Goal: Task Accomplishment & Management: Manage account settings

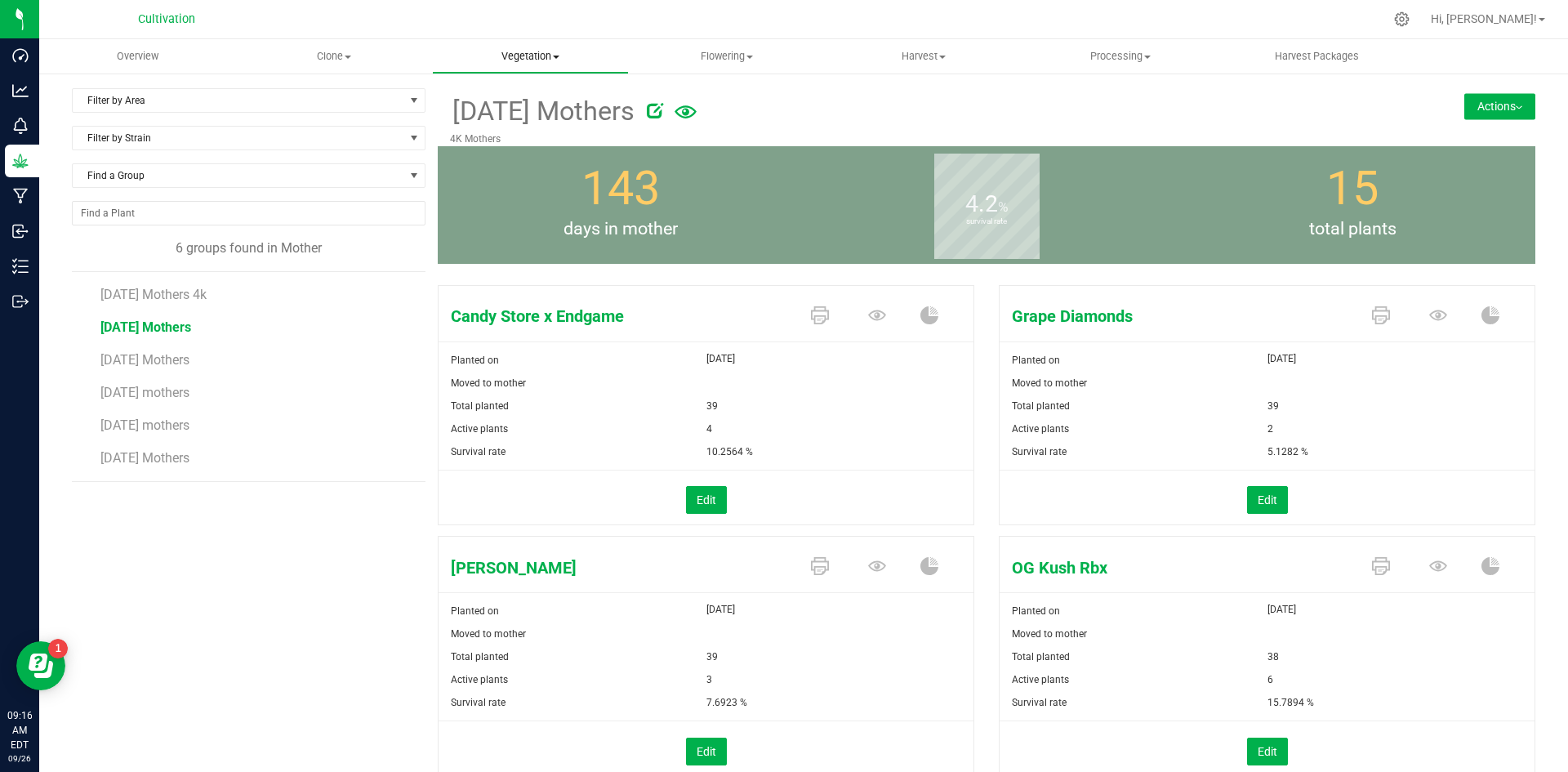
drag, startPoint x: 537, startPoint y: 52, endPoint x: 548, endPoint y: 60, distance: 13.6
click at [537, 52] on span "Vegetation" at bounding box center [531, 56] width 196 height 15
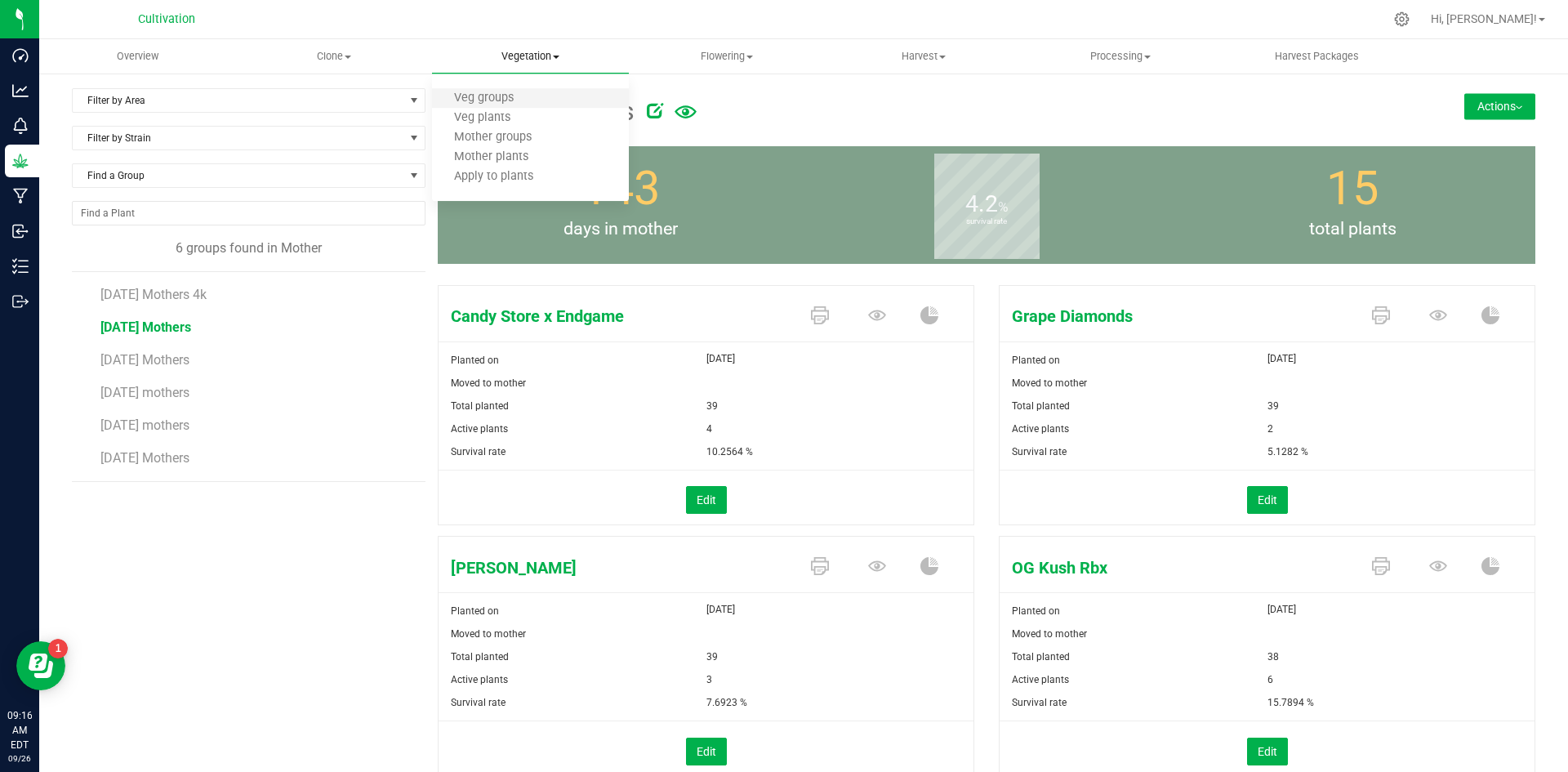
click at [540, 106] on li "Veg groups" at bounding box center [530, 99] width 196 height 20
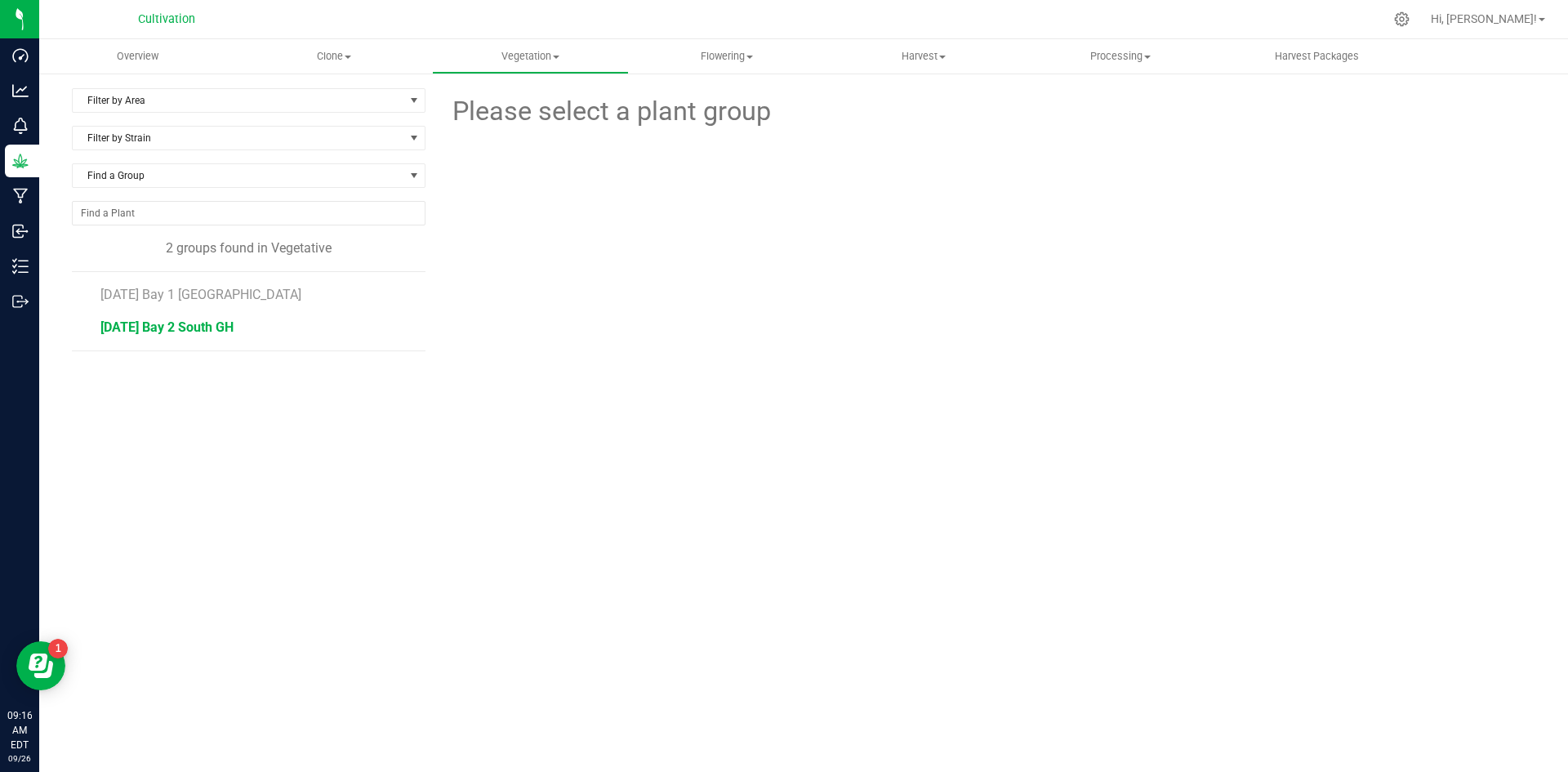
click at [213, 321] on span "[DATE] Bay 2 South GH" at bounding box center [167, 326] width 133 height 15
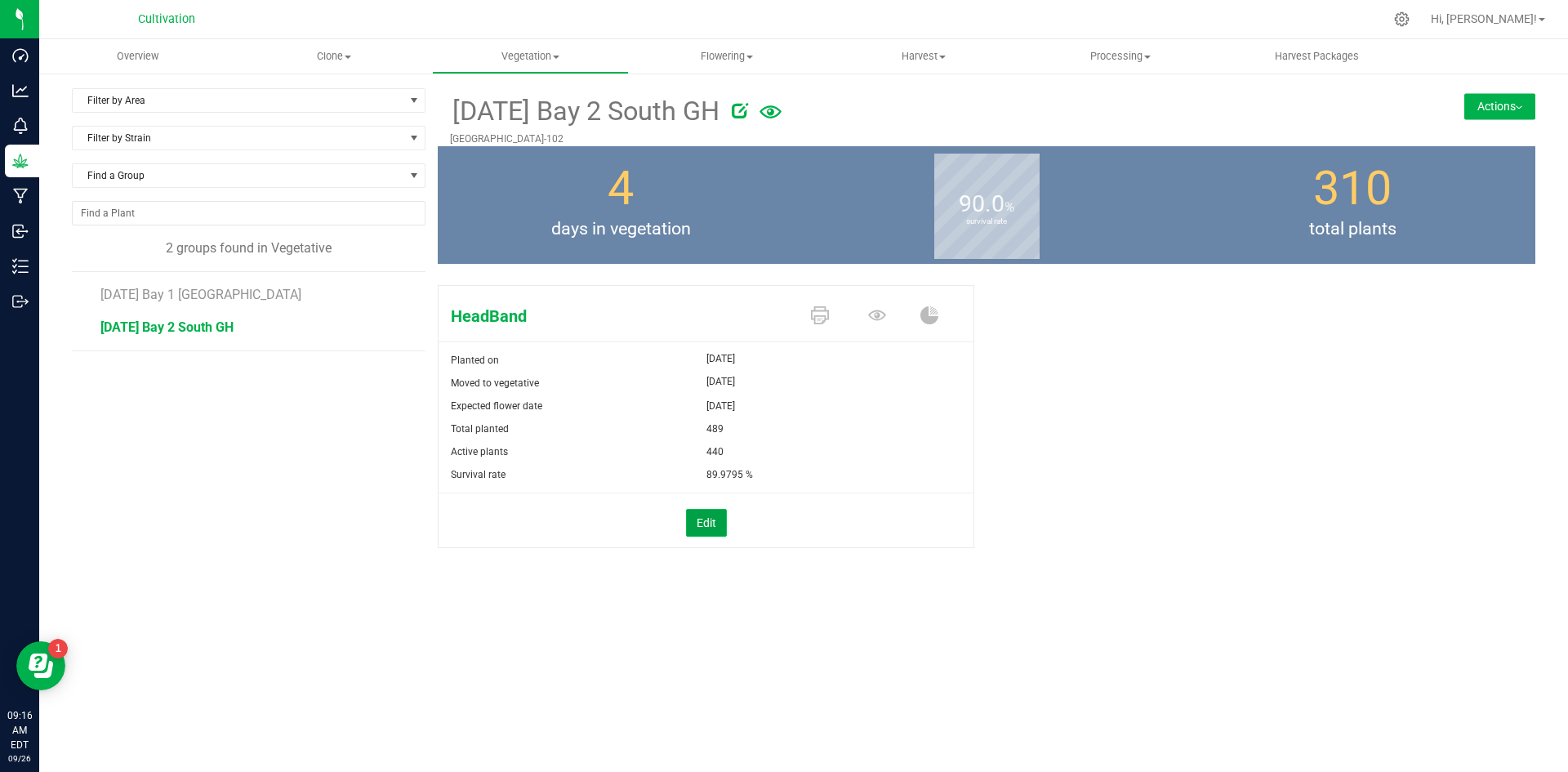
click at [711, 521] on button "Edit" at bounding box center [707, 523] width 41 height 28
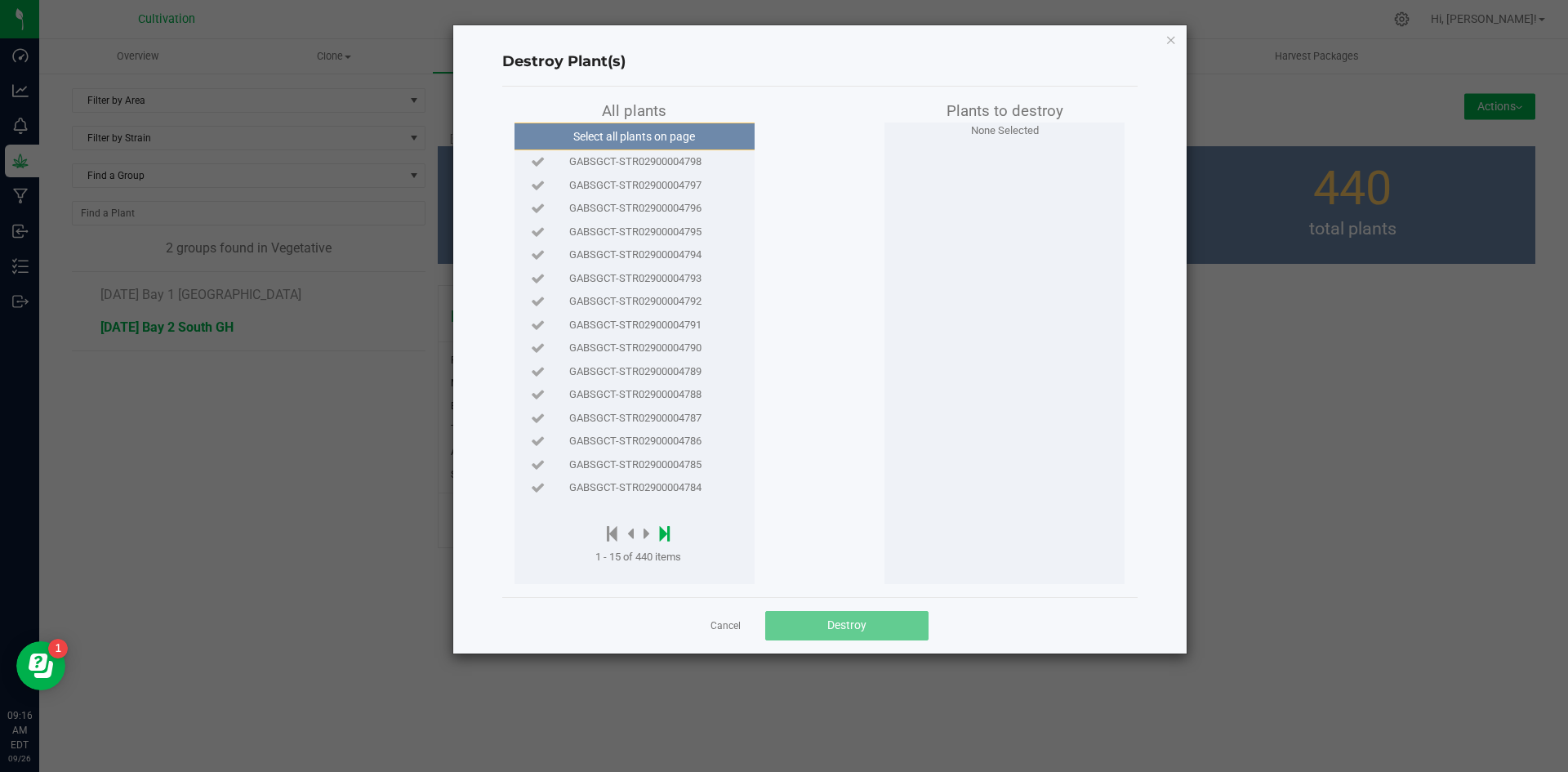
click at [665, 536] on icon at bounding box center [666, 534] width 11 height 18
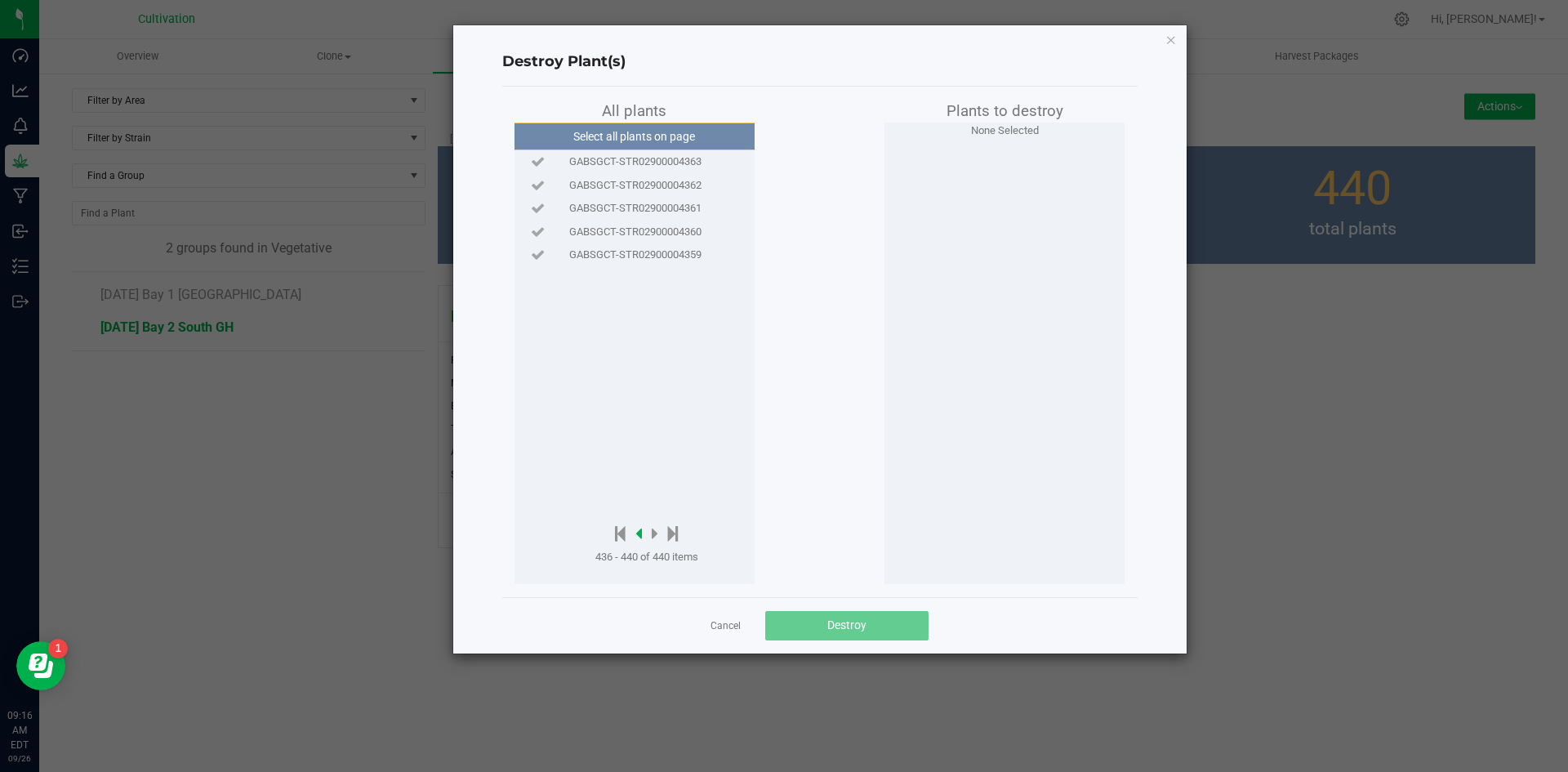
click at [639, 532] on icon at bounding box center [638, 534] width 6 height 18
click at [640, 532] on icon at bounding box center [638, 534] width 6 height 18
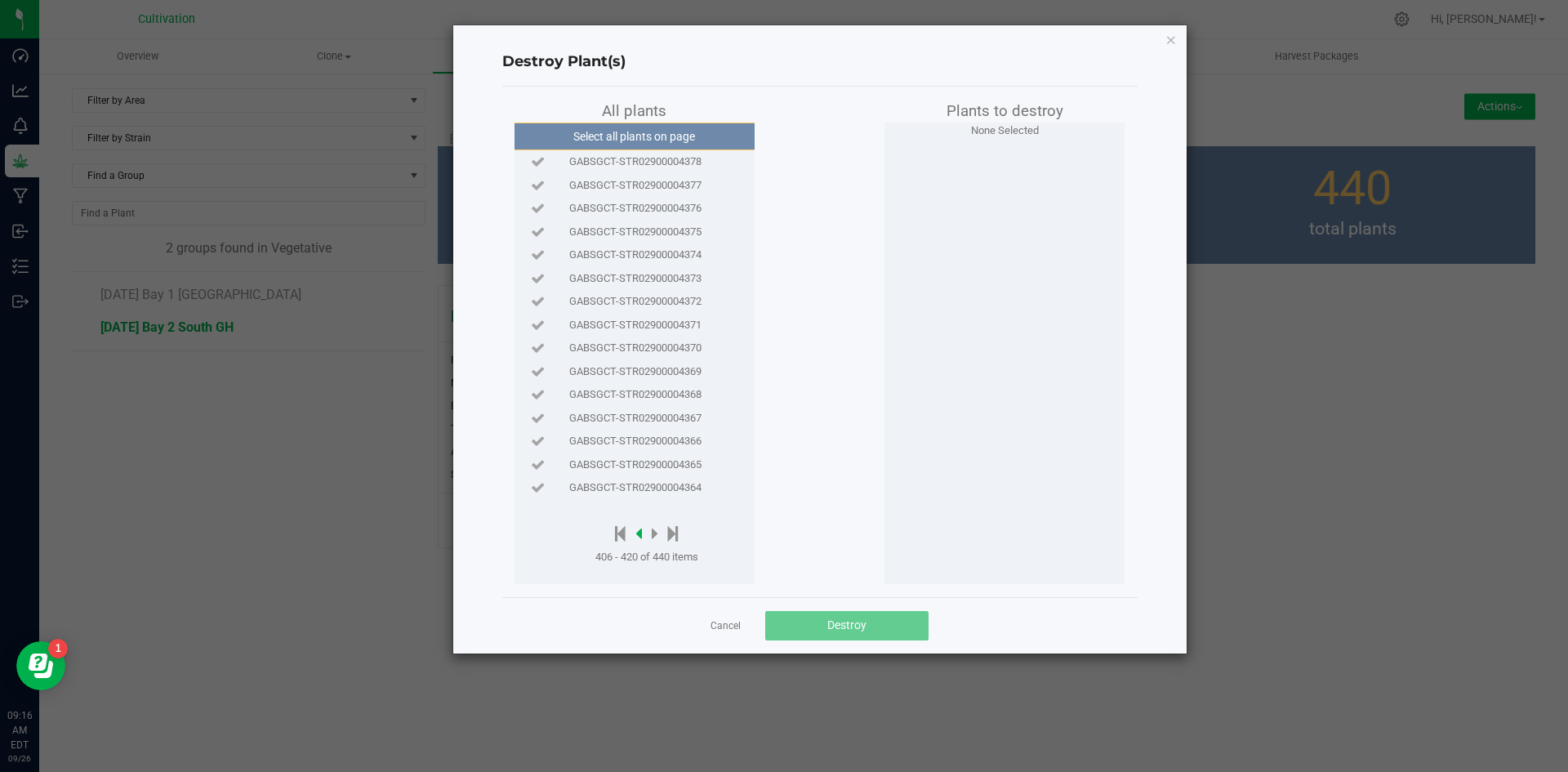
click at [640, 532] on icon at bounding box center [638, 534] width 6 height 18
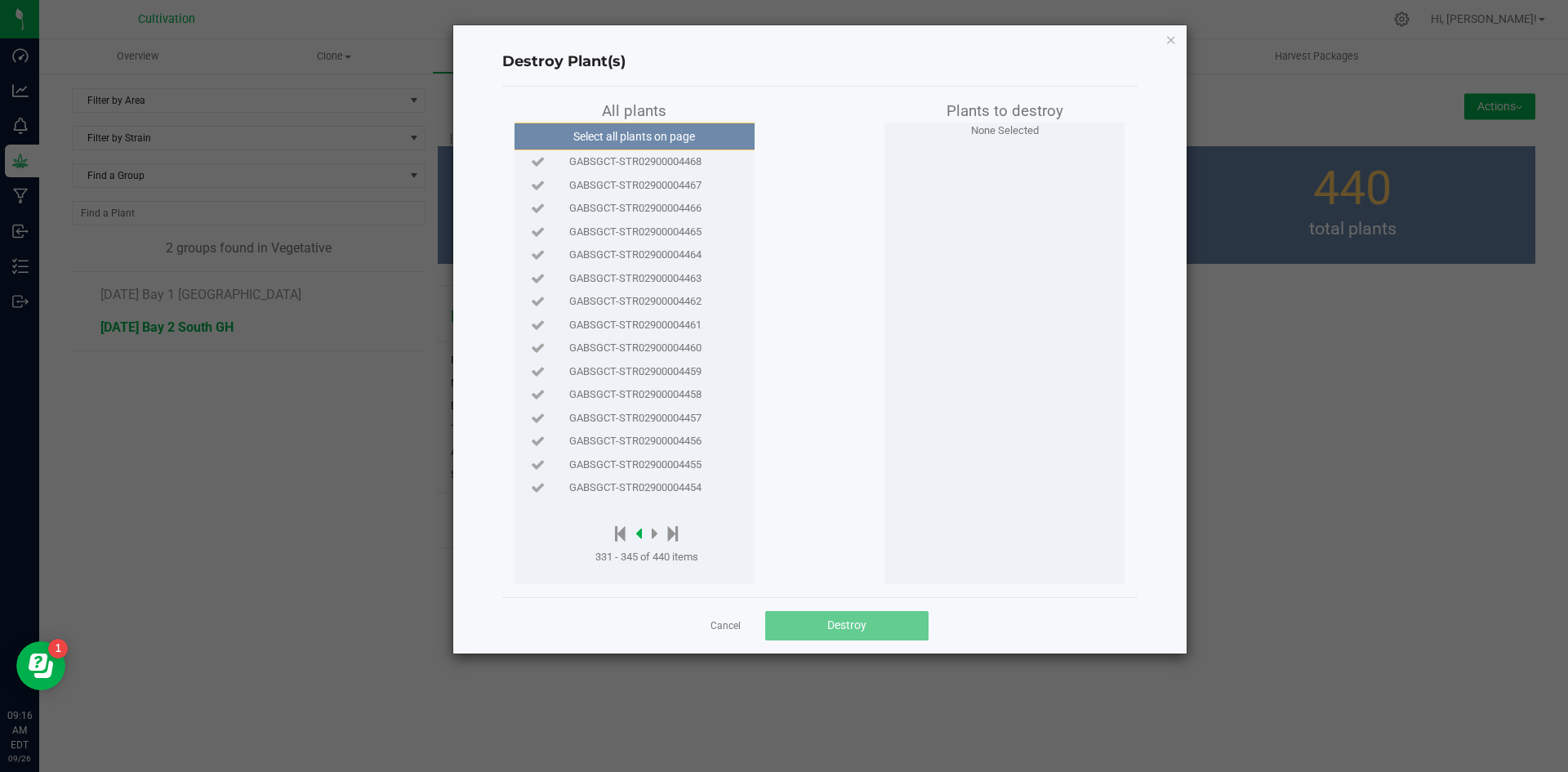
click at [640, 532] on icon at bounding box center [638, 534] width 6 height 18
click at [669, 178] on span "GABSGCT-STR02900004497" at bounding box center [636, 185] width 132 height 16
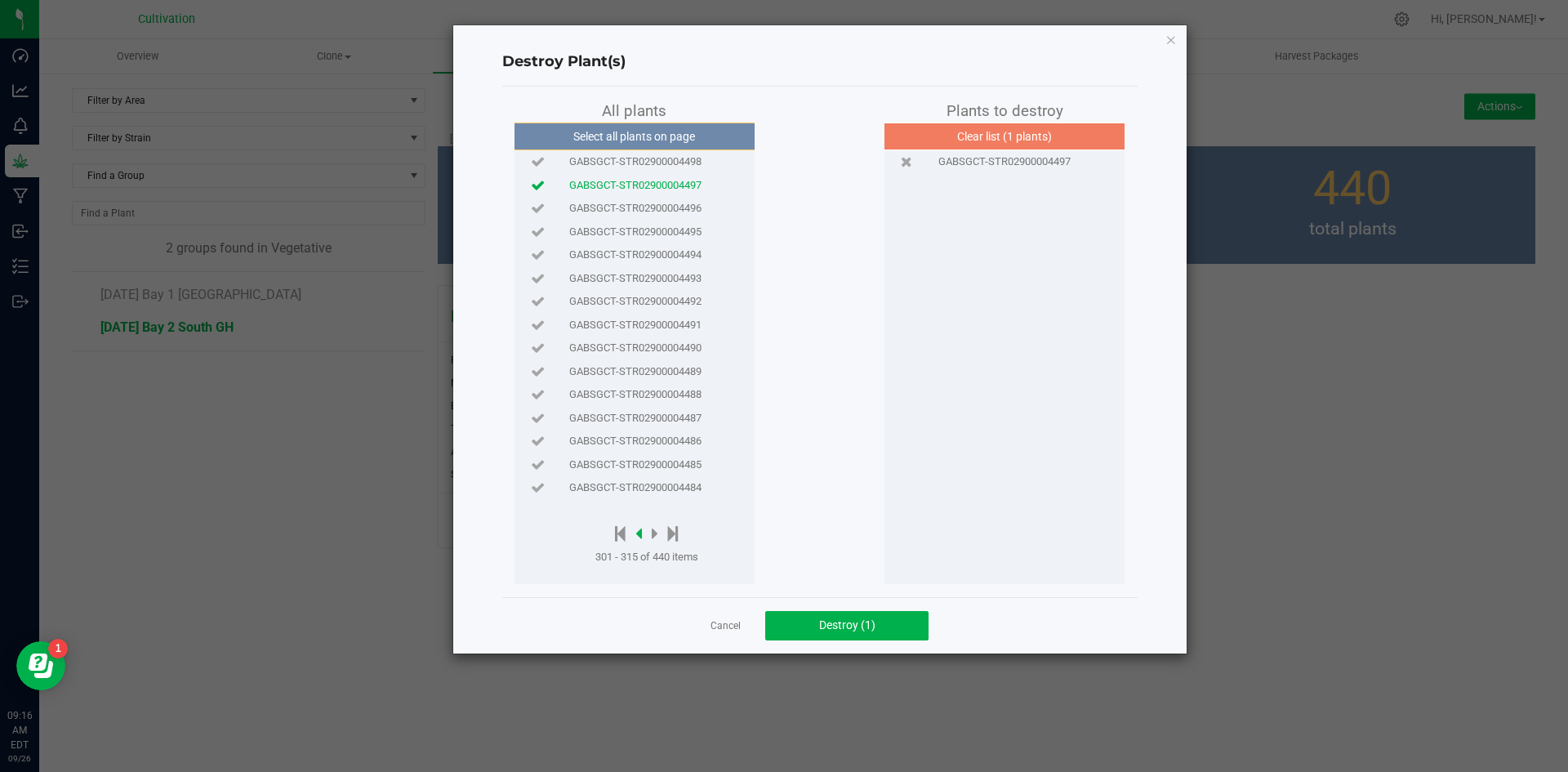
click at [639, 535] on icon at bounding box center [638, 534] width 6 height 18
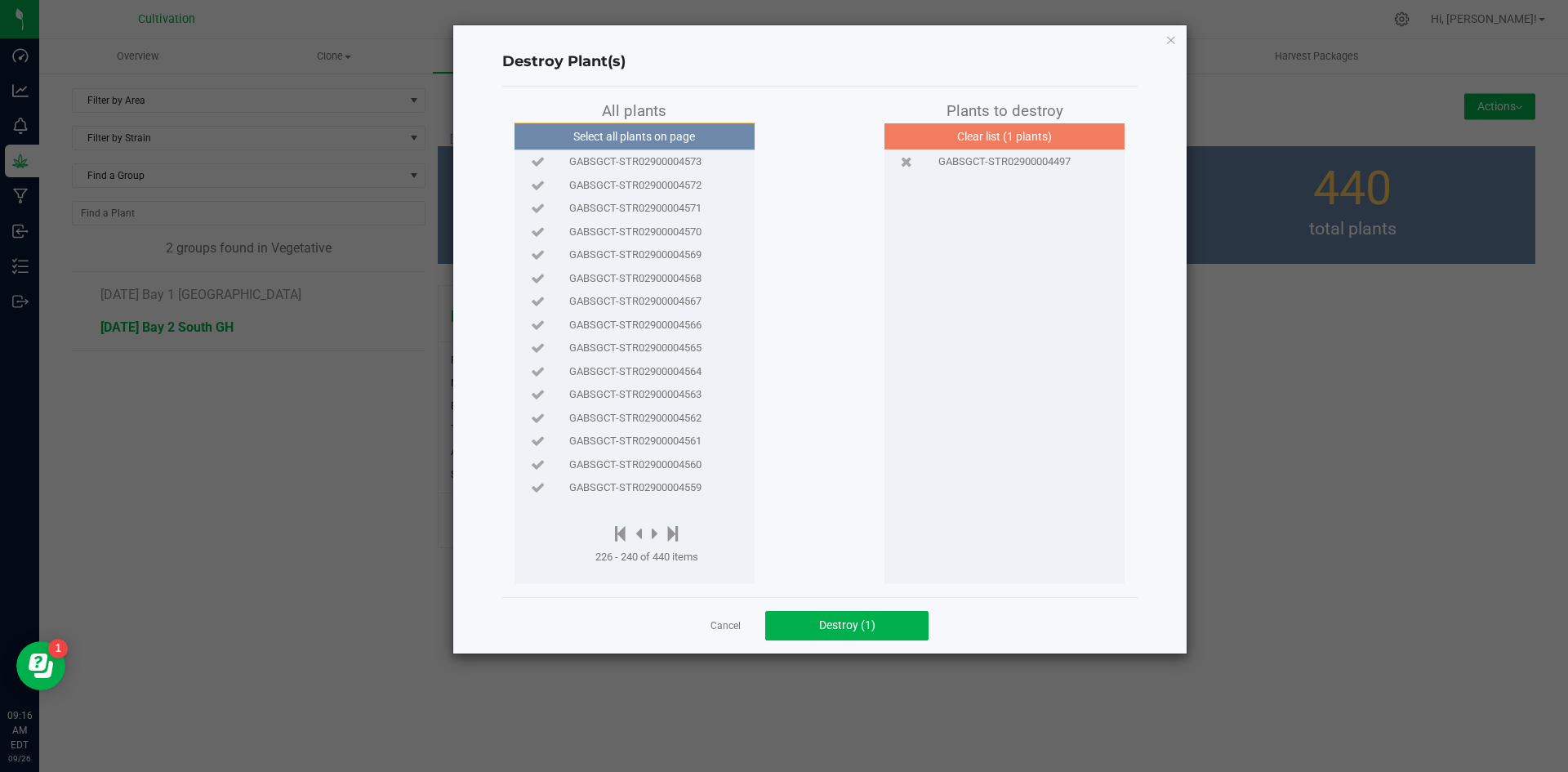
click at [671, 327] on span "GABSGCT-STR02900004566" at bounding box center [636, 326] width 132 height 16
click at [619, 535] on icon at bounding box center [620, 534] width 11 height 18
click at [645, 536] on icon at bounding box center [646, 534] width 6 height 18
click at [645, 535] on div at bounding box center [641, 535] width 92 height 20
click at [649, 535] on icon at bounding box center [649, 534] width 6 height 18
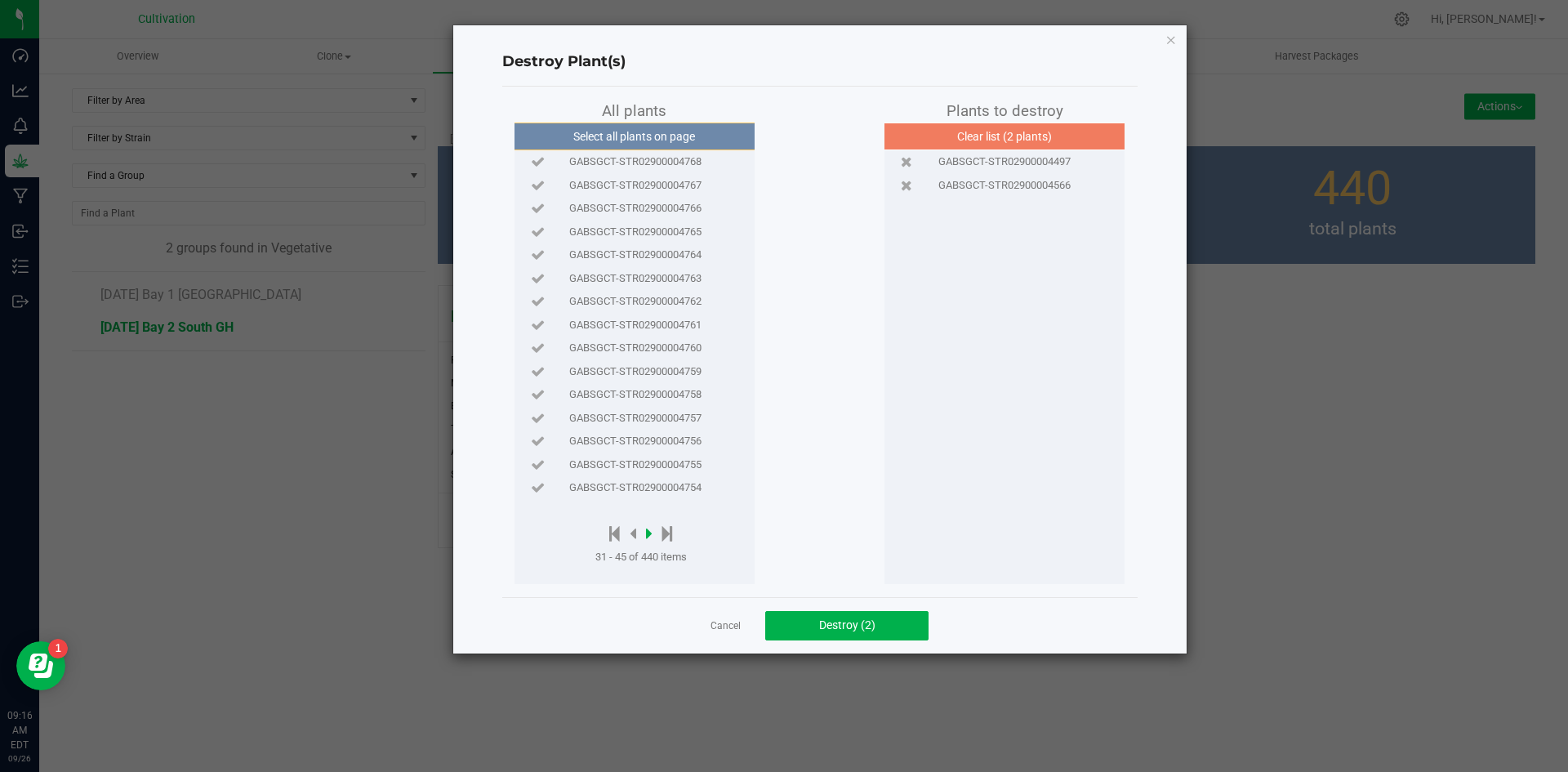
click at [650, 535] on icon at bounding box center [649, 534] width 6 height 18
click at [671, 259] on span "GABSGCT-STR02900004704" at bounding box center [636, 255] width 132 height 16
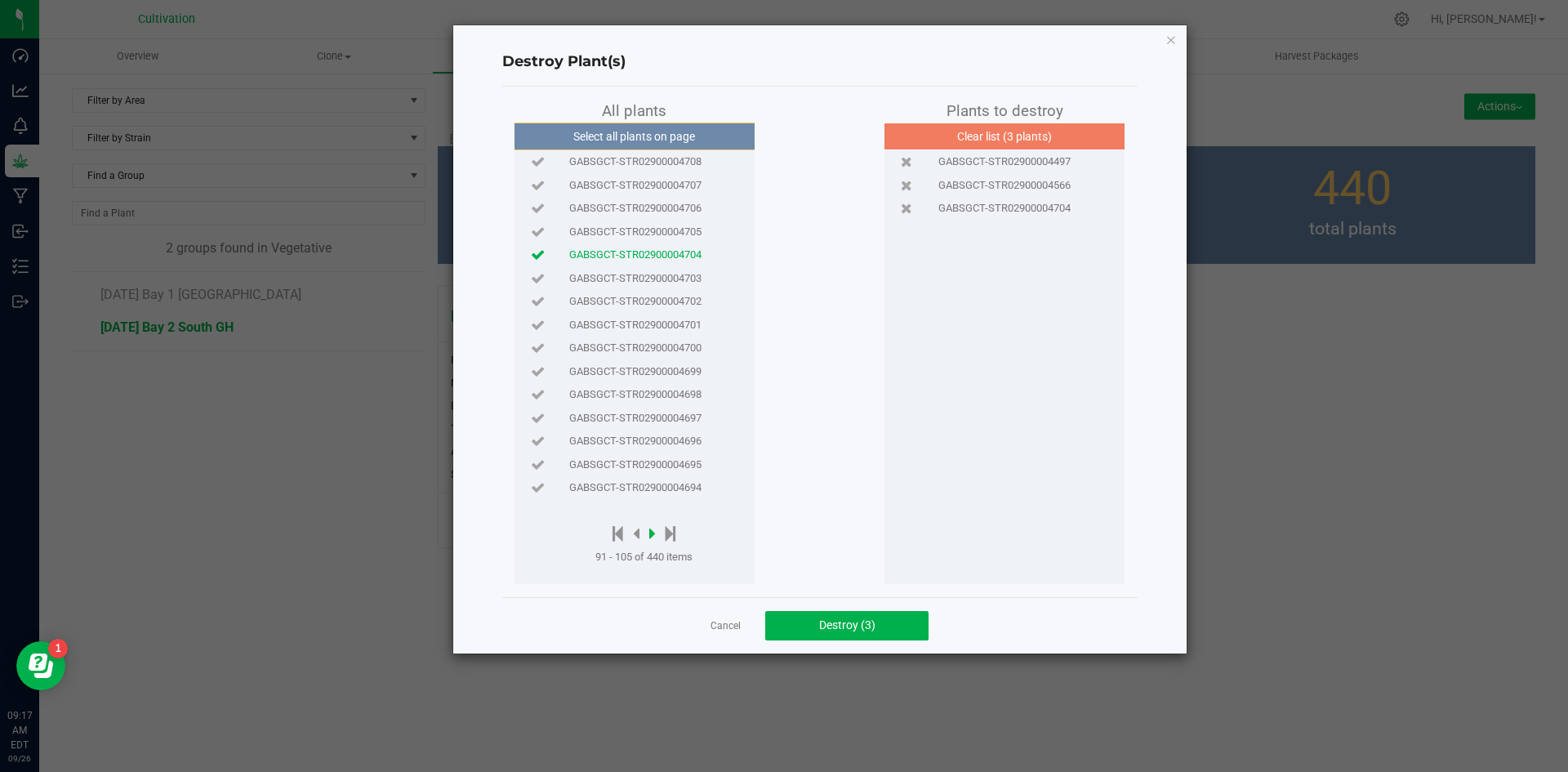
click at [653, 530] on icon at bounding box center [652, 534] width 6 height 18
click at [653, 530] on icon at bounding box center [654, 534] width 6 height 18
click at [654, 530] on icon at bounding box center [654, 534] width 6 height 18
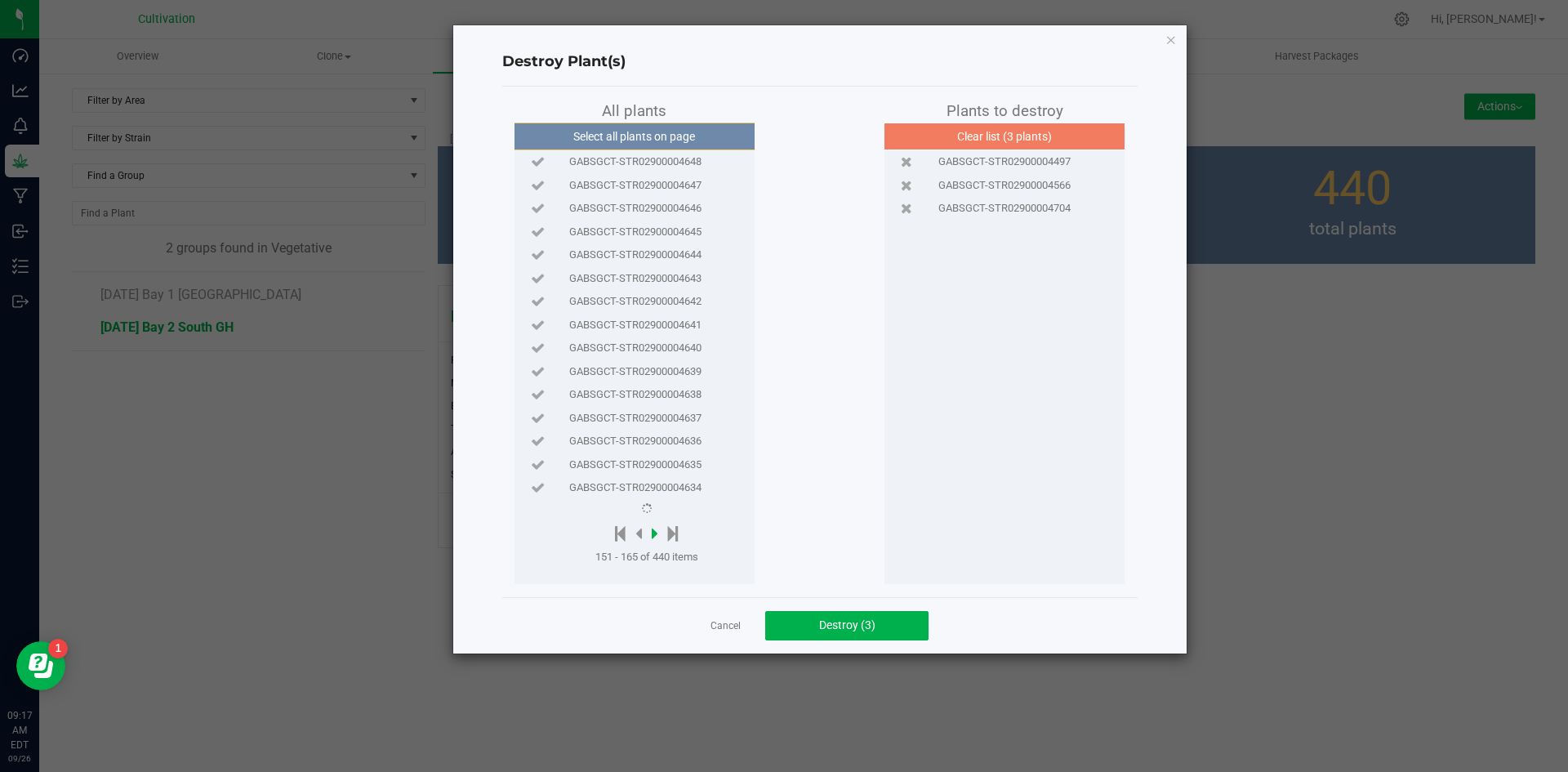
click at [654, 530] on icon at bounding box center [654, 534] width 6 height 18
click at [660, 299] on span "GABSGCT-STR02900004567" at bounding box center [636, 302] width 132 height 16
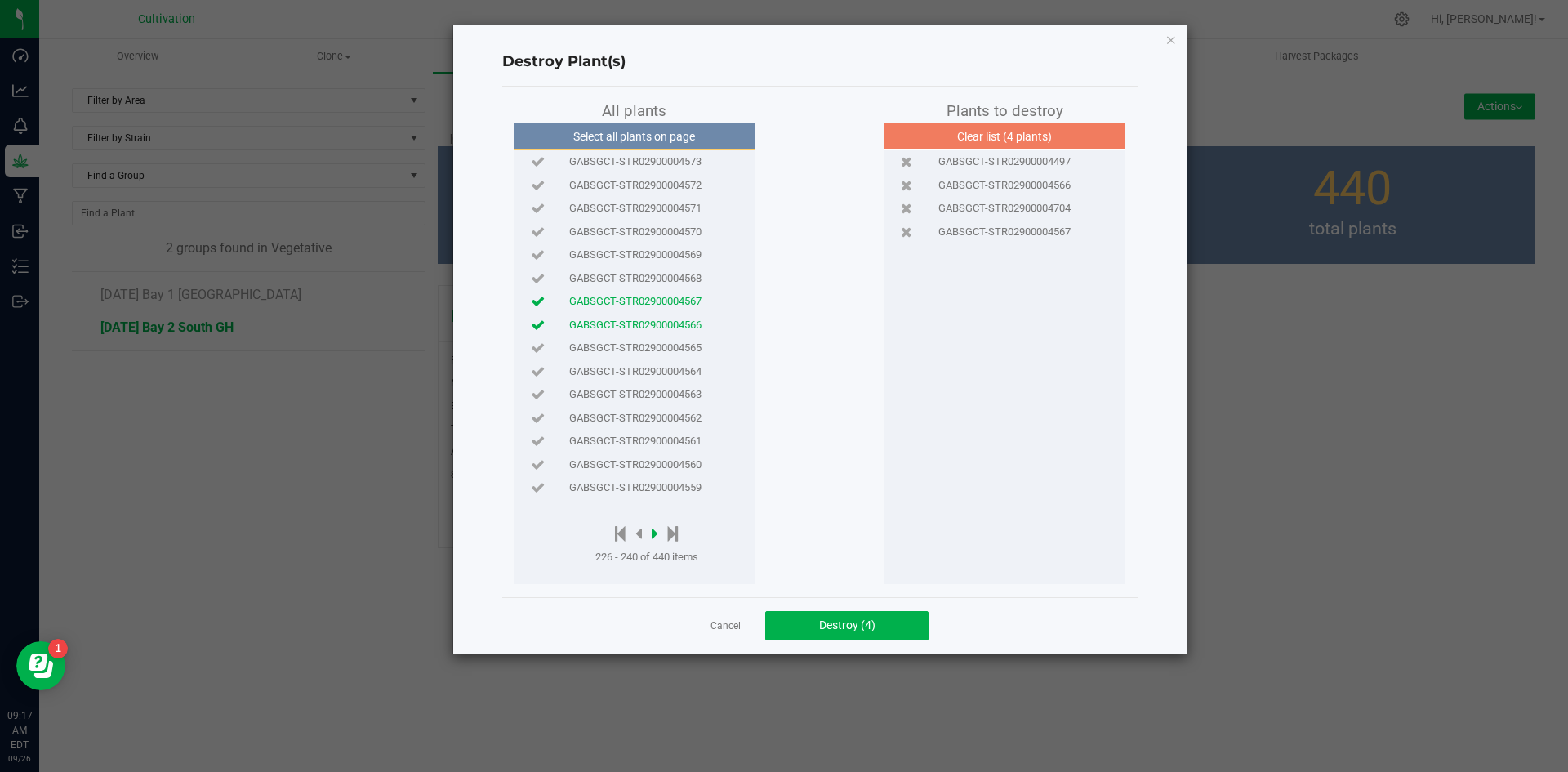
click at [655, 531] on icon at bounding box center [654, 534] width 6 height 18
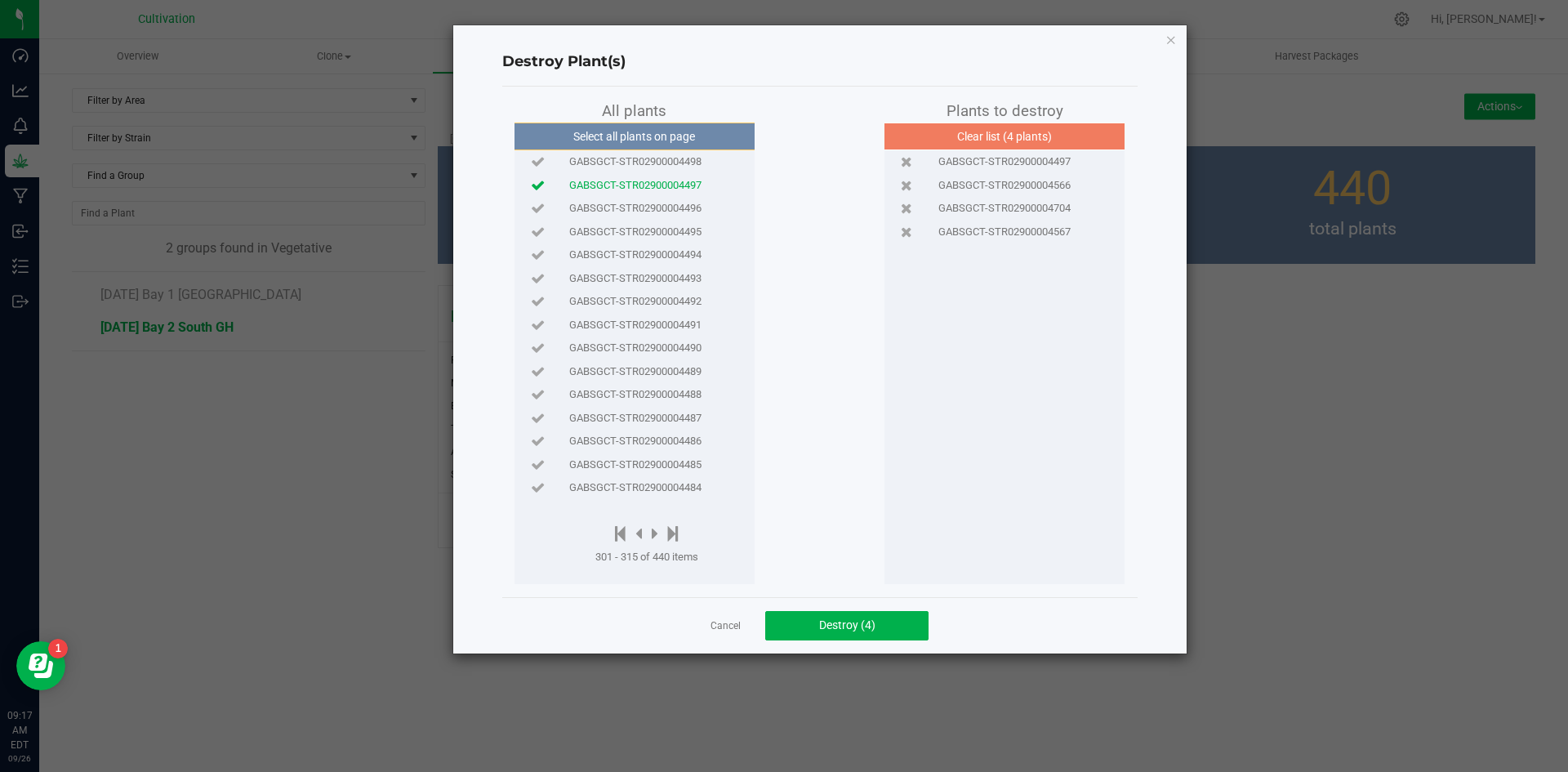
click at [692, 348] on span "GABSGCT-STR02900004490" at bounding box center [636, 348] width 132 height 16
click at [657, 535] on icon at bounding box center [654, 534] width 6 height 18
click at [652, 398] on span "GABSGCT-STR02900004473" at bounding box center [636, 395] width 132 height 16
click at [642, 534] on icon at bounding box center [638, 534] width 6 height 18
click at [669, 306] on span "GABSGCT-STR02900004492" at bounding box center [636, 302] width 132 height 16
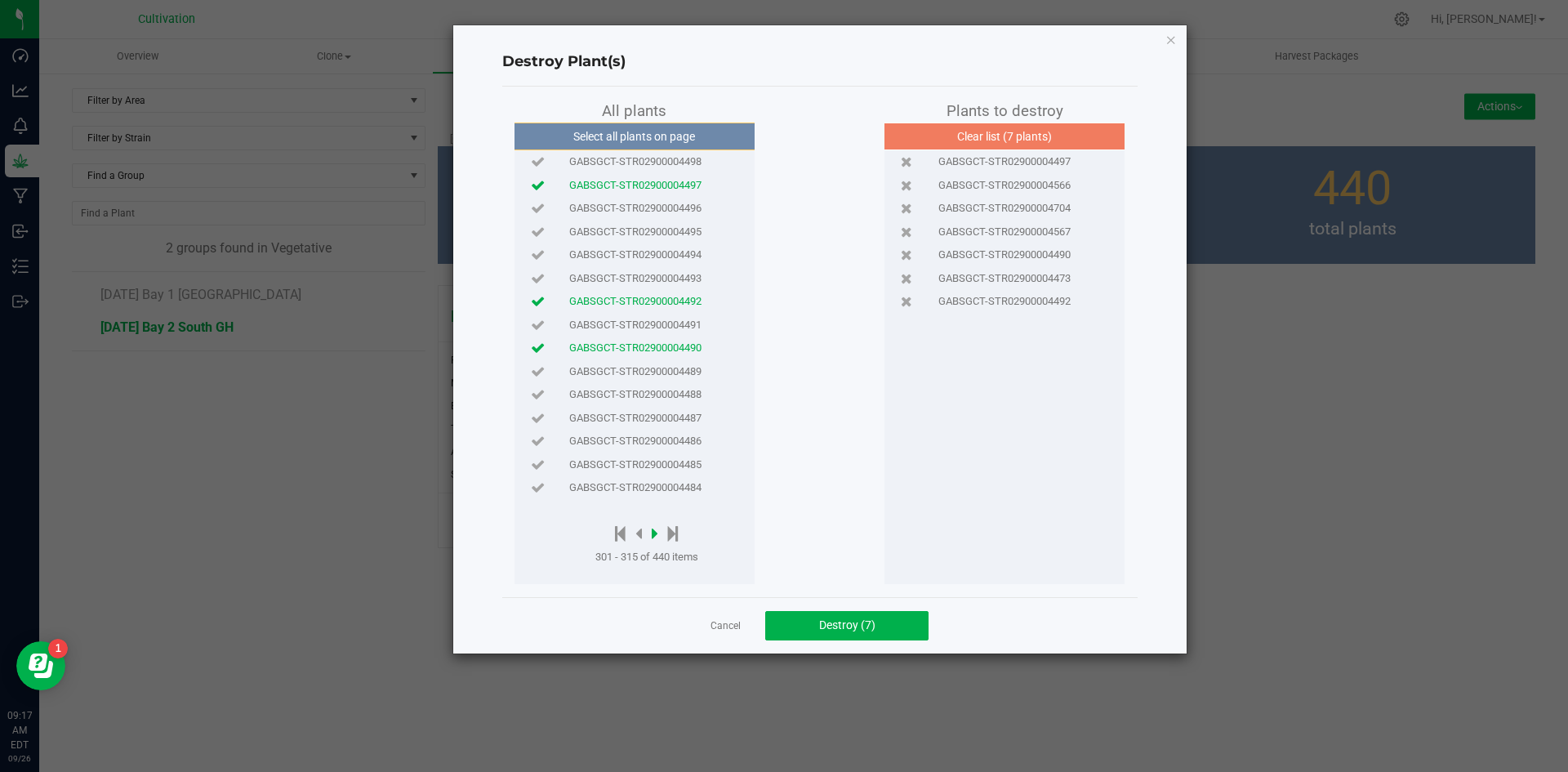
click at [656, 530] on icon at bounding box center [654, 534] width 6 height 18
click at [661, 535] on div at bounding box center [647, 535] width 103 height 20
click at [658, 535] on icon at bounding box center [654, 534] width 6 height 18
click at [623, 326] on span "GABSGCT-STR02900004446" at bounding box center [636, 326] width 132 height 16
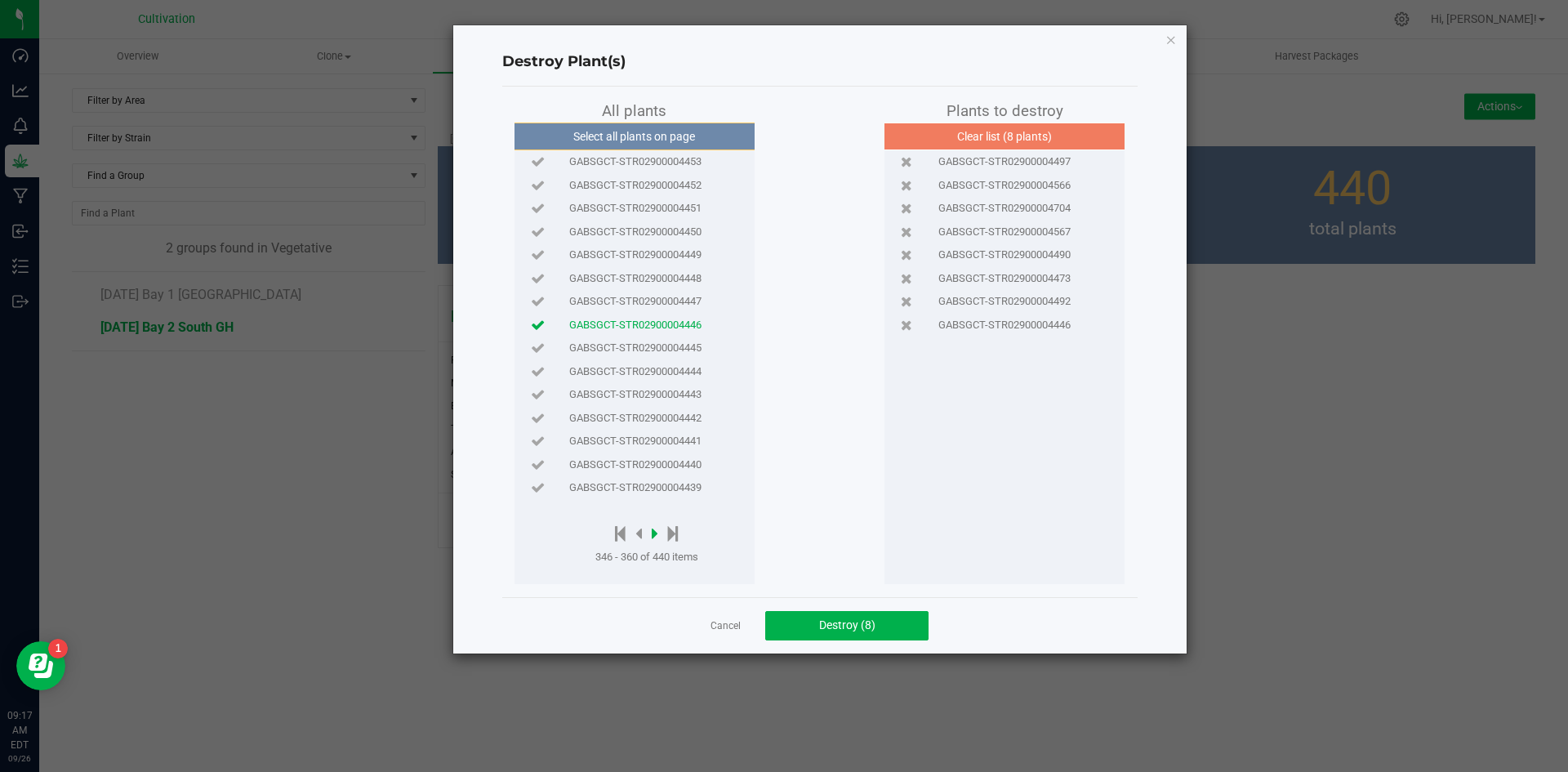
click at [655, 534] on icon at bounding box center [654, 534] width 6 height 18
click at [672, 244] on div "GABSGCT-STR02900004404" at bounding box center [635, 255] width 232 height 24
click at [642, 530] on icon at bounding box center [638, 534] width 6 height 18
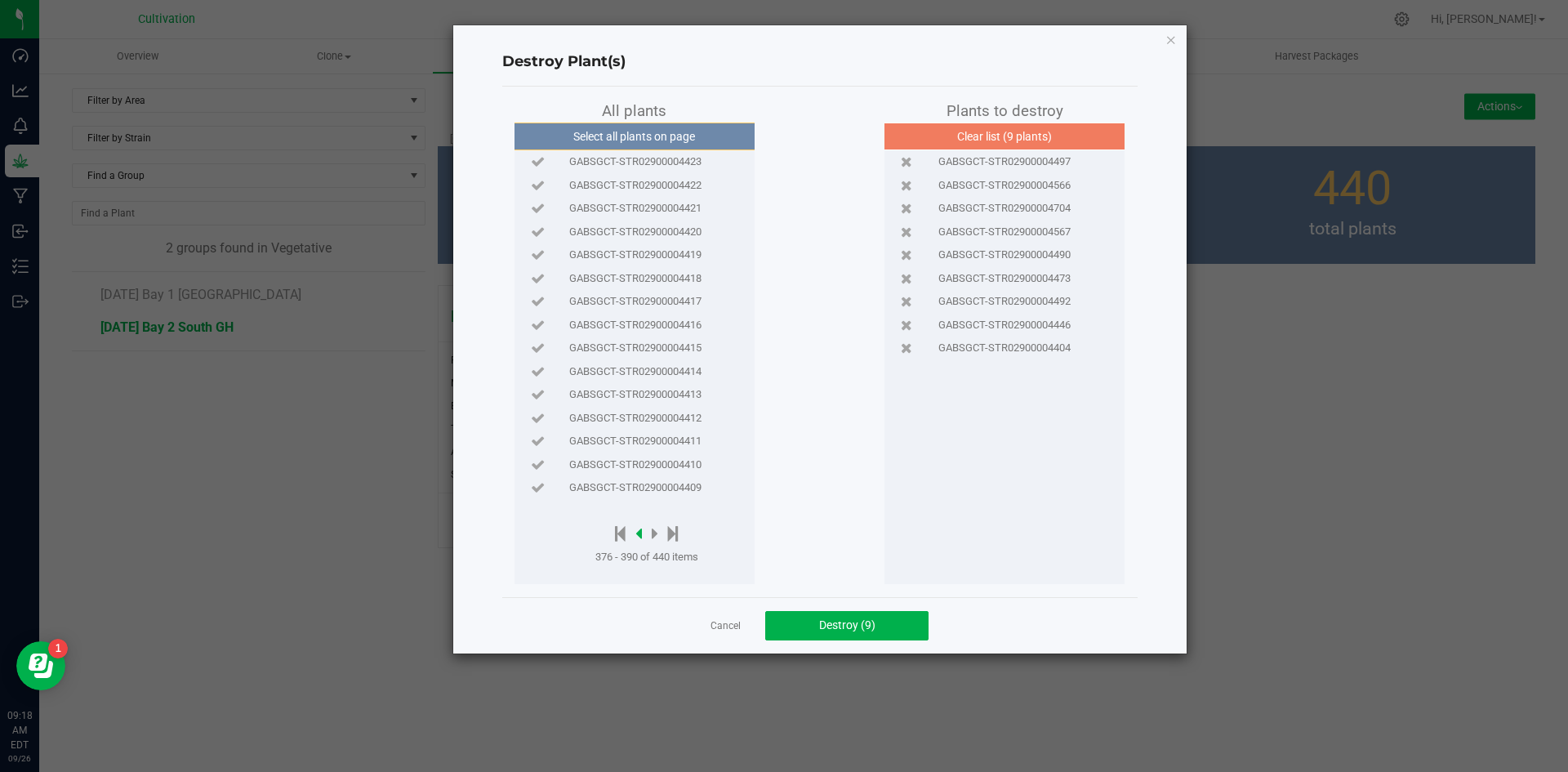
click at [642, 530] on icon at bounding box center [638, 534] width 6 height 18
click at [640, 531] on icon at bounding box center [638, 534] width 6 height 18
click at [655, 494] on span "GABSGCT-STR02900004454" at bounding box center [636, 487] width 132 height 16
click at [621, 534] on icon at bounding box center [620, 534] width 11 height 18
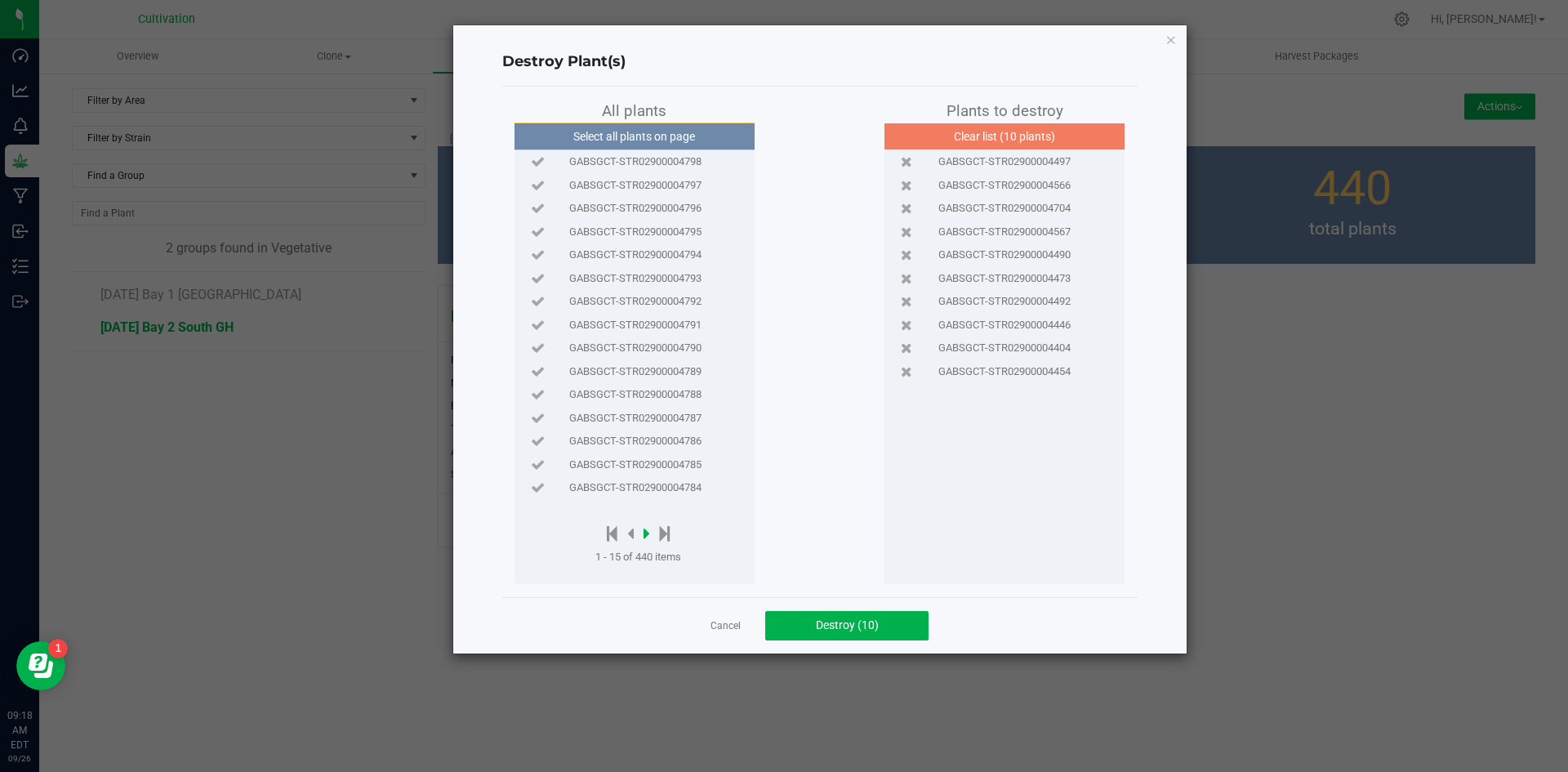
click at [646, 532] on icon at bounding box center [646, 534] width 6 height 18
click at [668, 284] on span "GABSGCT-STR02900004778" at bounding box center [636, 278] width 132 height 16
click at [676, 375] on span "GABSGCT-STR02900004774" at bounding box center [636, 372] width 132 height 16
click at [634, 534] on icon at bounding box center [633, 534] width 6 height 18
click at [634, 261] on span "GABSGCT-STR02900004794" at bounding box center [636, 255] width 132 height 16
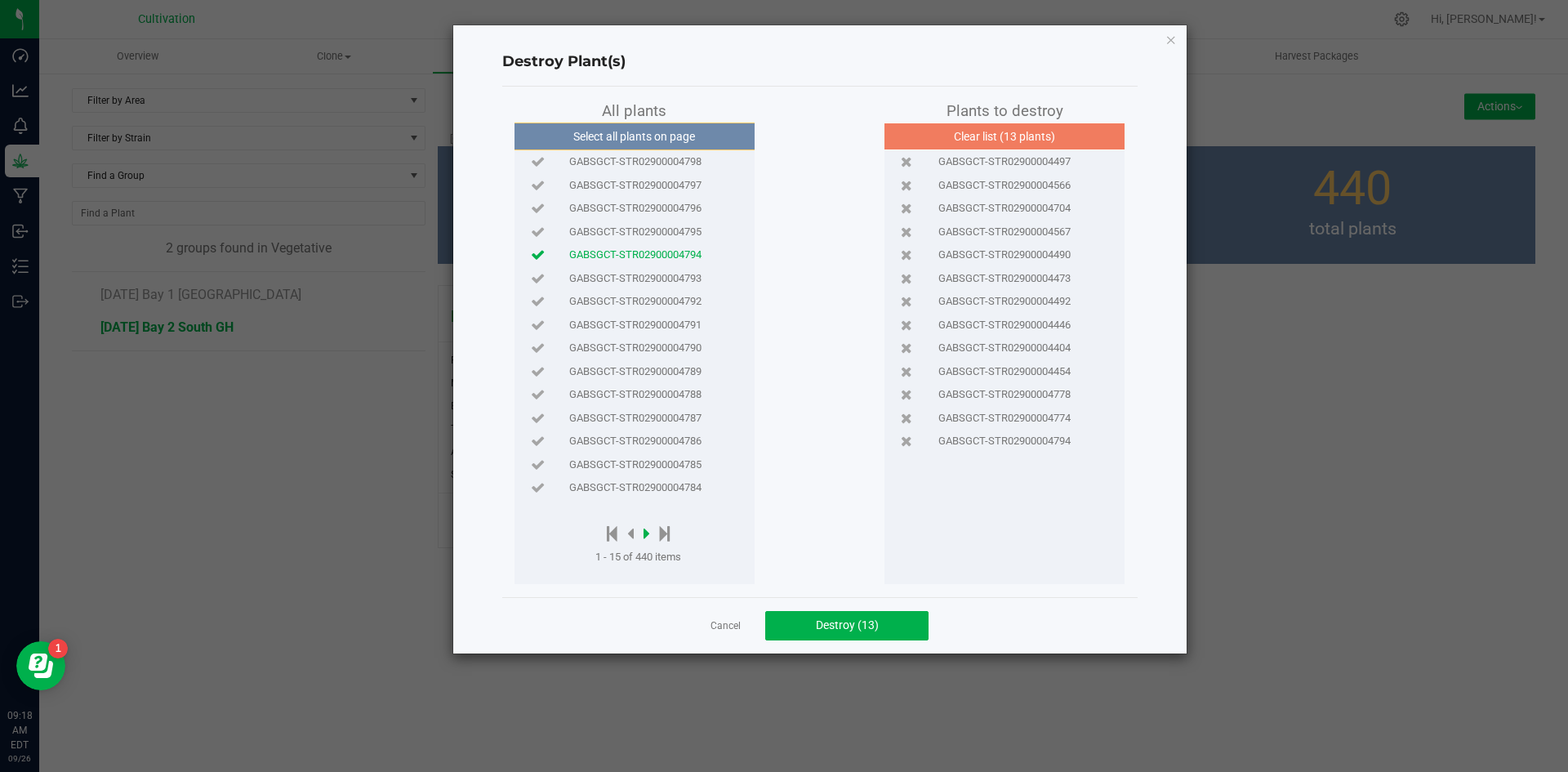
click at [646, 528] on icon at bounding box center [646, 534] width 6 height 18
click at [650, 527] on icon at bounding box center [646, 534] width 6 height 18
click at [649, 527] on icon at bounding box center [649, 534] width 6 height 18
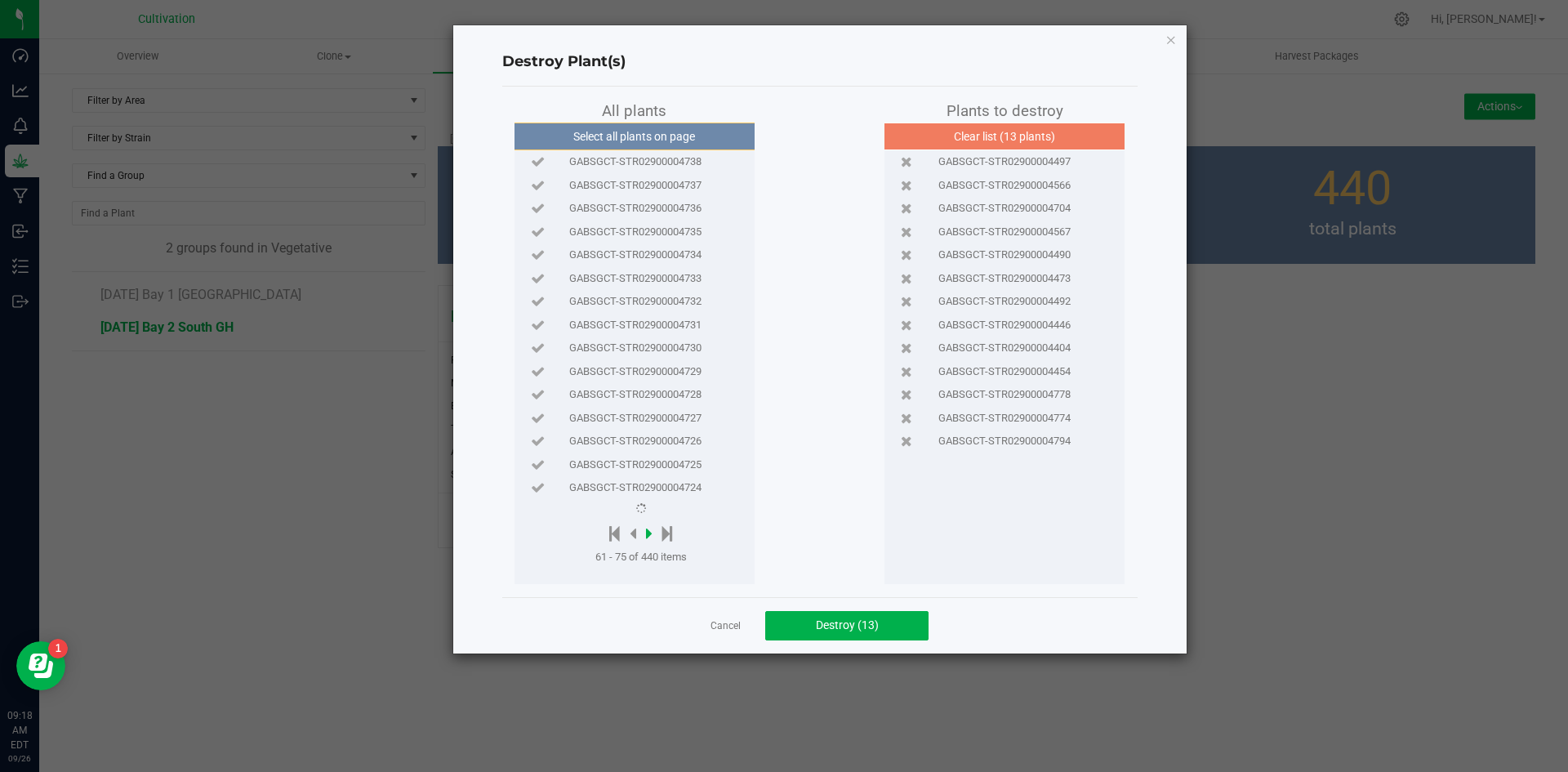
click at [649, 527] on icon at bounding box center [649, 534] width 6 height 18
click at [649, 527] on div at bounding box center [644, 535] width 97 height 20
click at [653, 512] on div "Select all plants on page GABSGCT-STR02900004708 GABSGCT-STR02900004707 GABSGCT…" at bounding box center [635, 353] width 240 height 462
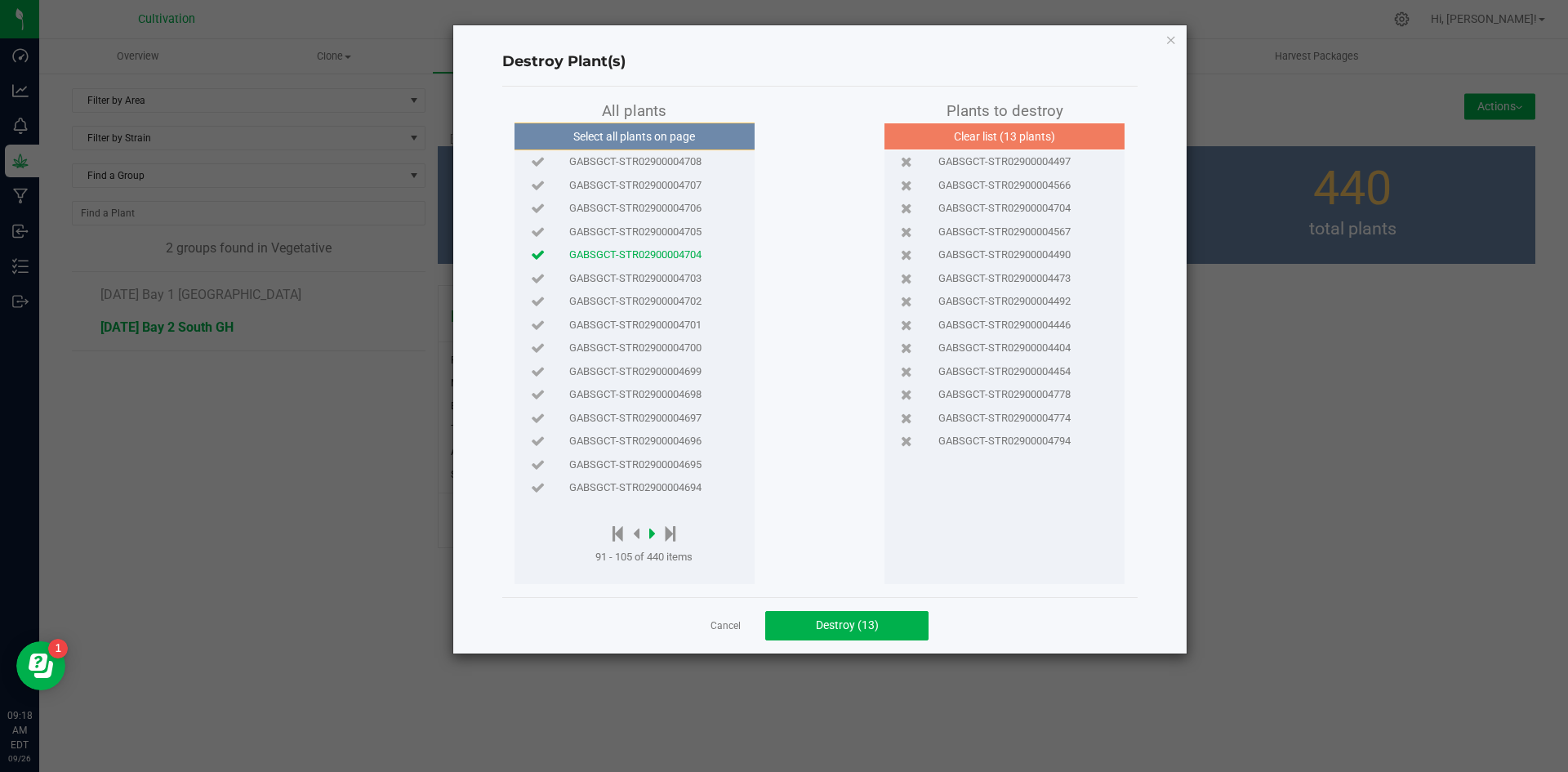
click at [652, 534] on icon at bounding box center [652, 534] width 6 height 18
click at [652, 534] on div at bounding box center [644, 535] width 97 height 20
click at [652, 534] on div at bounding box center [647, 535] width 103 height 20
click at [655, 534] on icon at bounding box center [654, 534] width 6 height 18
click at [657, 534] on icon at bounding box center [654, 534] width 6 height 18
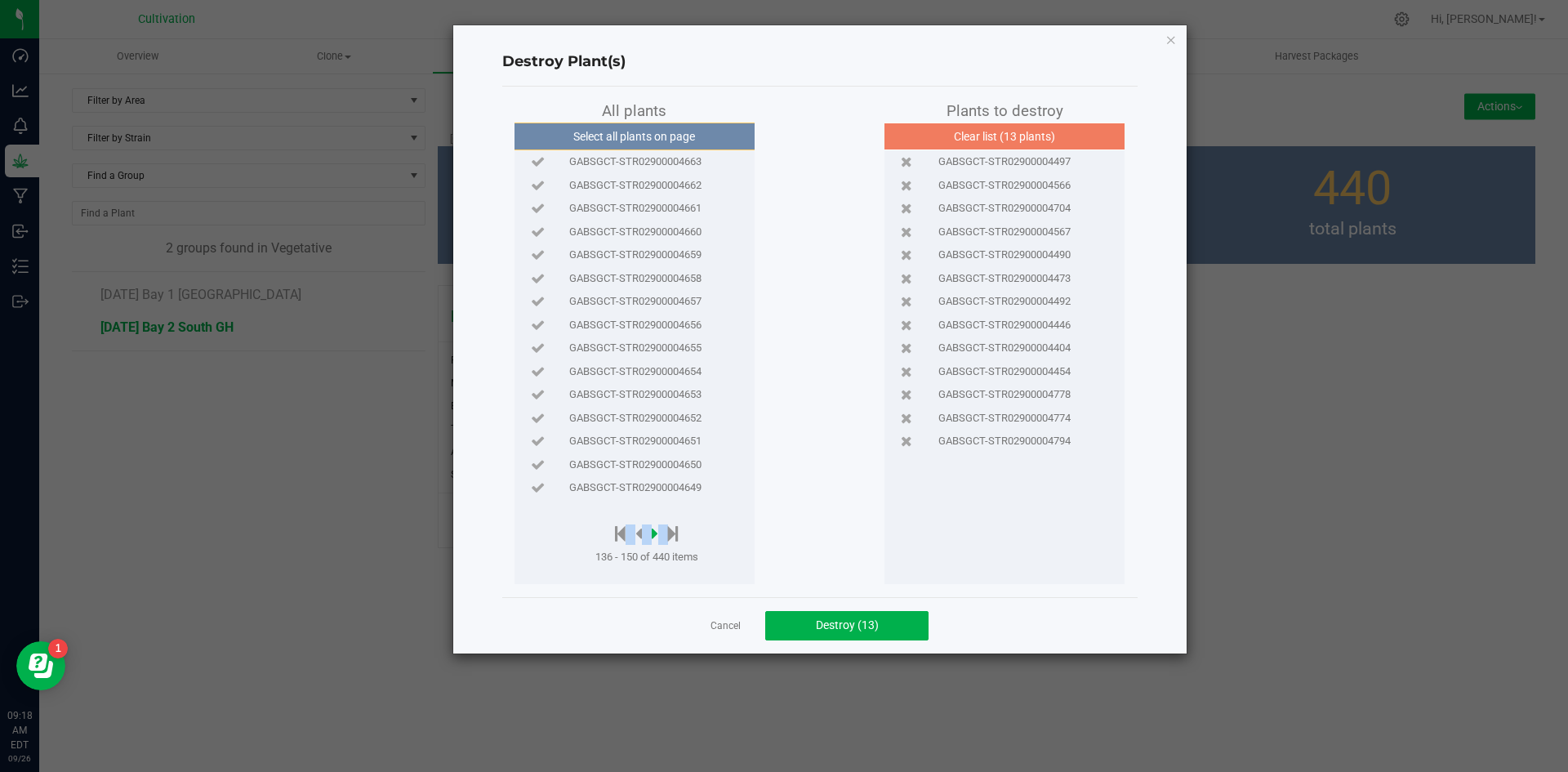
click at [657, 534] on icon at bounding box center [654, 534] width 6 height 18
click at [656, 504] on div "Select all plants on page GABSGCT-STR02900004633 GABSGCT-STR02900004632 GABSGCT…" at bounding box center [635, 353] width 240 height 462
click at [655, 531] on icon at bounding box center [654, 534] width 6 height 18
click at [657, 532] on icon at bounding box center [654, 534] width 6 height 18
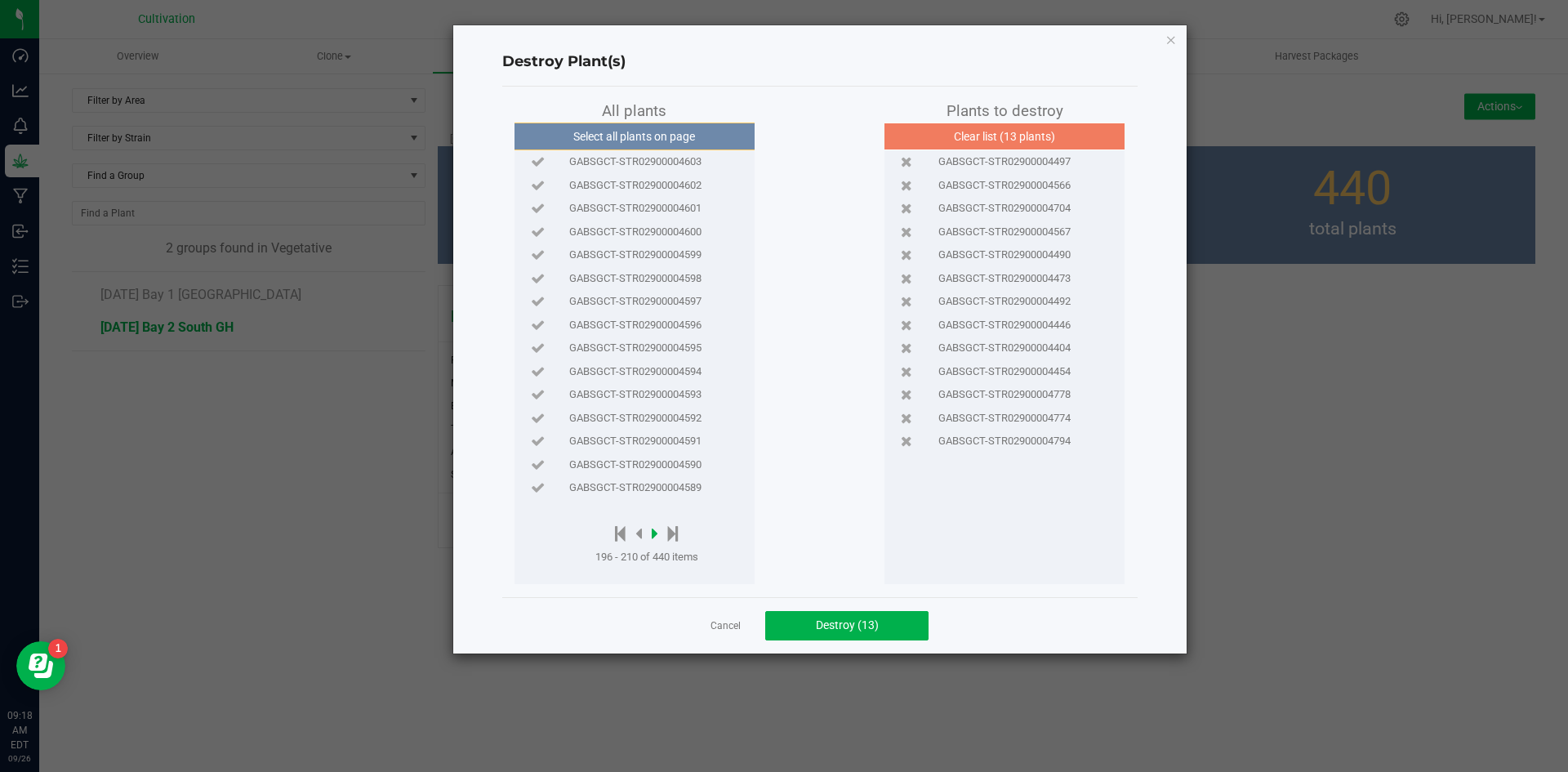
click at [657, 532] on icon at bounding box center [654, 534] width 6 height 18
click at [639, 534] on icon at bounding box center [638, 534] width 6 height 18
click at [660, 461] on span "GABSGCT-STR02900004590" at bounding box center [636, 465] width 132 height 16
click at [640, 528] on icon at bounding box center [638, 534] width 6 height 18
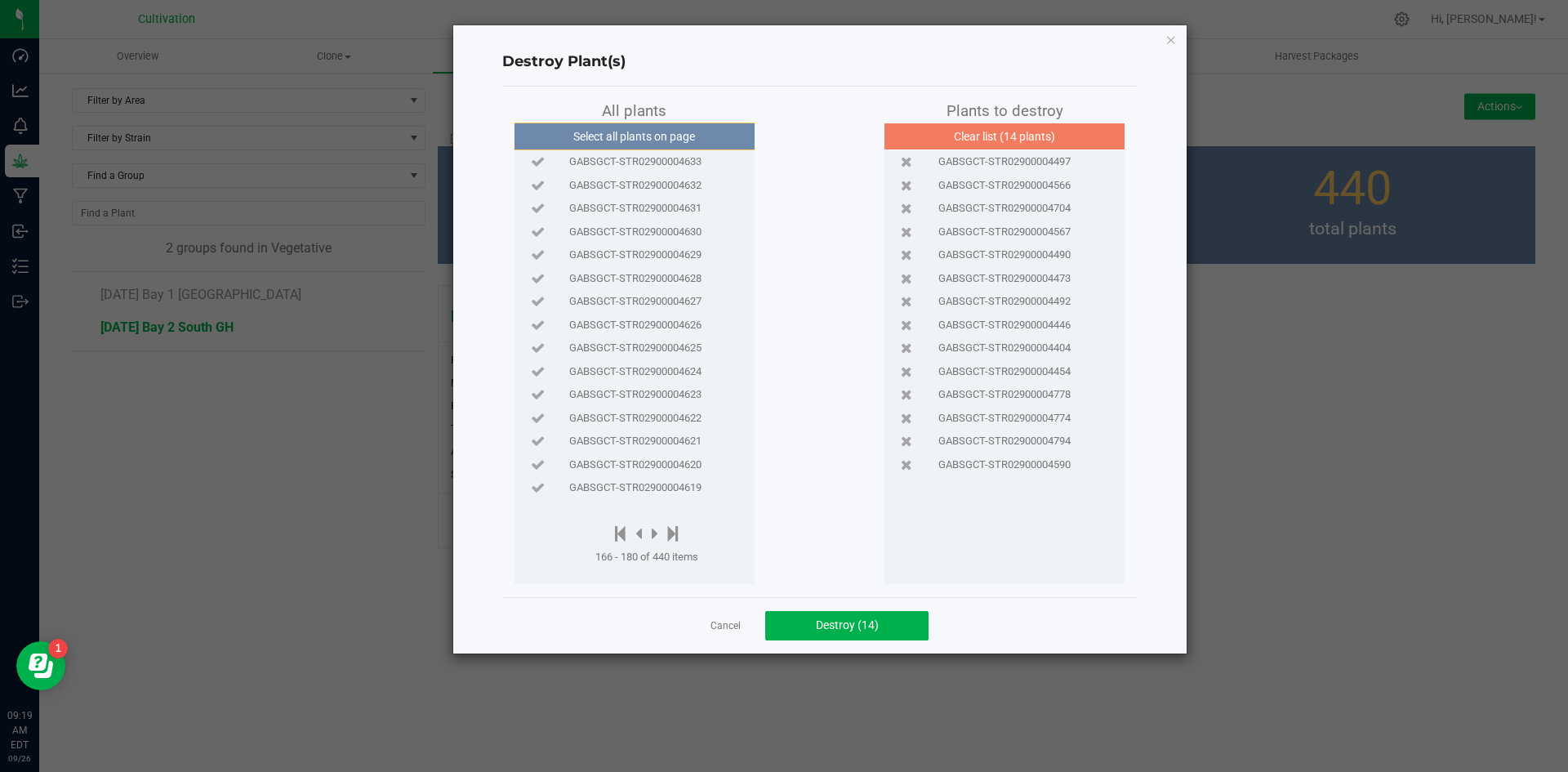
click at [670, 224] on span "GABSGCT-STR02900004630" at bounding box center [636, 232] width 132 height 16
click at [673, 540] on icon at bounding box center [674, 534] width 11 height 18
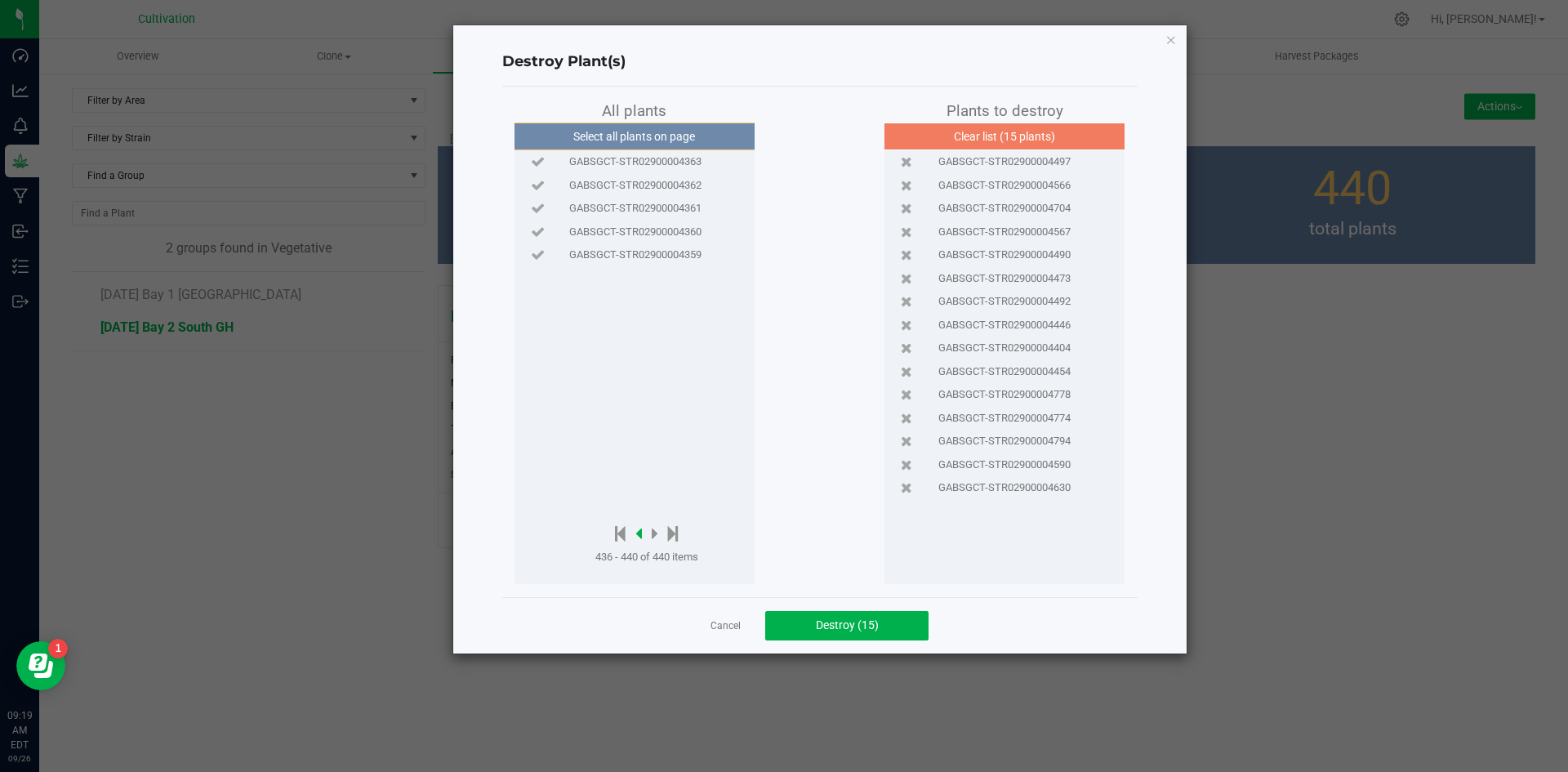
click at [639, 530] on icon at bounding box center [638, 534] width 6 height 18
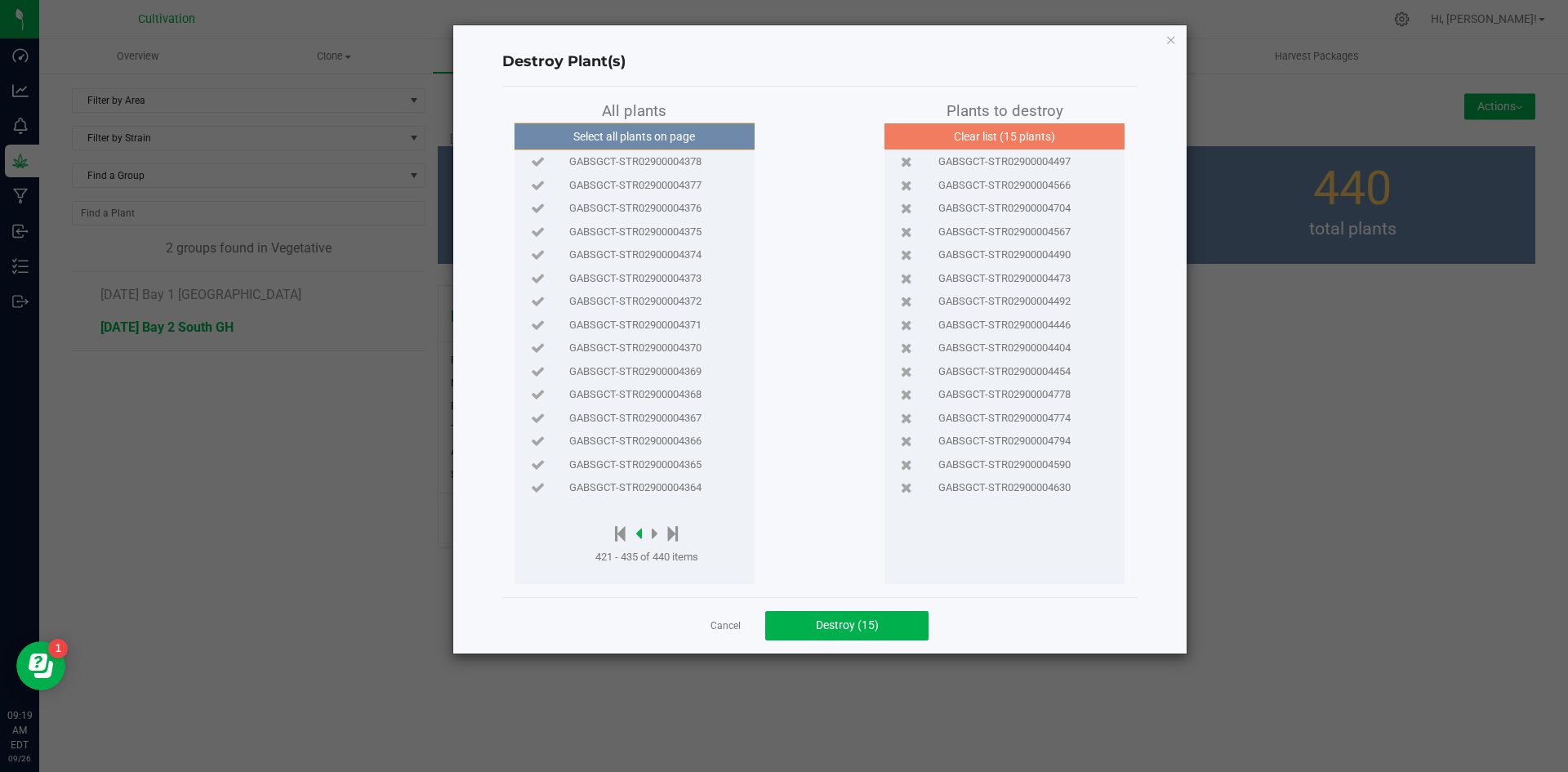
click at [641, 530] on icon at bounding box center [638, 534] width 6 height 18
click at [651, 304] on span "GABSGCT-STR02900004387" at bounding box center [636, 302] width 132 height 16
click at [674, 530] on icon at bounding box center [674, 534] width 11 height 18
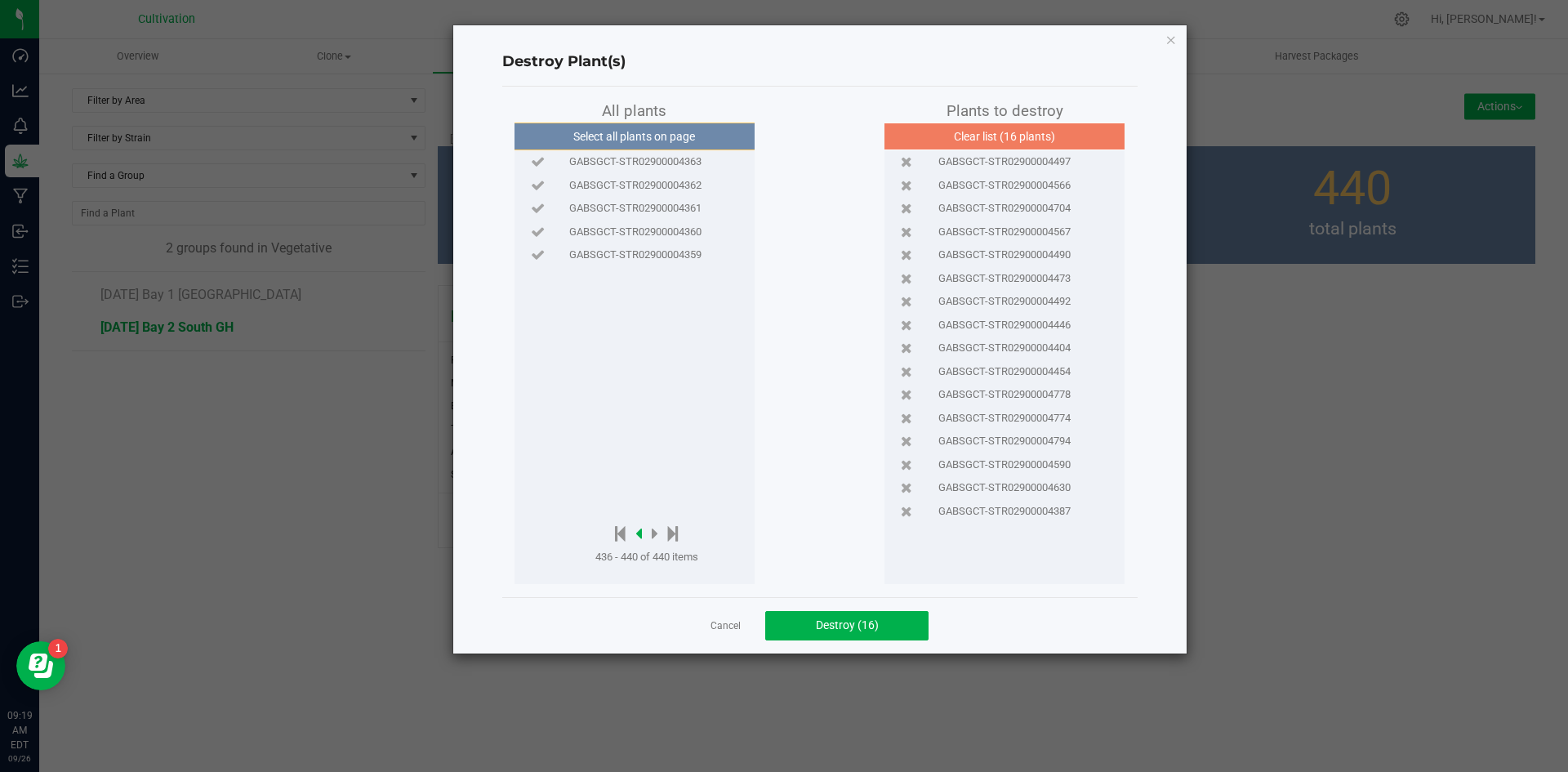
click at [641, 535] on icon at bounding box center [638, 534] width 6 height 18
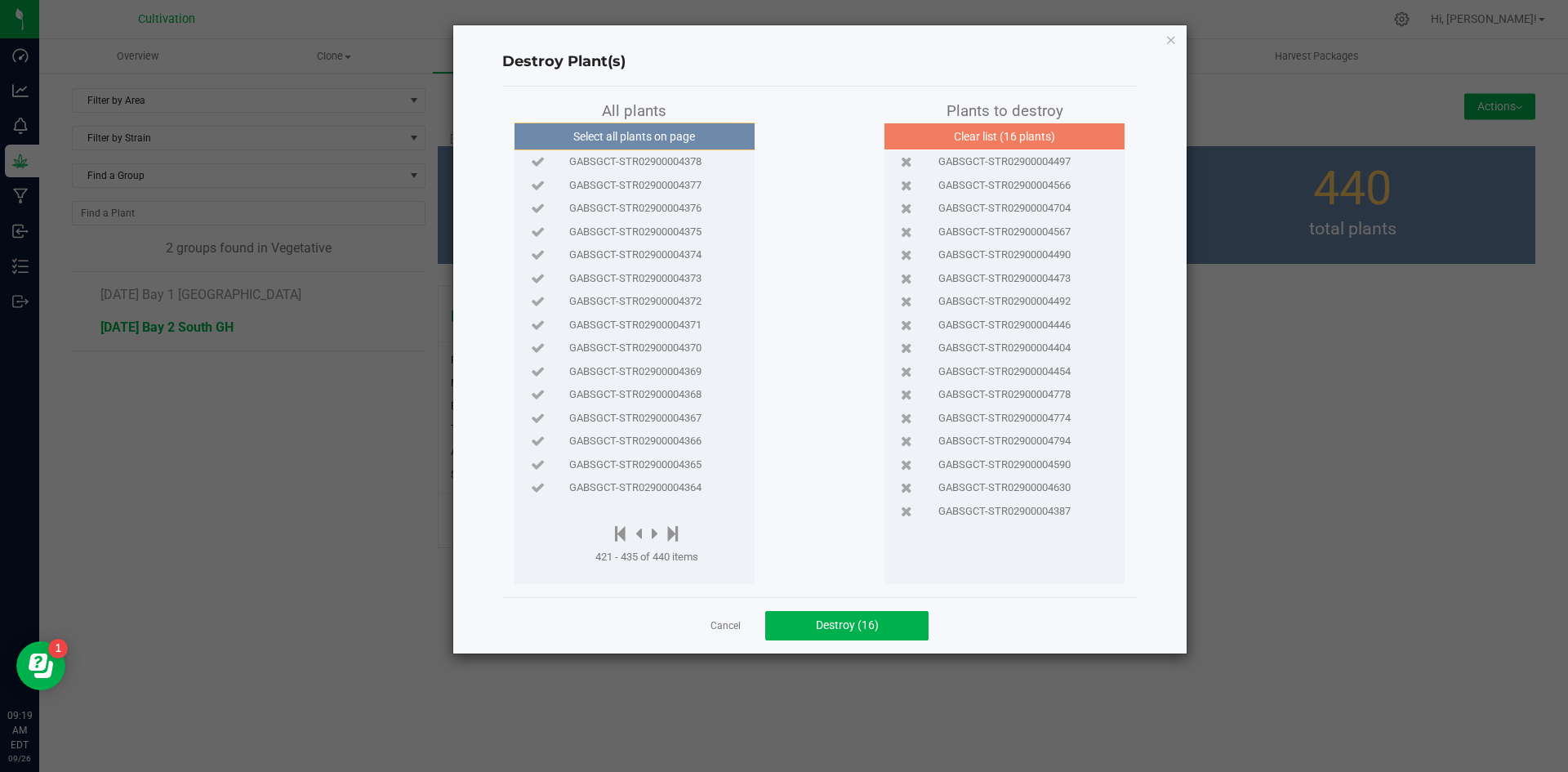
click at [673, 366] on span "GABSGCT-STR02900004369" at bounding box center [636, 372] width 132 height 16
click at [656, 530] on icon at bounding box center [654, 534] width 6 height 18
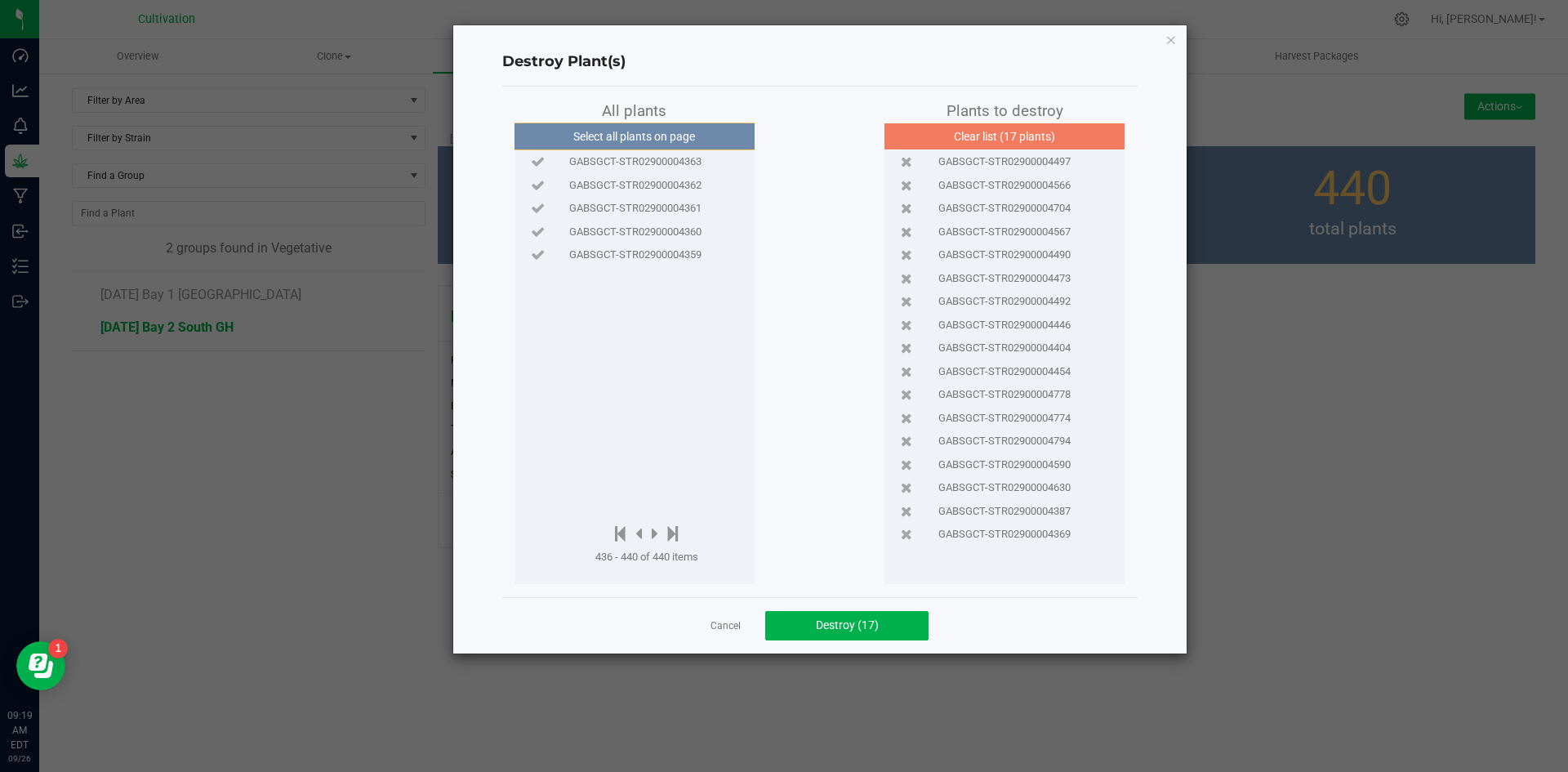
click at [670, 213] on span "GABSGCT-STR02900004361" at bounding box center [636, 208] width 132 height 16
click at [639, 533] on icon at bounding box center [638, 534] width 6 height 18
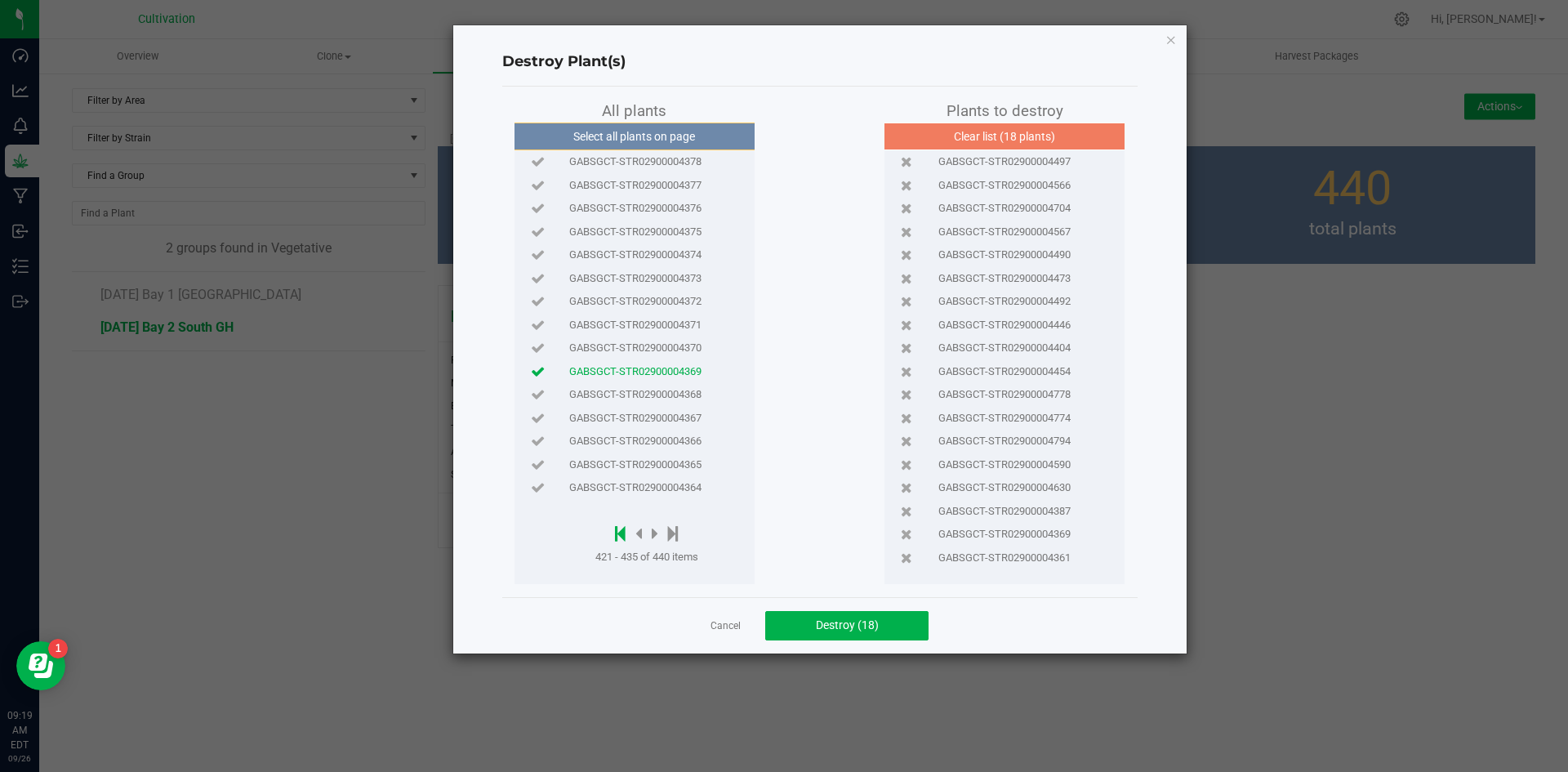
click at [622, 534] on icon at bounding box center [620, 534] width 11 height 18
click at [646, 535] on icon at bounding box center [646, 534] width 6 height 18
click at [646, 534] on div at bounding box center [641, 535] width 92 height 20
click at [652, 532] on icon at bounding box center [649, 534] width 6 height 18
click at [650, 532] on icon at bounding box center [649, 534] width 6 height 18
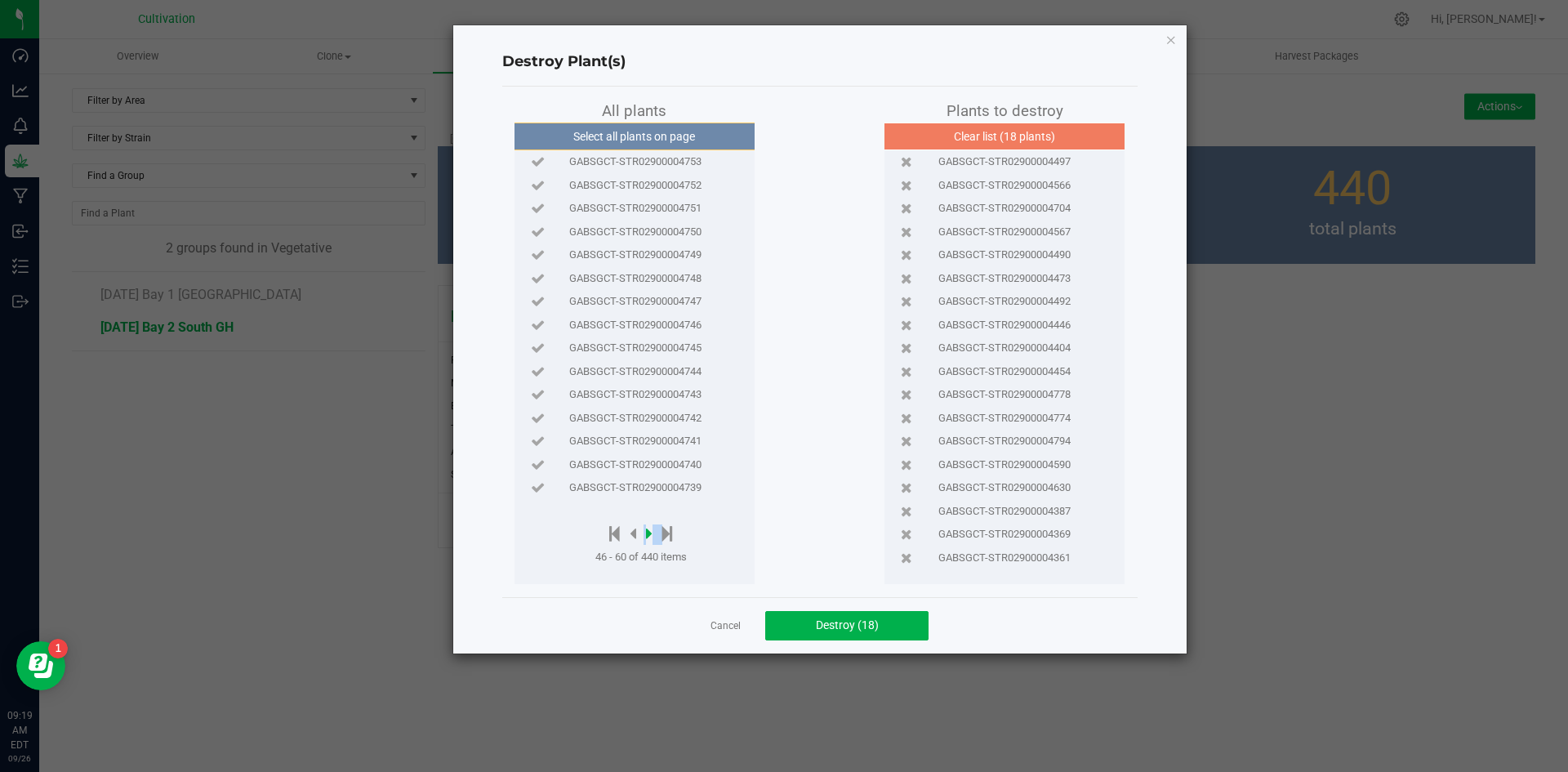
click at [650, 532] on icon at bounding box center [649, 534] width 6 height 18
click at [650, 532] on div at bounding box center [644, 535] width 97 height 20
click at [651, 532] on icon at bounding box center [652, 534] width 6 height 18
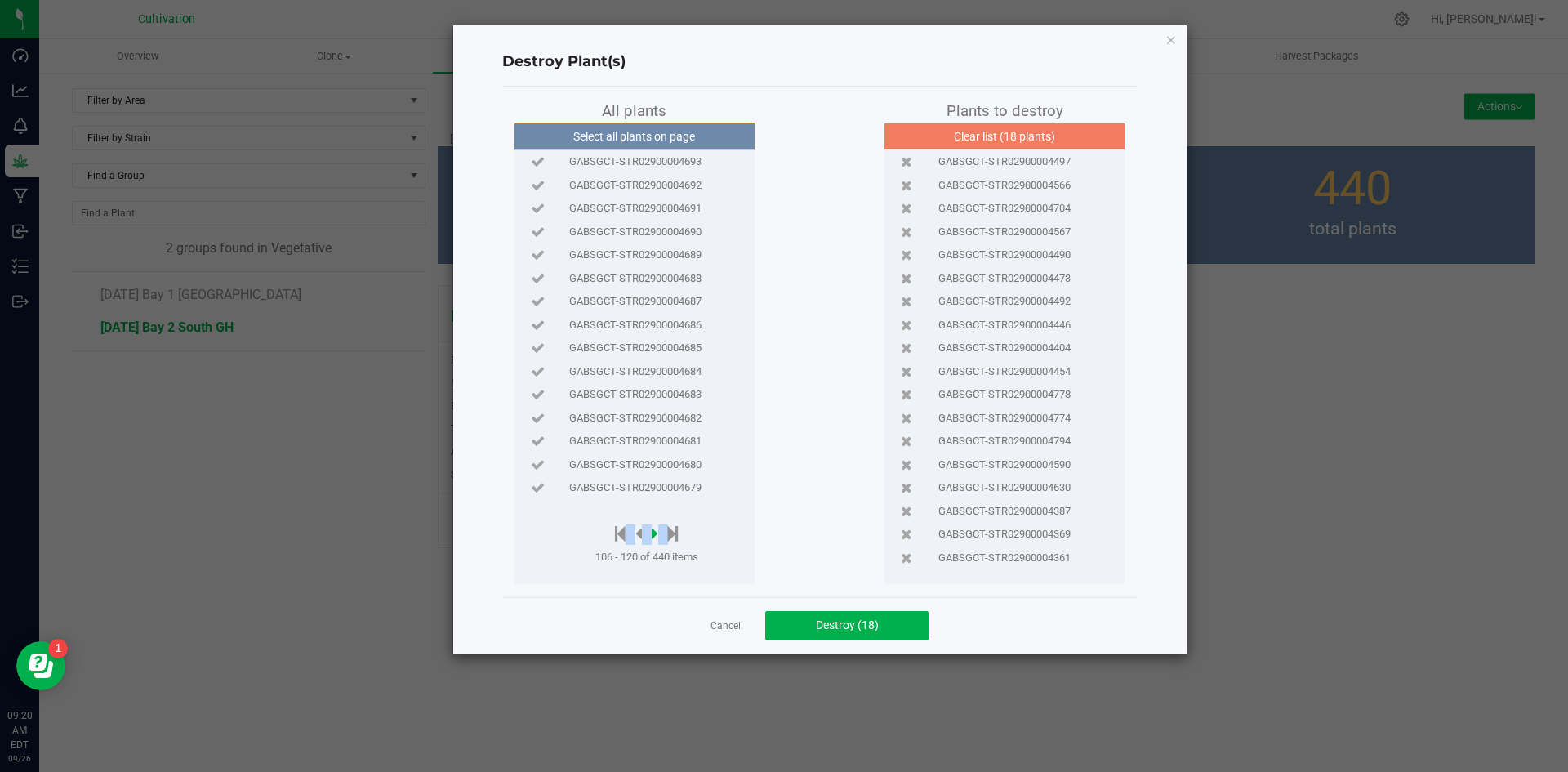
click at [651, 532] on div at bounding box center [647, 535] width 103 height 20
click at [646, 510] on div "Select all plants on page GABSGCT-STR02900004693 GABSGCT-STR02900004692 GABSGCT…" at bounding box center [635, 353] width 240 height 462
click at [655, 530] on icon at bounding box center [654, 534] width 6 height 18
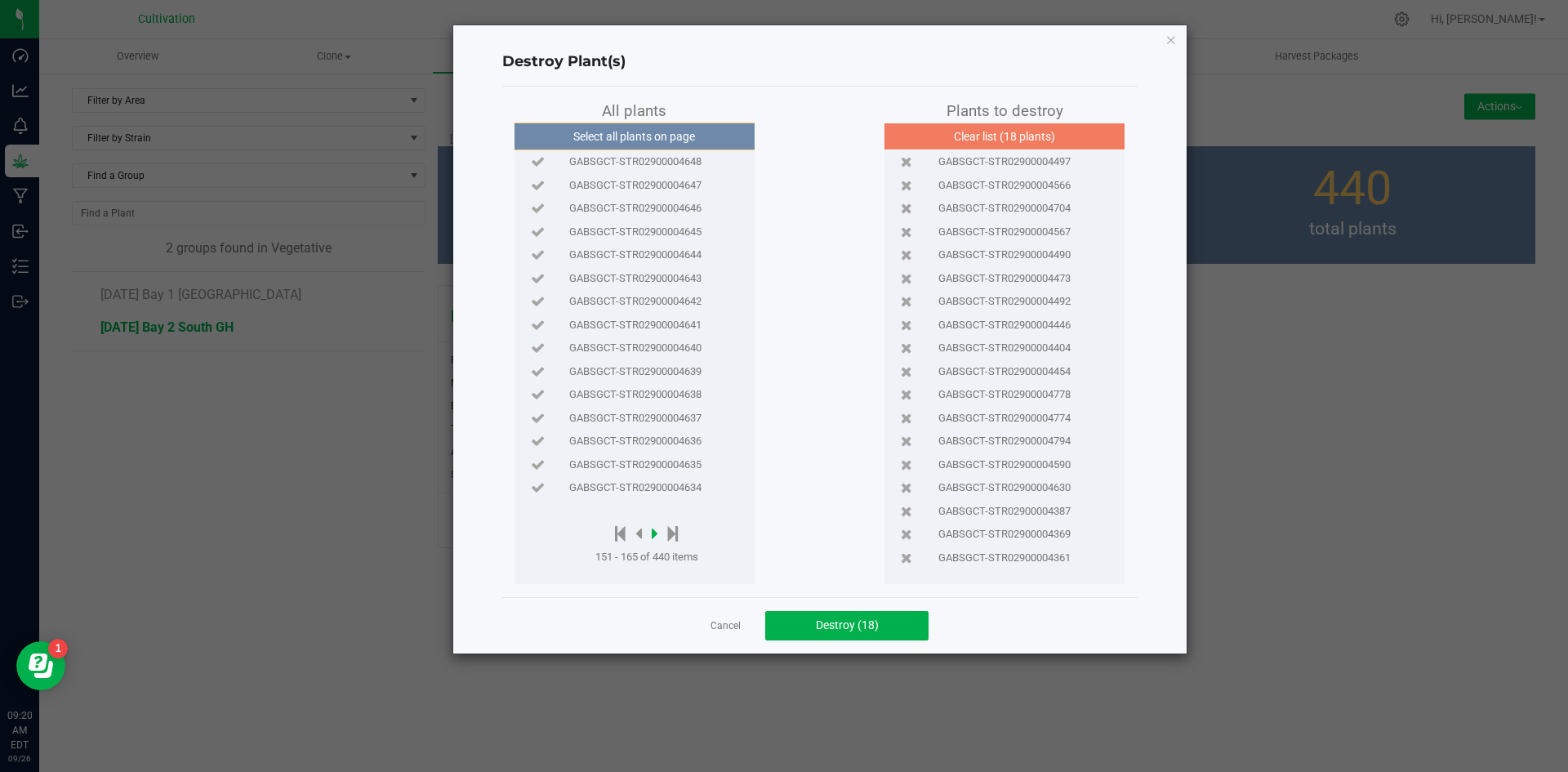
click at [655, 530] on icon at bounding box center [654, 534] width 6 height 18
click at [664, 282] on span "GABSGCT-STR02900004613" at bounding box center [636, 278] width 132 height 16
click at [619, 530] on icon at bounding box center [620, 534] width 11 height 18
click at [645, 534] on icon at bounding box center [646, 534] width 6 height 18
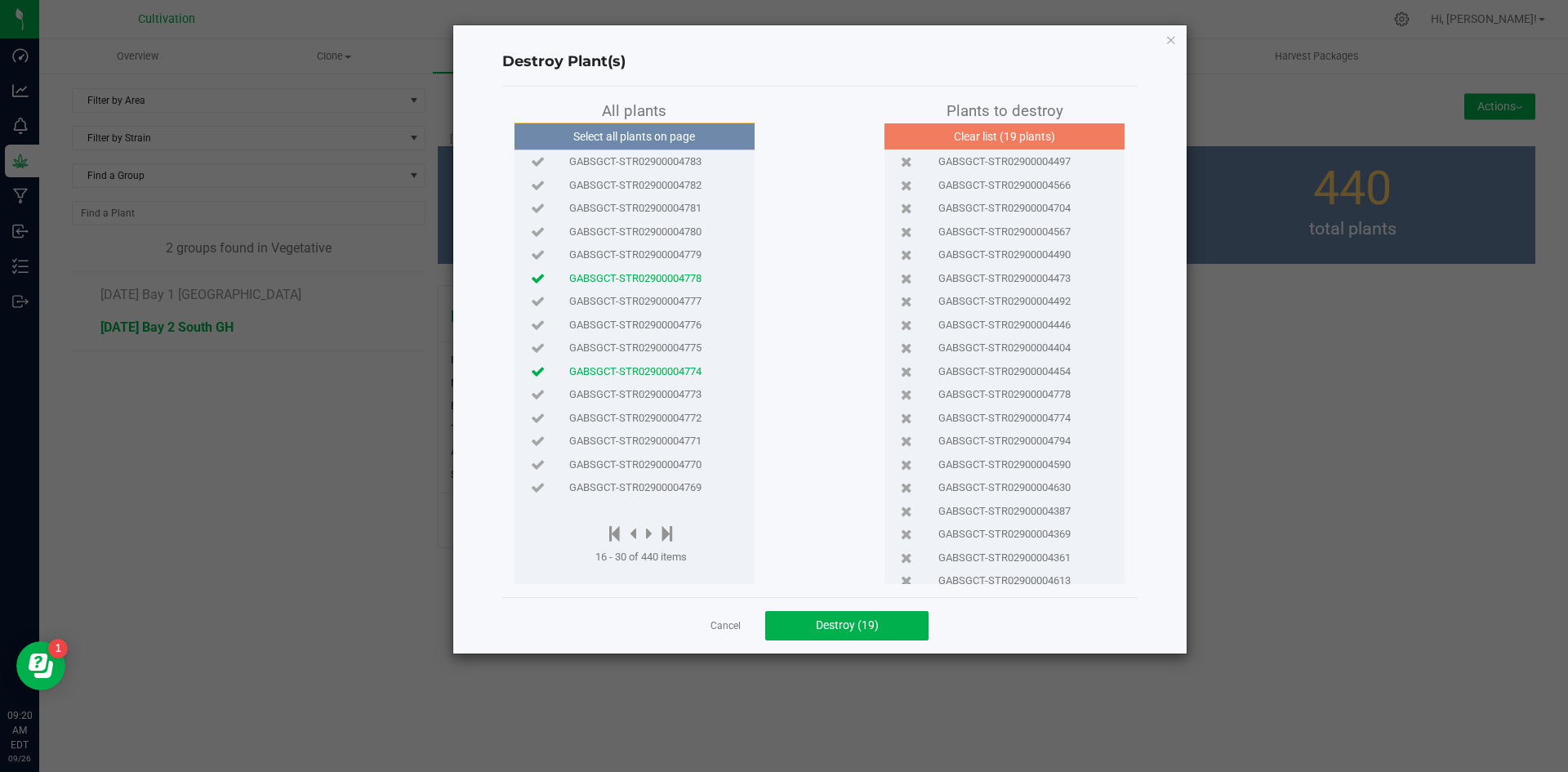
click at [681, 447] on span "GABSGCT-STR02900004771" at bounding box center [636, 441] width 132 height 16
click at [673, 533] on icon at bounding box center [668, 534] width 11 height 18
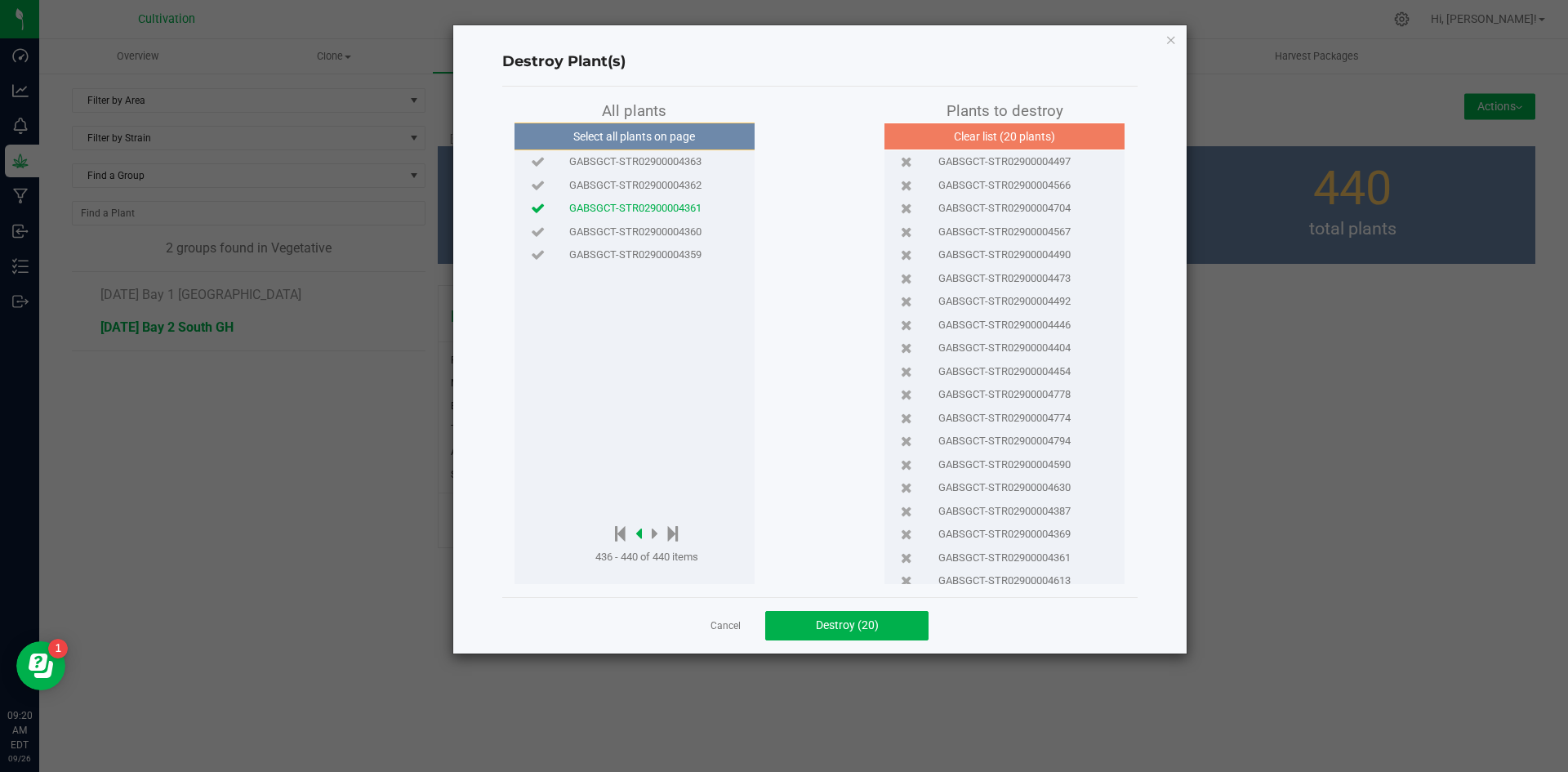
click at [641, 533] on icon at bounding box center [638, 534] width 6 height 18
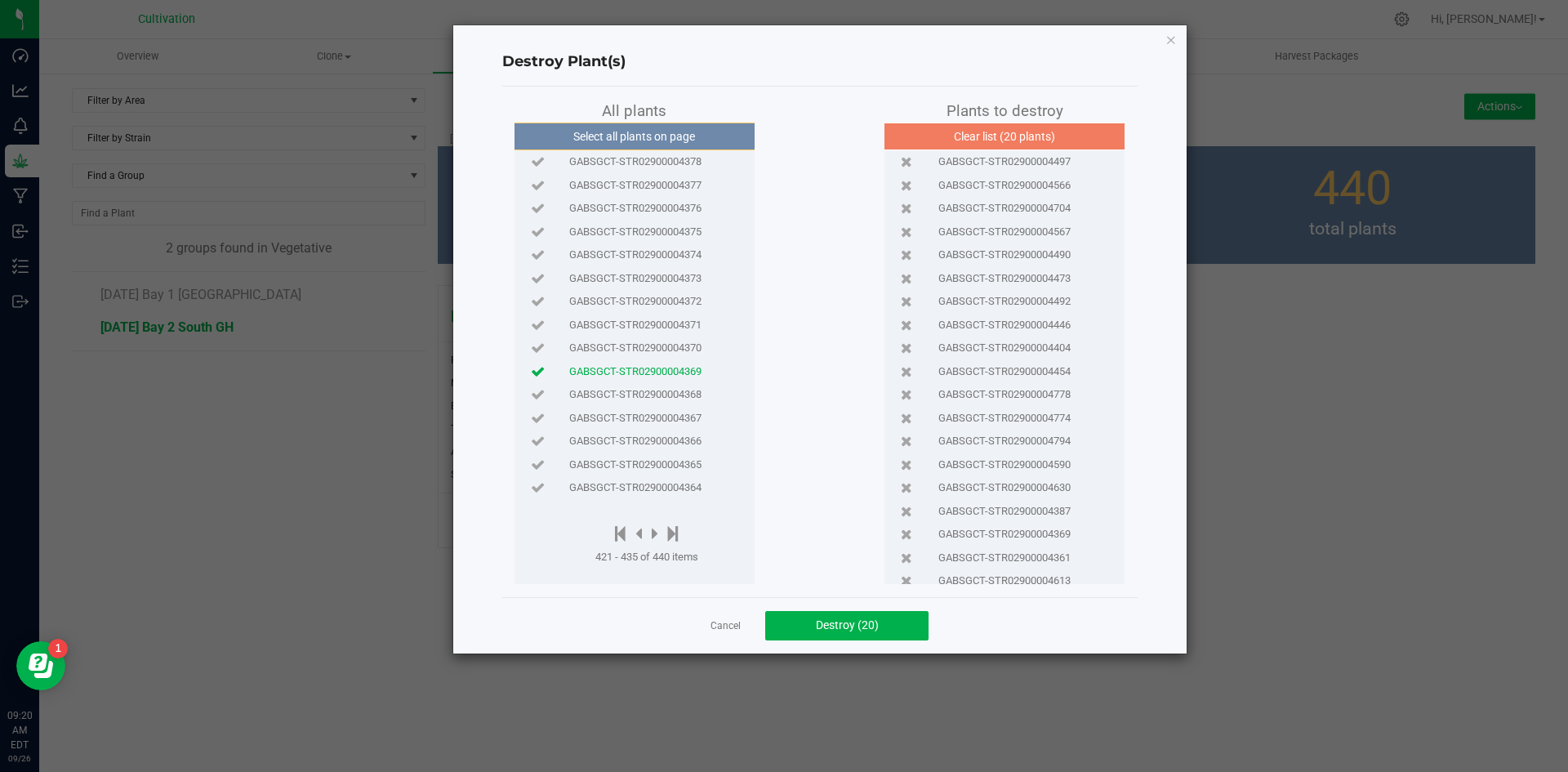
click at [659, 396] on span "GABSGCT-STR02900004368" at bounding box center [636, 395] width 132 height 16
click at [639, 532] on icon at bounding box center [638, 534] width 6 height 18
click at [641, 532] on icon at bounding box center [638, 534] width 6 height 18
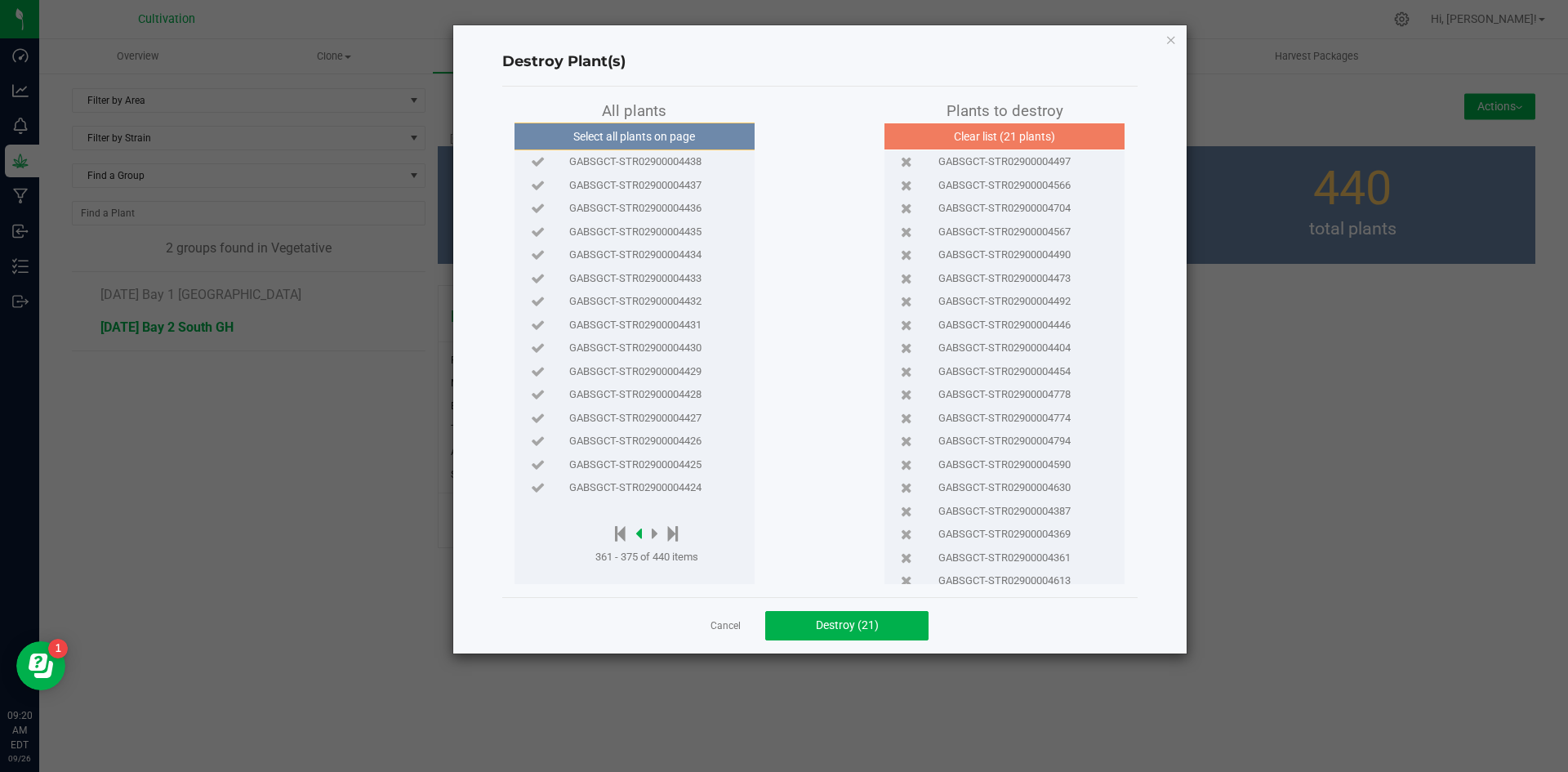
click at [641, 532] on icon at bounding box center [638, 534] width 6 height 18
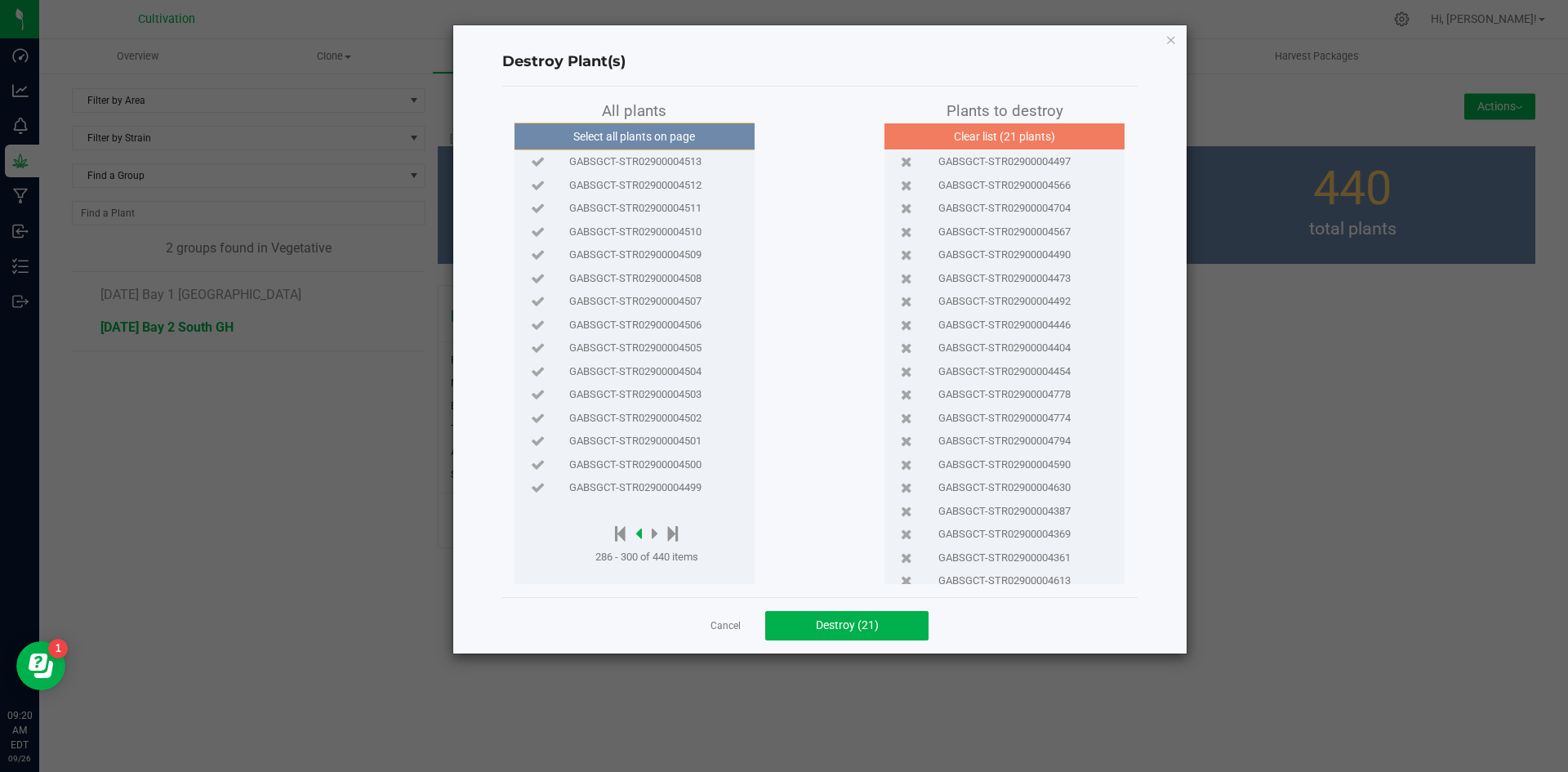
click at [641, 532] on icon at bounding box center [638, 534] width 6 height 18
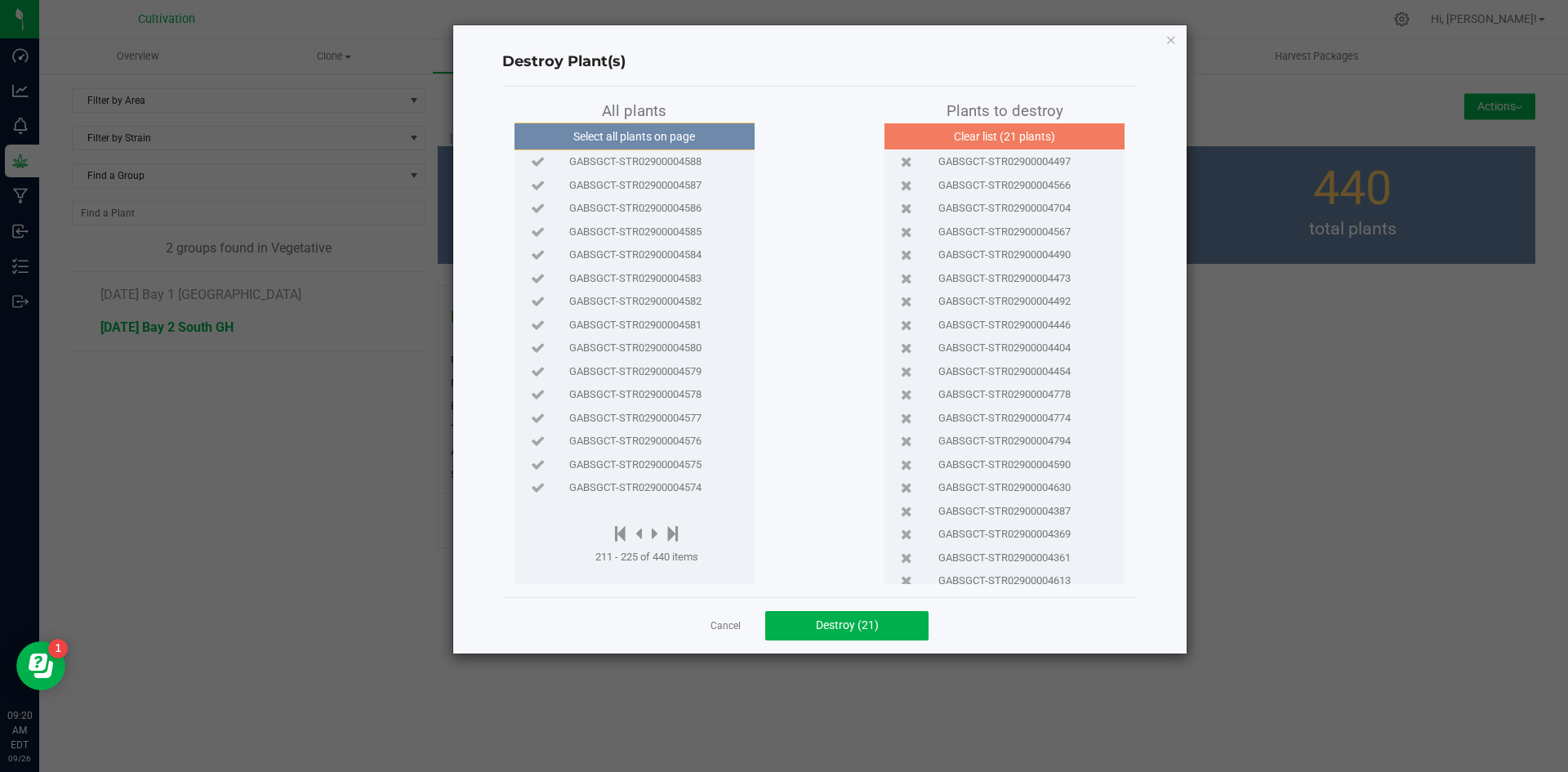
click at [638, 228] on span "GABSGCT-STR02900004585" at bounding box center [636, 232] width 132 height 16
click at [640, 530] on icon at bounding box center [638, 534] width 6 height 18
click at [641, 530] on icon at bounding box center [638, 534] width 6 height 18
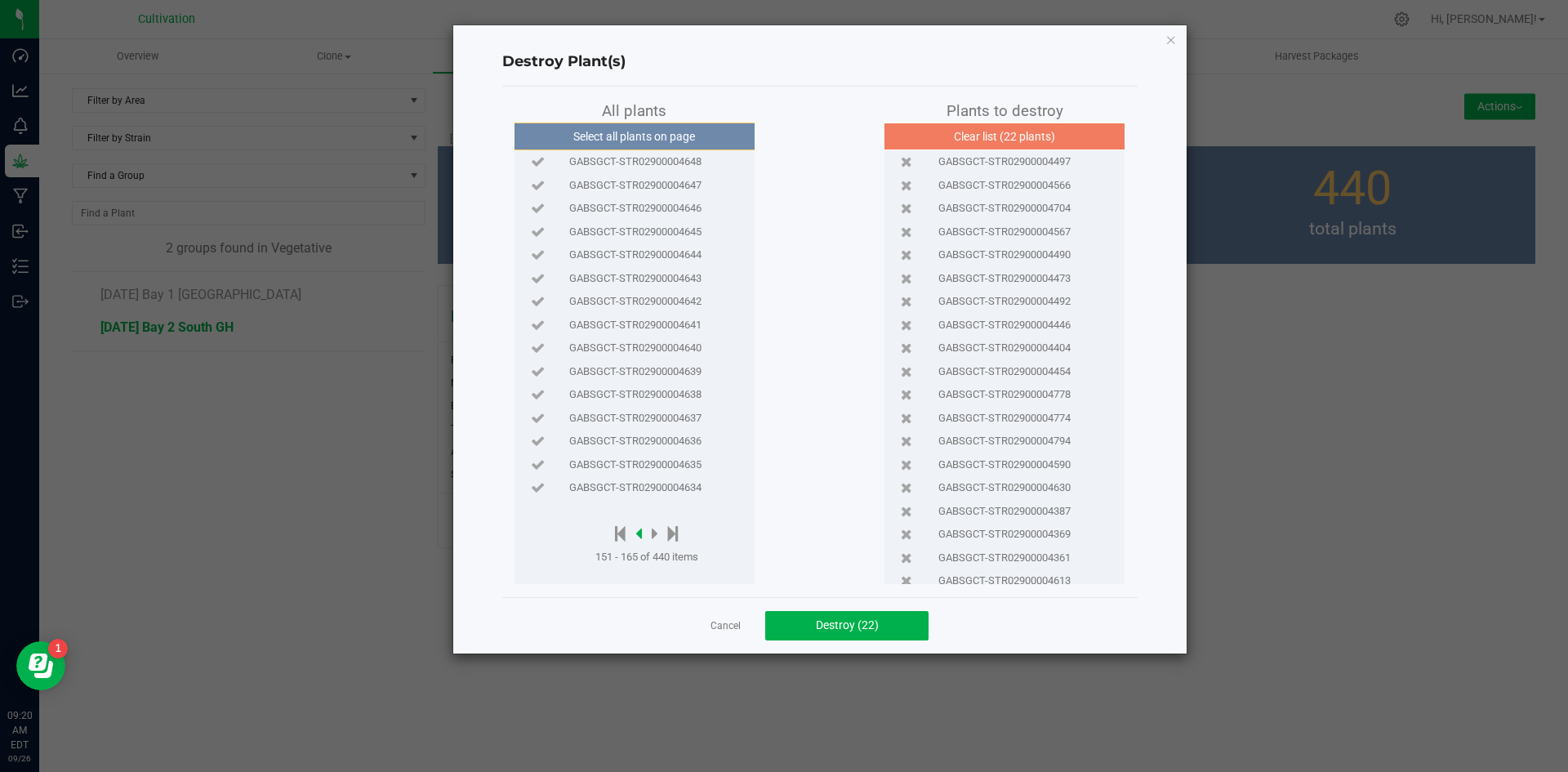
click at [641, 530] on icon at bounding box center [638, 534] width 6 height 18
click at [646, 279] on span "GABSGCT-STR02900004703" at bounding box center [636, 278] width 132 height 16
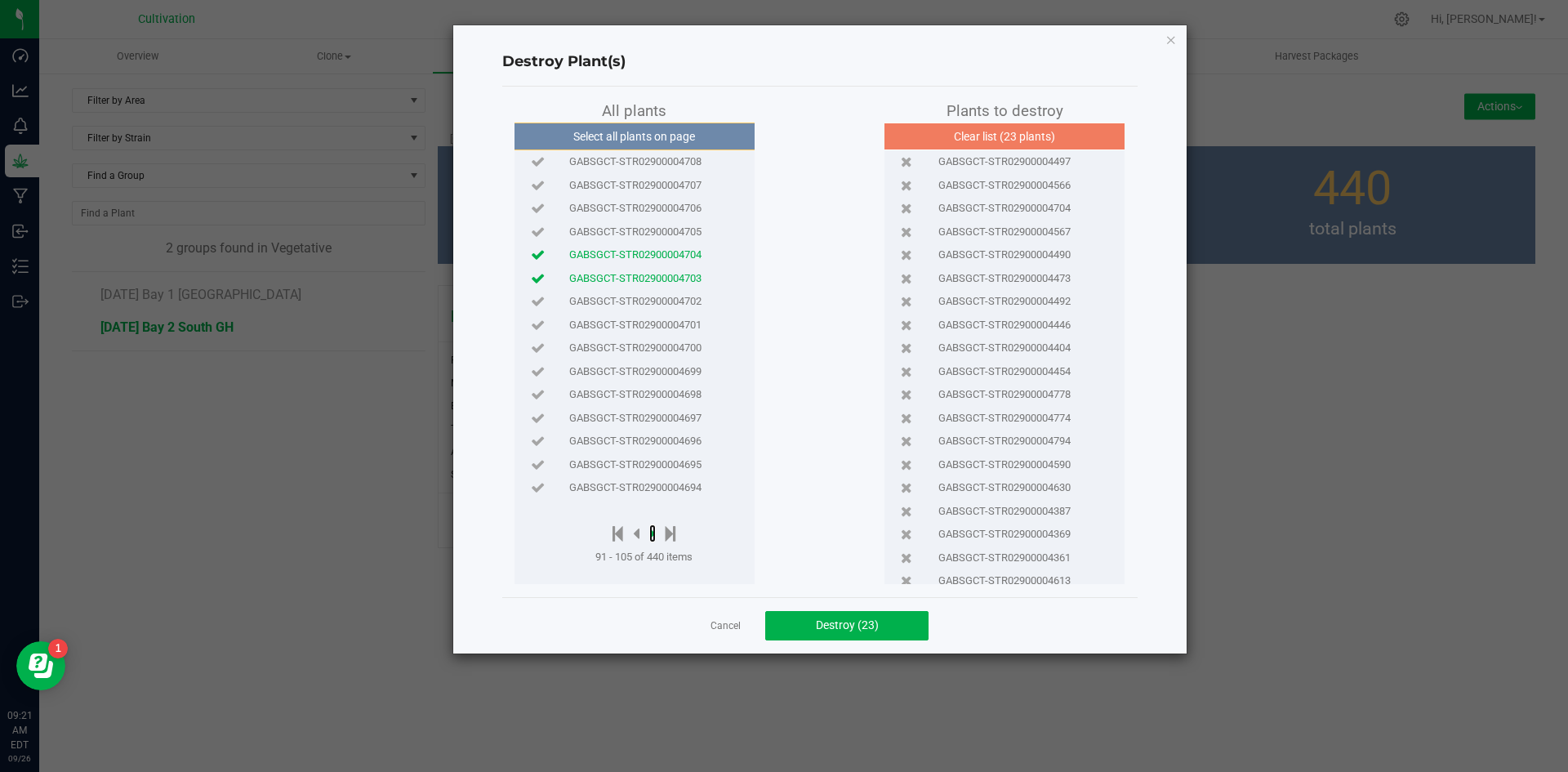
click at [657, 535] on div at bounding box center [644, 535] width 97 height 20
click at [651, 535] on icon at bounding box center [652, 534] width 6 height 18
click at [657, 532] on icon at bounding box center [654, 534] width 6 height 18
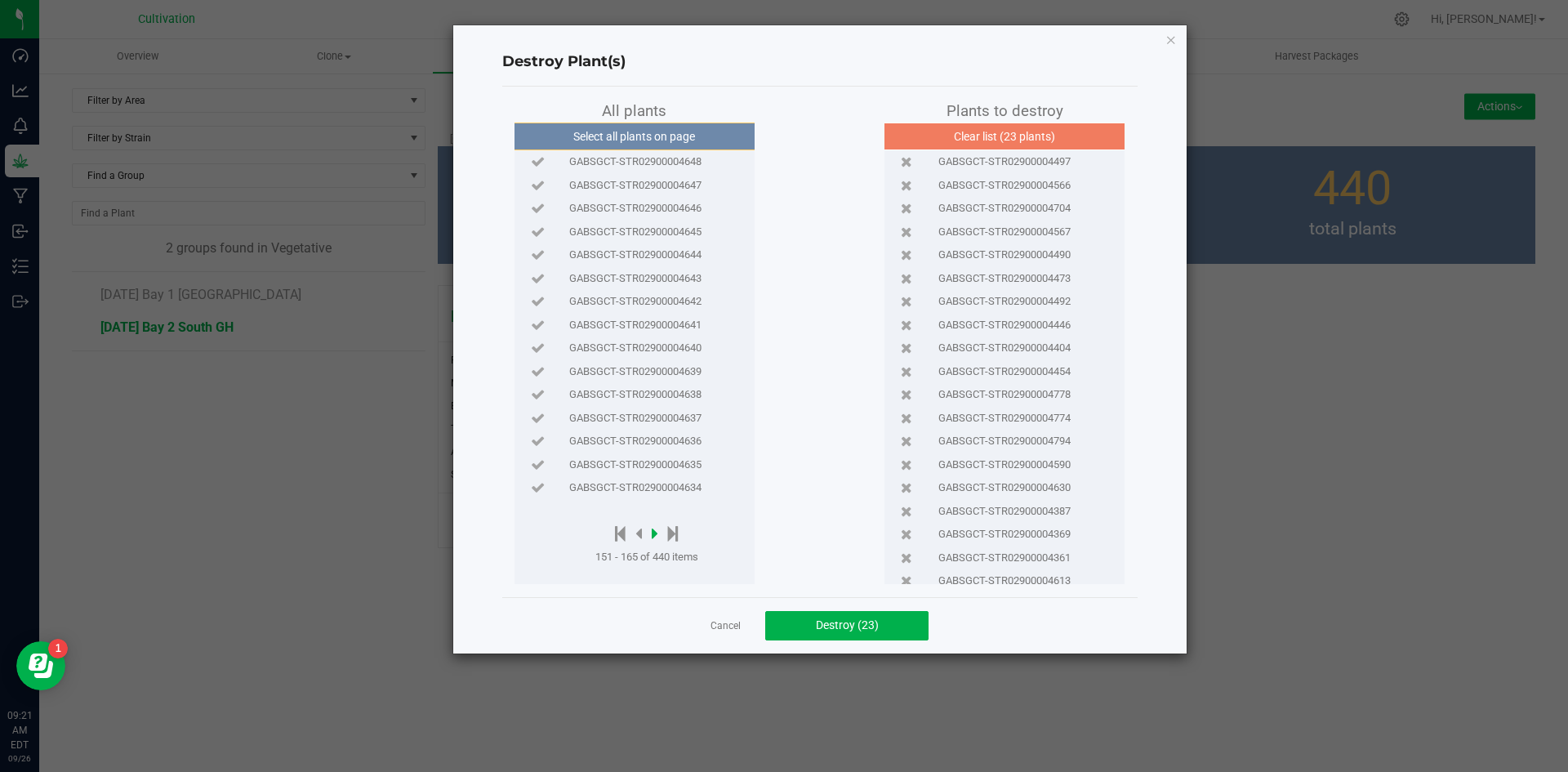
click at [657, 532] on icon at bounding box center [654, 534] width 6 height 18
click at [658, 532] on icon at bounding box center [654, 534] width 6 height 18
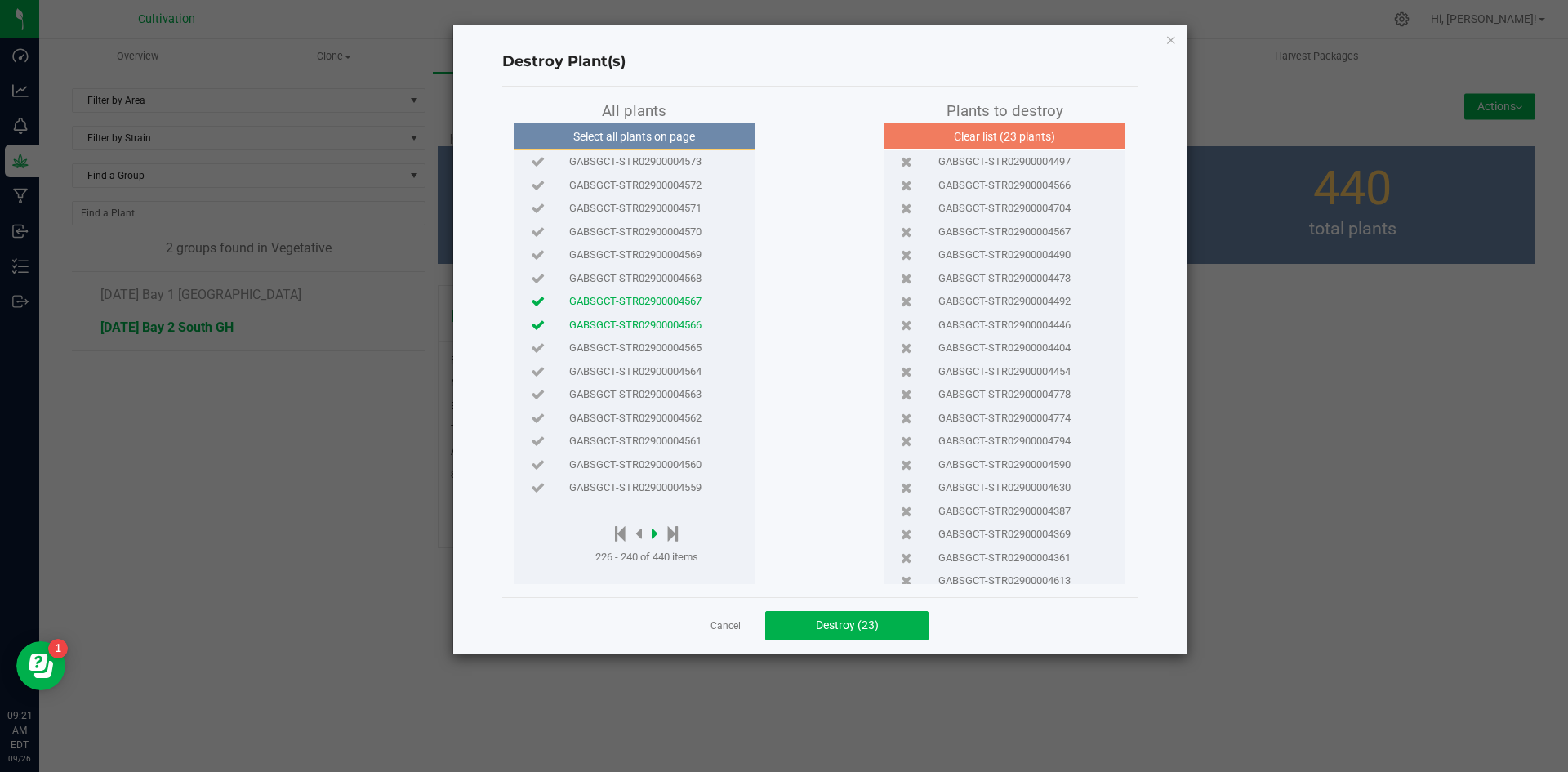
click at [658, 532] on icon at bounding box center [654, 534] width 6 height 18
click at [668, 418] on span "GABSGCT-STR02900004517" at bounding box center [636, 418] width 132 height 16
click at [625, 537] on icon at bounding box center [620, 534] width 11 height 18
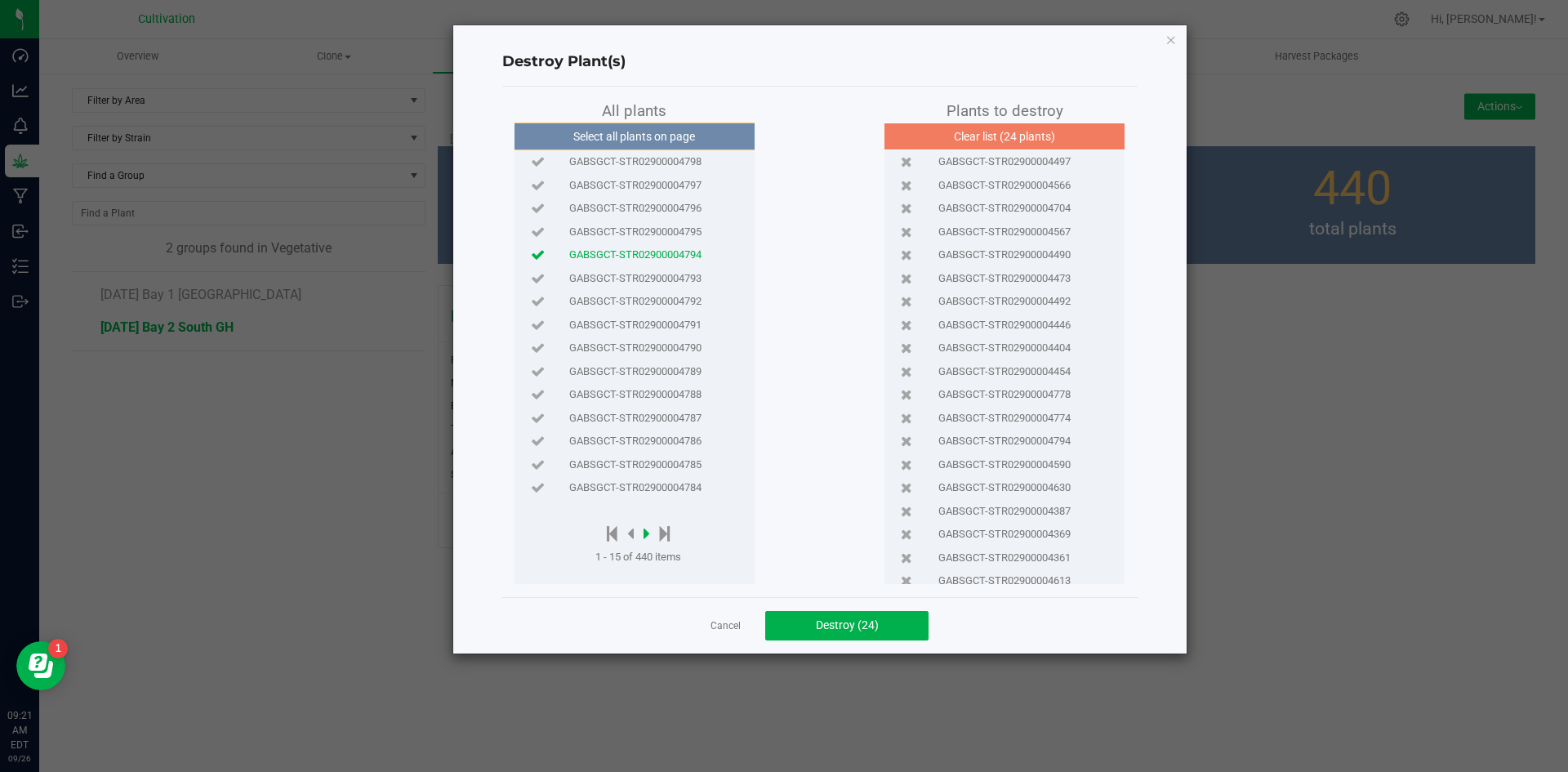
click at [649, 540] on icon at bounding box center [646, 534] width 6 height 18
click at [651, 534] on icon at bounding box center [649, 534] width 6 height 18
click at [668, 375] on span "GABSGCT-STR02900004744" at bounding box center [636, 372] width 132 height 16
click at [651, 534] on icon at bounding box center [649, 534] width 6 height 18
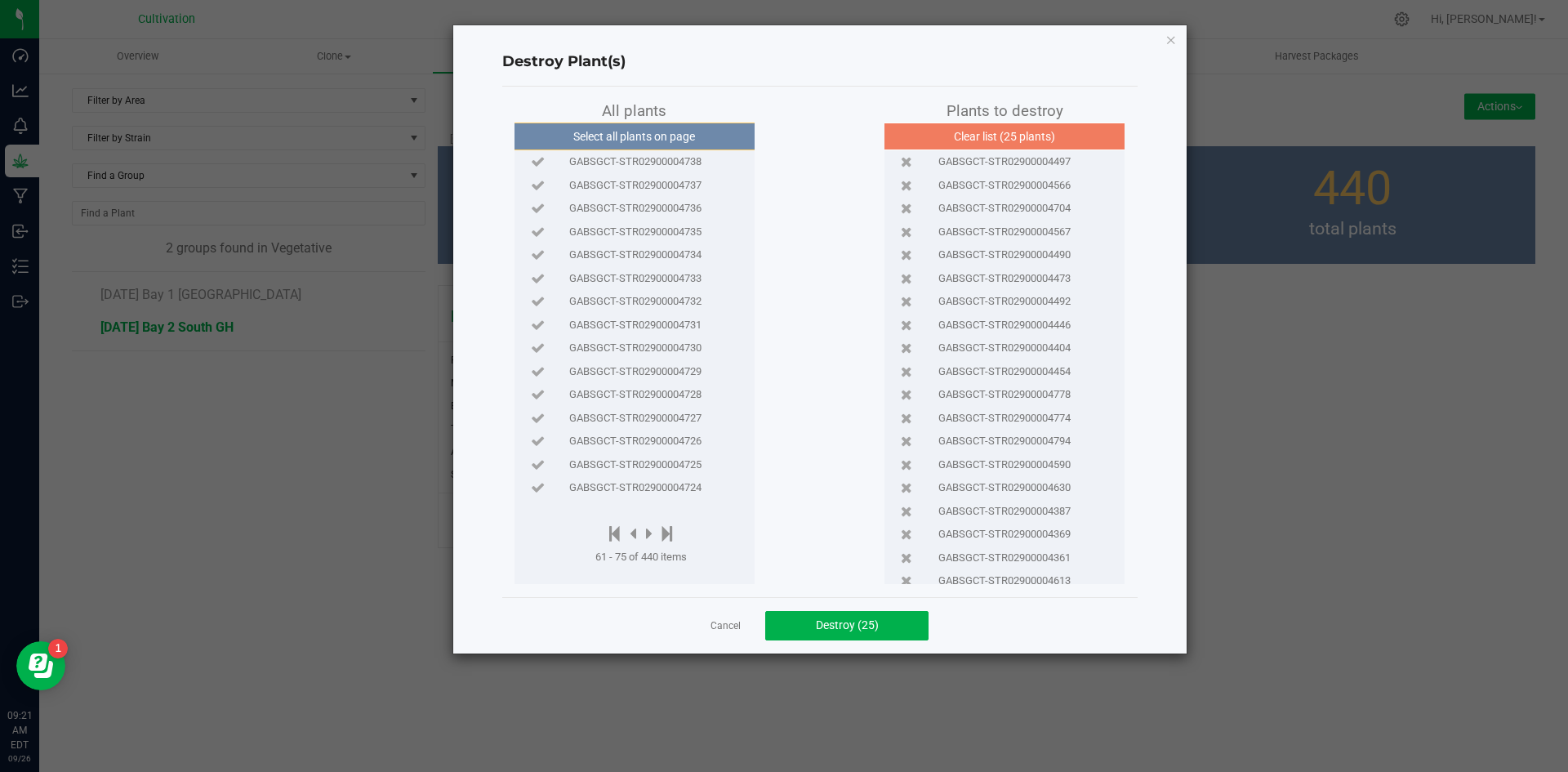
click at [647, 421] on span "GABSGCT-STR02900004727" at bounding box center [636, 418] width 132 height 16
click at [652, 530] on icon at bounding box center [649, 534] width 6 height 18
click at [652, 535] on icon at bounding box center [649, 534] width 6 height 18
click at [651, 535] on icon at bounding box center [652, 534] width 6 height 18
click at [654, 535] on div at bounding box center [647, 535] width 103 height 20
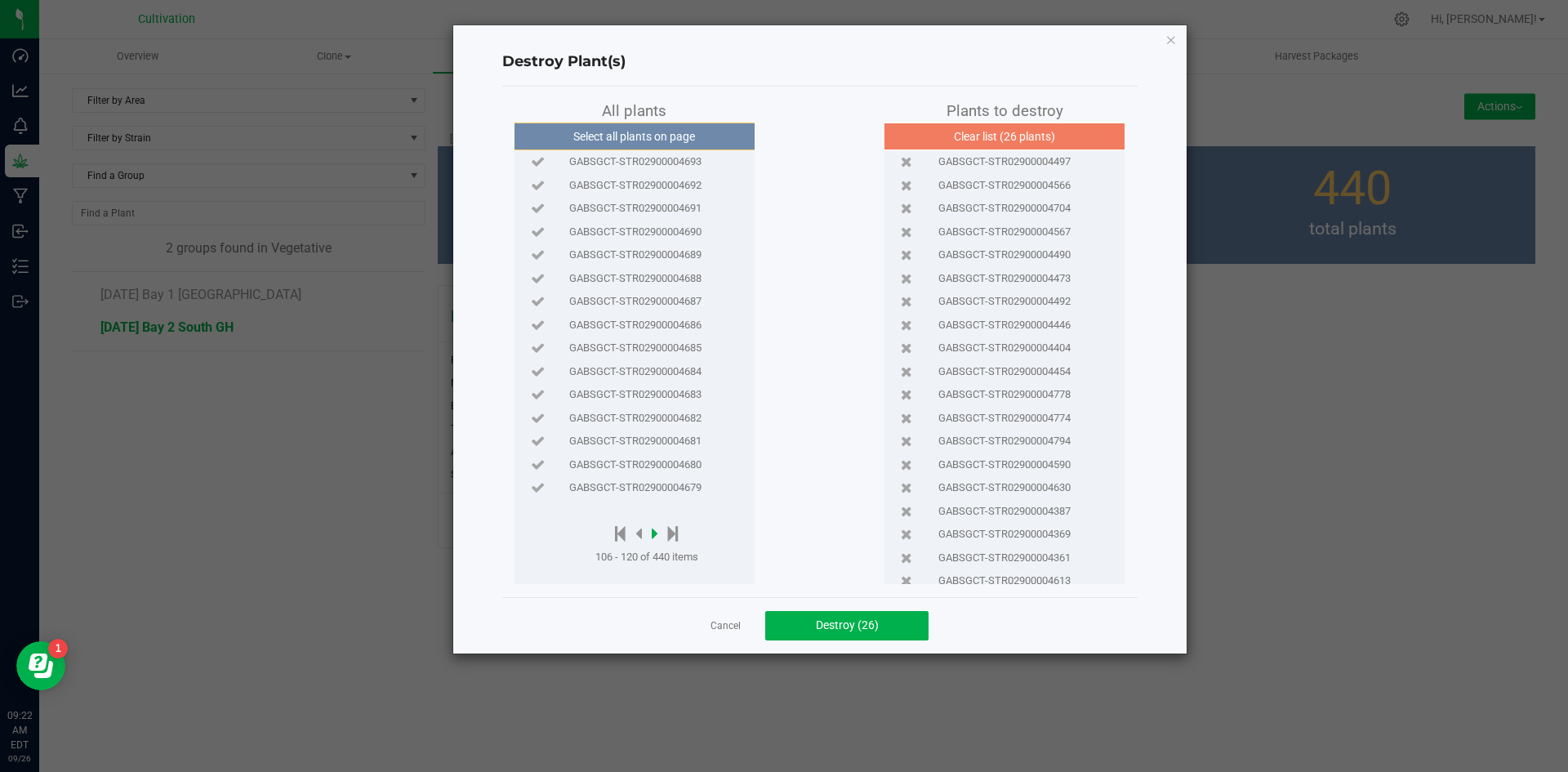
click at [658, 535] on icon at bounding box center [654, 534] width 6 height 18
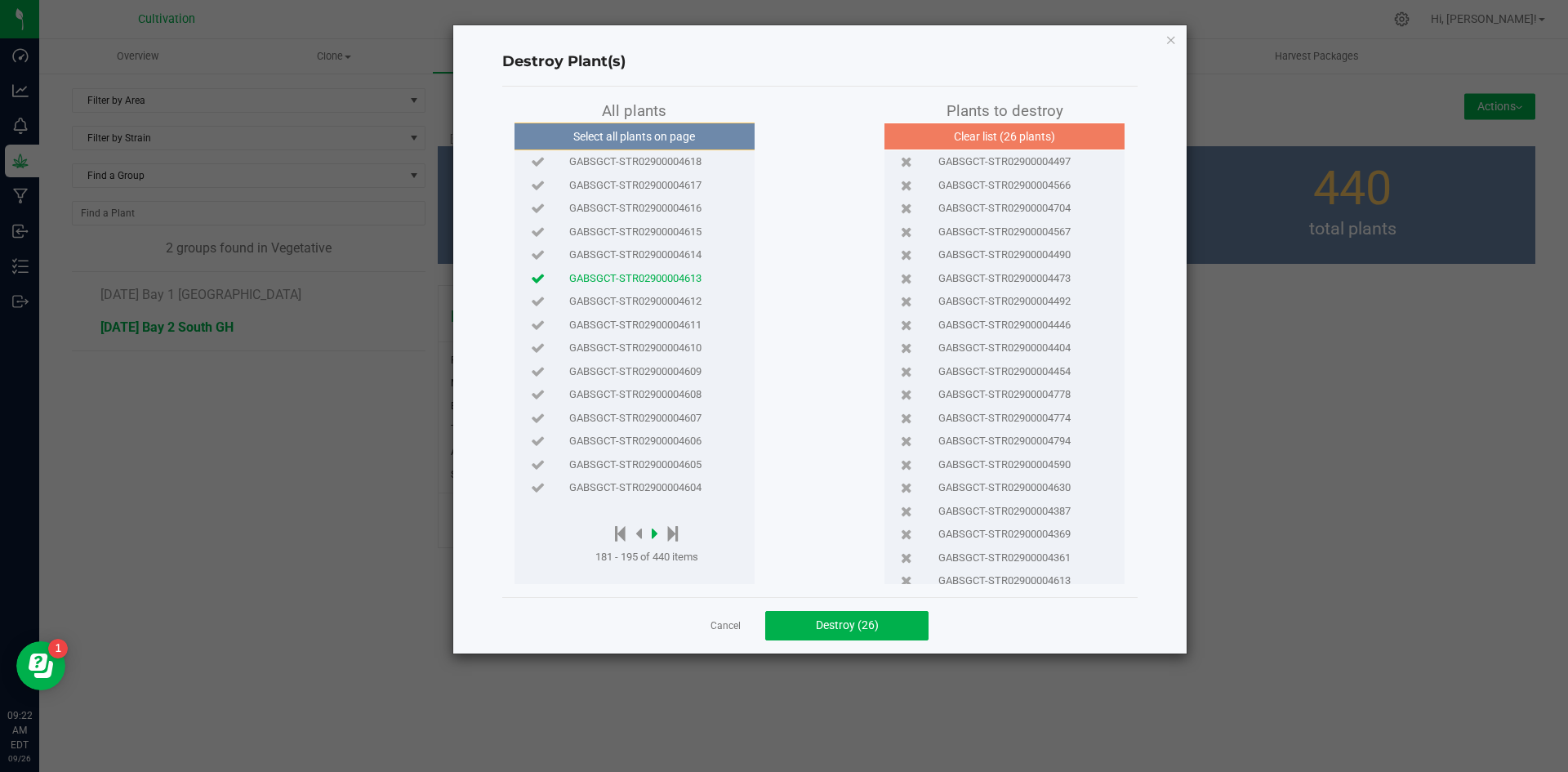
click at [658, 535] on icon at bounding box center [654, 534] width 6 height 18
click at [684, 375] on span "GABSGCT-STR02900004579" at bounding box center [636, 372] width 132 height 16
click at [676, 328] on span "GABSGCT-STR02900004581" at bounding box center [636, 326] width 132 height 16
click at [639, 529] on icon at bounding box center [638, 534] width 6 height 18
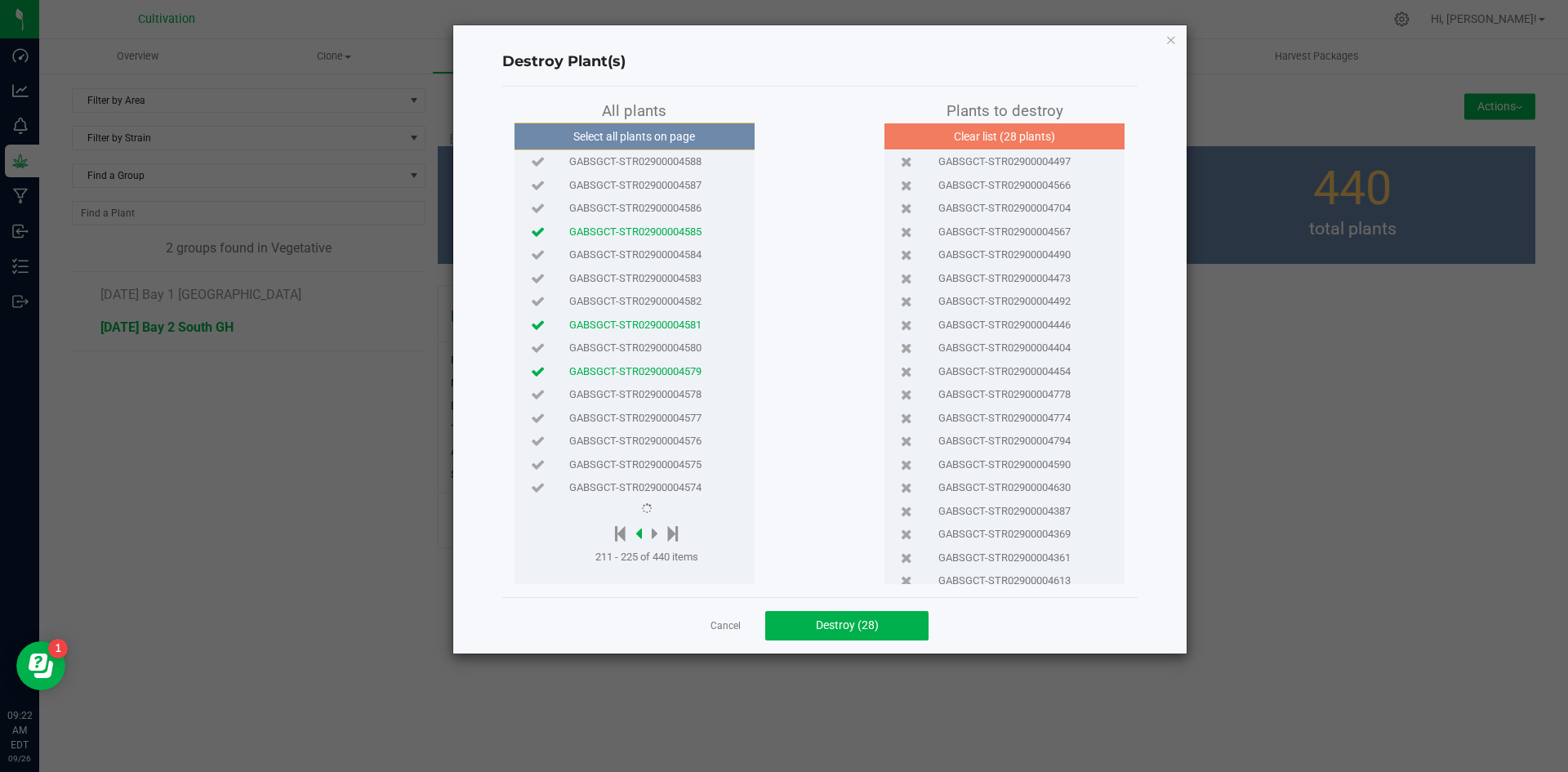
click at [640, 531] on icon at bounding box center [638, 534] width 6 height 18
click at [640, 533] on icon at bounding box center [638, 534] width 6 height 18
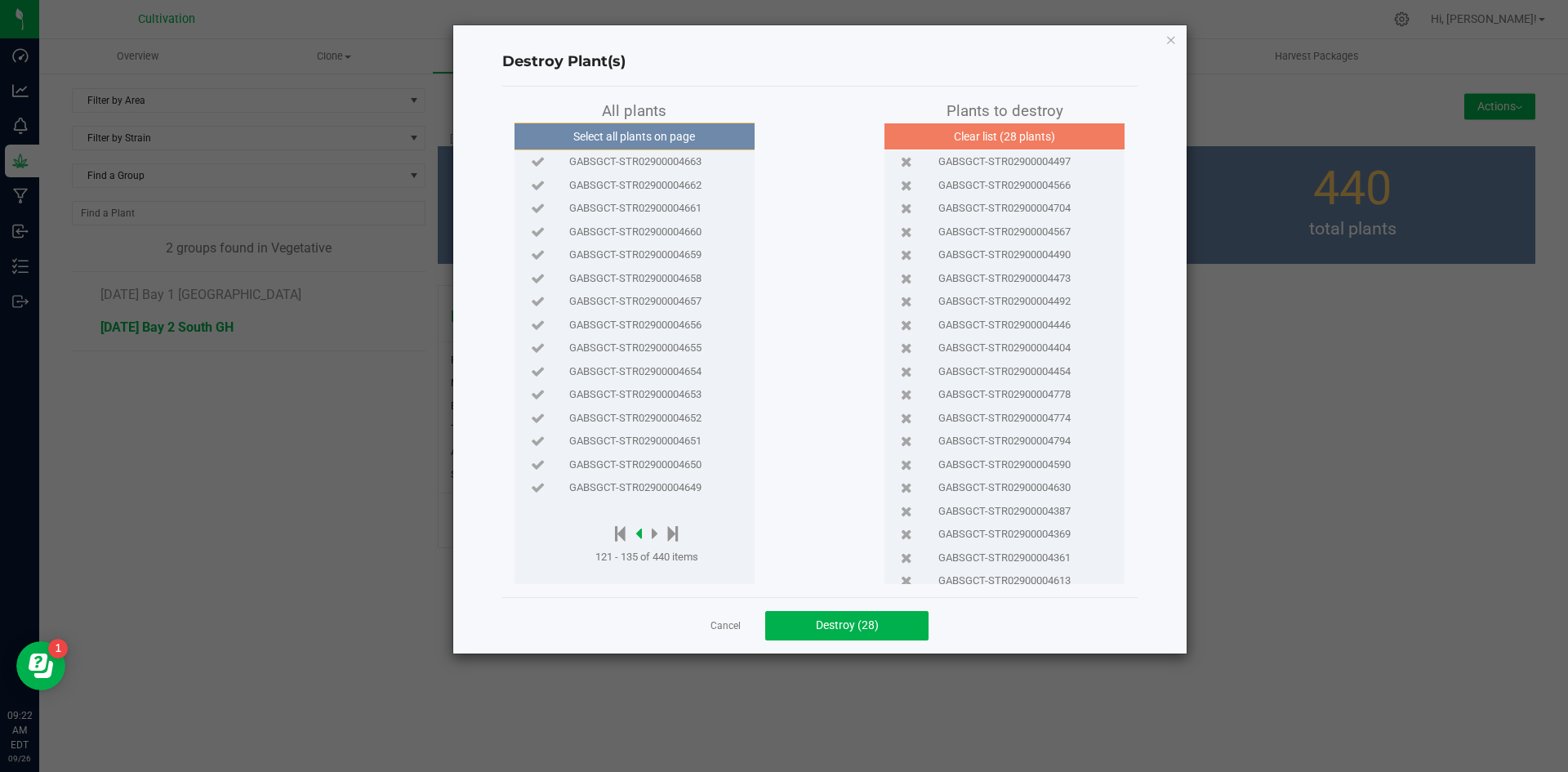
click at [640, 533] on icon at bounding box center [638, 534] width 6 height 18
click at [640, 533] on div at bounding box center [644, 535] width 97 height 20
click at [635, 534] on icon at bounding box center [636, 534] width 6 height 18
click at [634, 534] on icon at bounding box center [633, 534] width 6 height 18
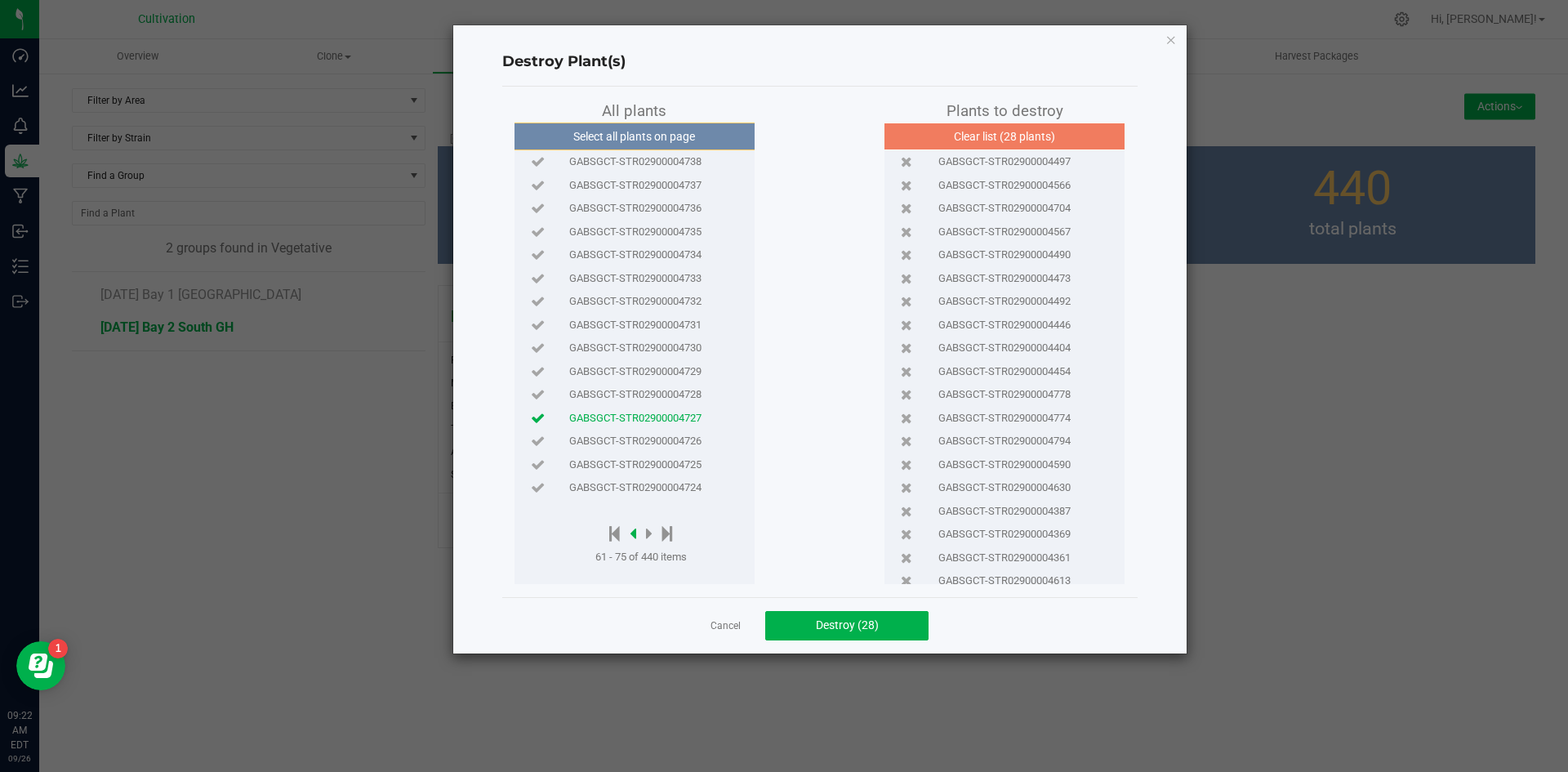
click at [634, 534] on icon at bounding box center [633, 534] width 6 height 18
click at [633, 534] on icon at bounding box center [633, 534] width 6 height 18
click at [667, 398] on span "GABSGCT-STR02900004788" at bounding box center [636, 395] width 132 height 16
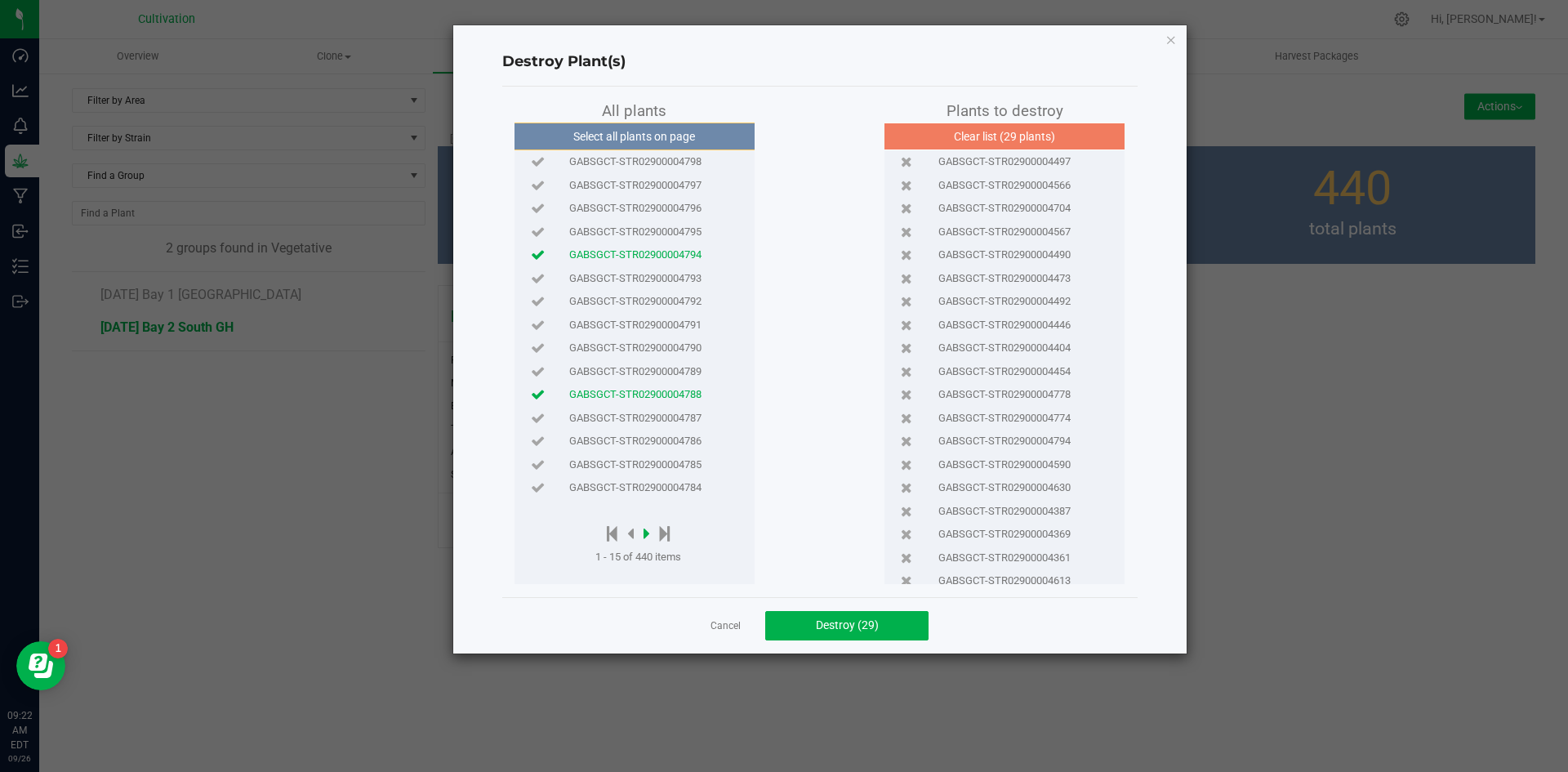
click at [649, 535] on icon at bounding box center [646, 534] width 6 height 18
click at [650, 533] on icon at bounding box center [649, 534] width 6 height 18
click at [652, 533] on icon at bounding box center [649, 534] width 6 height 18
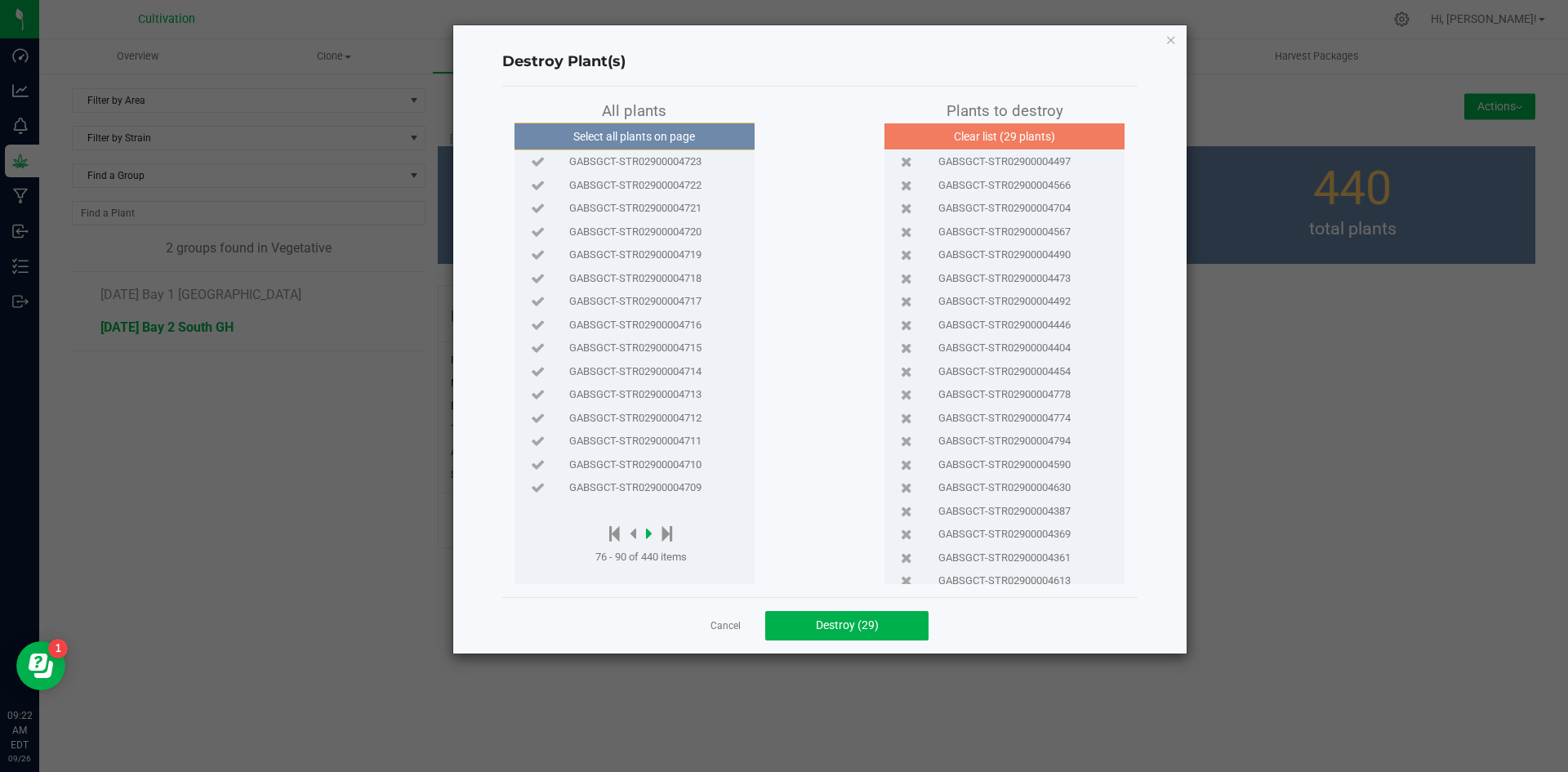
click at [652, 533] on icon at bounding box center [649, 534] width 6 height 18
click at [658, 533] on icon at bounding box center [654, 534] width 6 height 18
click at [641, 534] on icon at bounding box center [638, 534] width 6 height 18
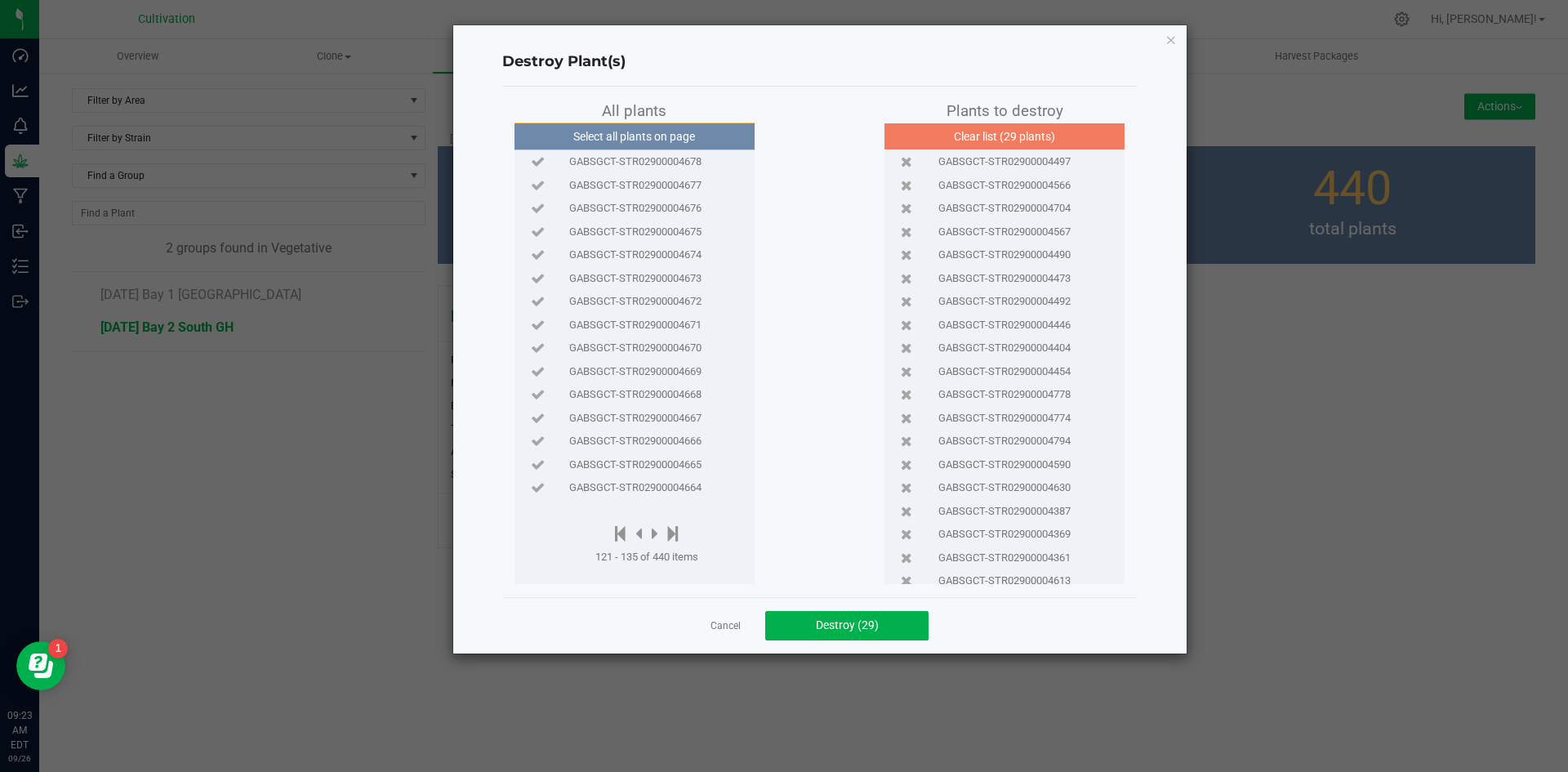
click at [651, 392] on span "GABSGCT-STR02900004668" at bounding box center [636, 395] width 132 height 16
click at [673, 532] on icon at bounding box center [674, 534] width 11 height 18
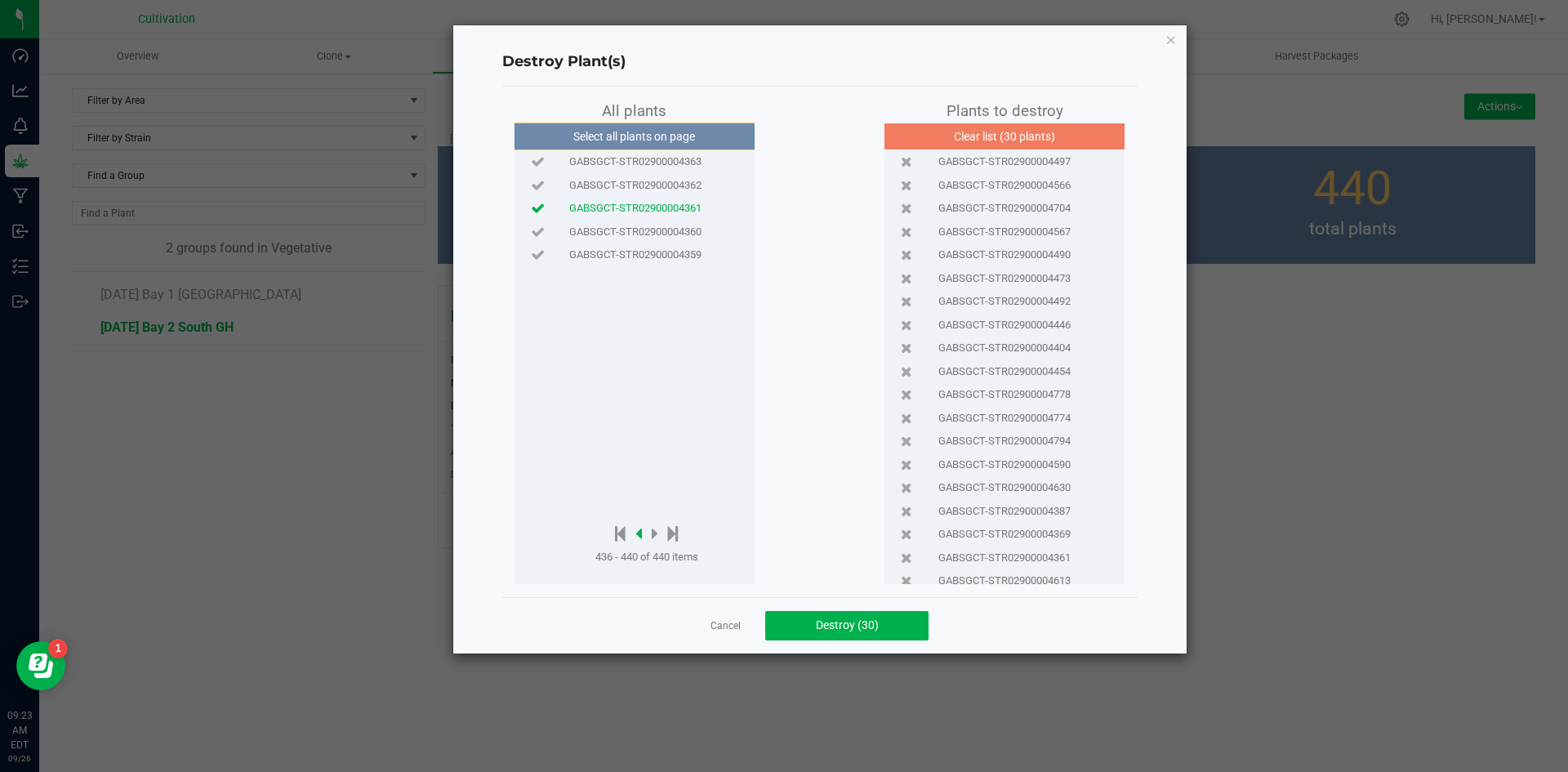
click at [641, 535] on icon at bounding box center [638, 534] width 6 height 18
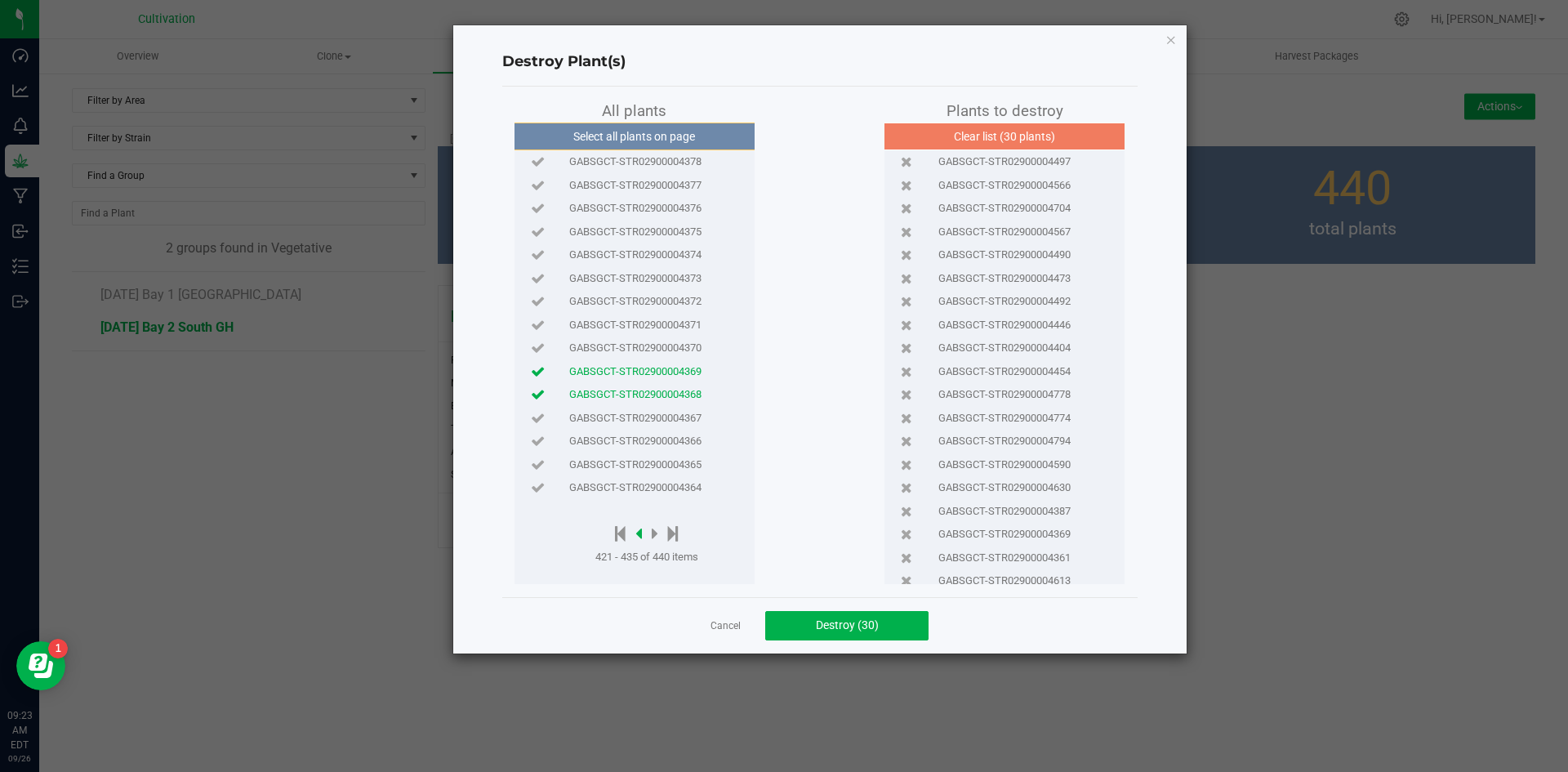
click at [641, 535] on icon at bounding box center [638, 534] width 6 height 18
click at [664, 304] on span "GABSGCT-STR02900004402" at bounding box center [636, 302] width 132 height 16
click at [621, 527] on icon at bounding box center [620, 534] width 11 height 18
click at [610, 534] on icon at bounding box center [612, 534] width 11 height 18
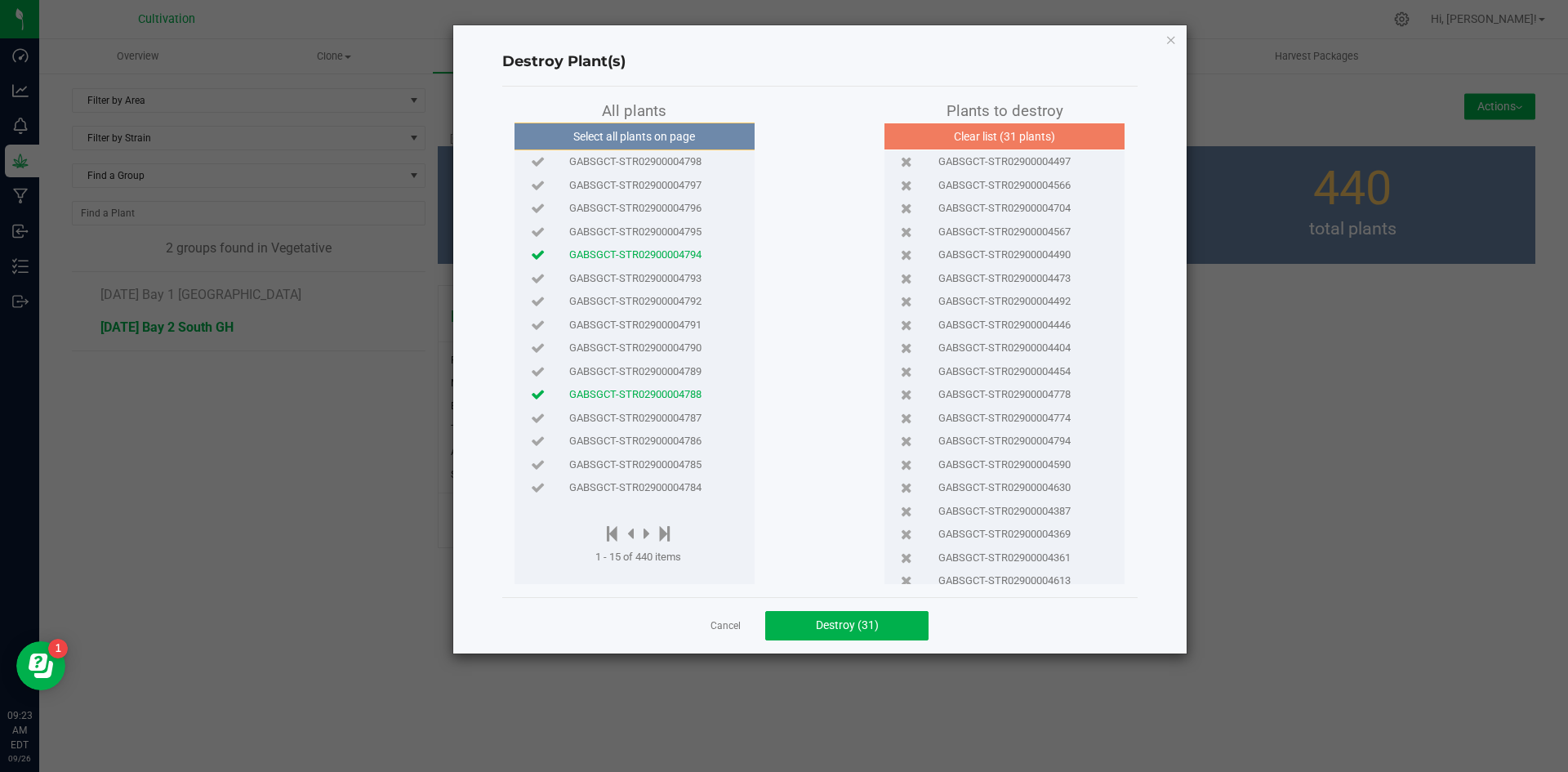
click at [621, 331] on span "GABSGCT-STR02900004791" at bounding box center [636, 326] width 132 height 16
click at [650, 534] on icon at bounding box center [646, 534] width 6 height 18
click at [650, 529] on icon at bounding box center [649, 534] width 6 height 18
click at [651, 527] on icon at bounding box center [649, 534] width 6 height 18
click at [674, 190] on span "GABSGCT-STR02900004752" at bounding box center [636, 185] width 132 height 16
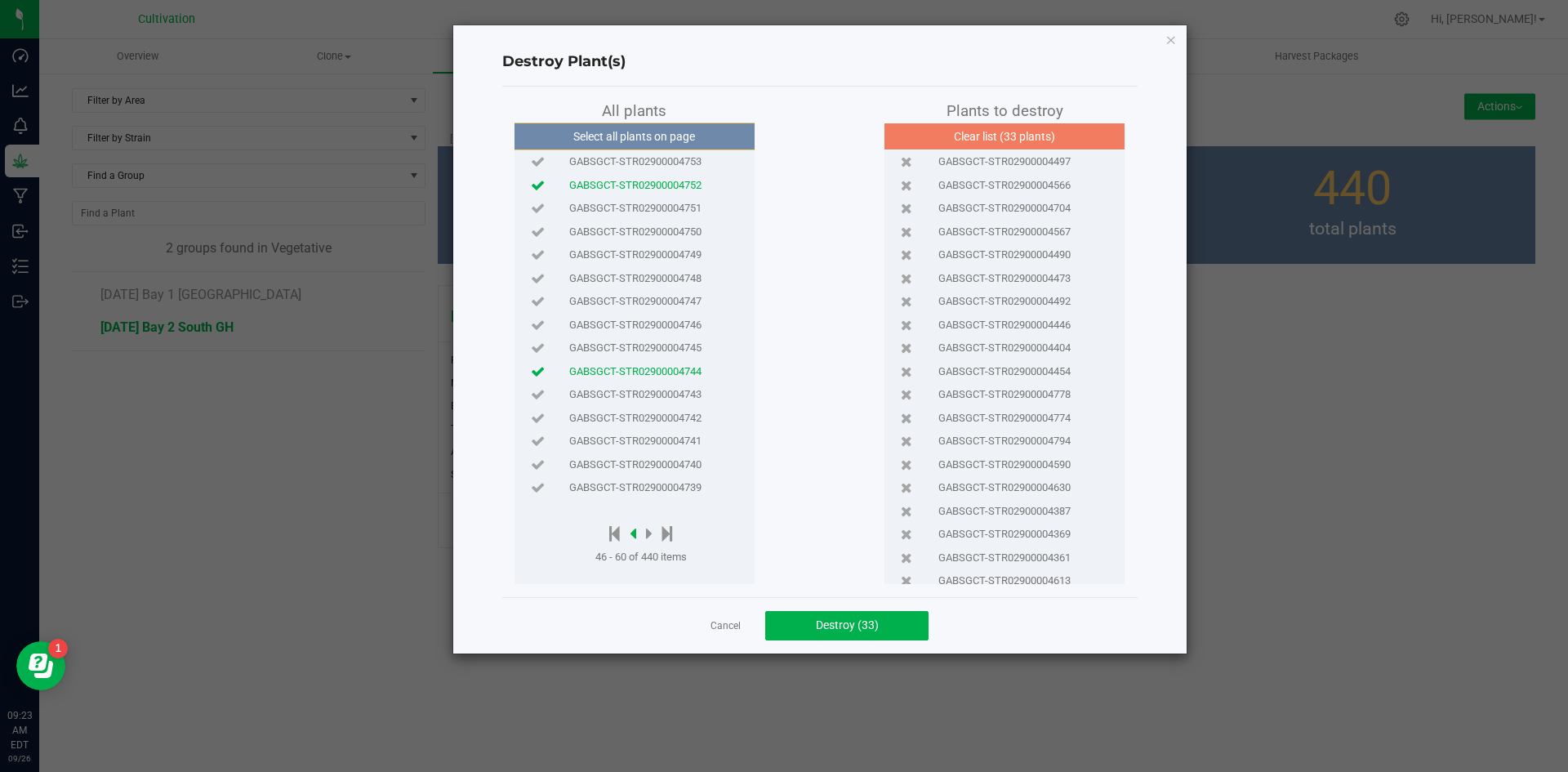
click at [635, 535] on icon at bounding box center [633, 534] width 6 height 18
click at [669, 324] on span "GABSGCT-STR02900004776" at bounding box center [636, 326] width 132 height 16
click at [671, 527] on icon at bounding box center [668, 534] width 11 height 18
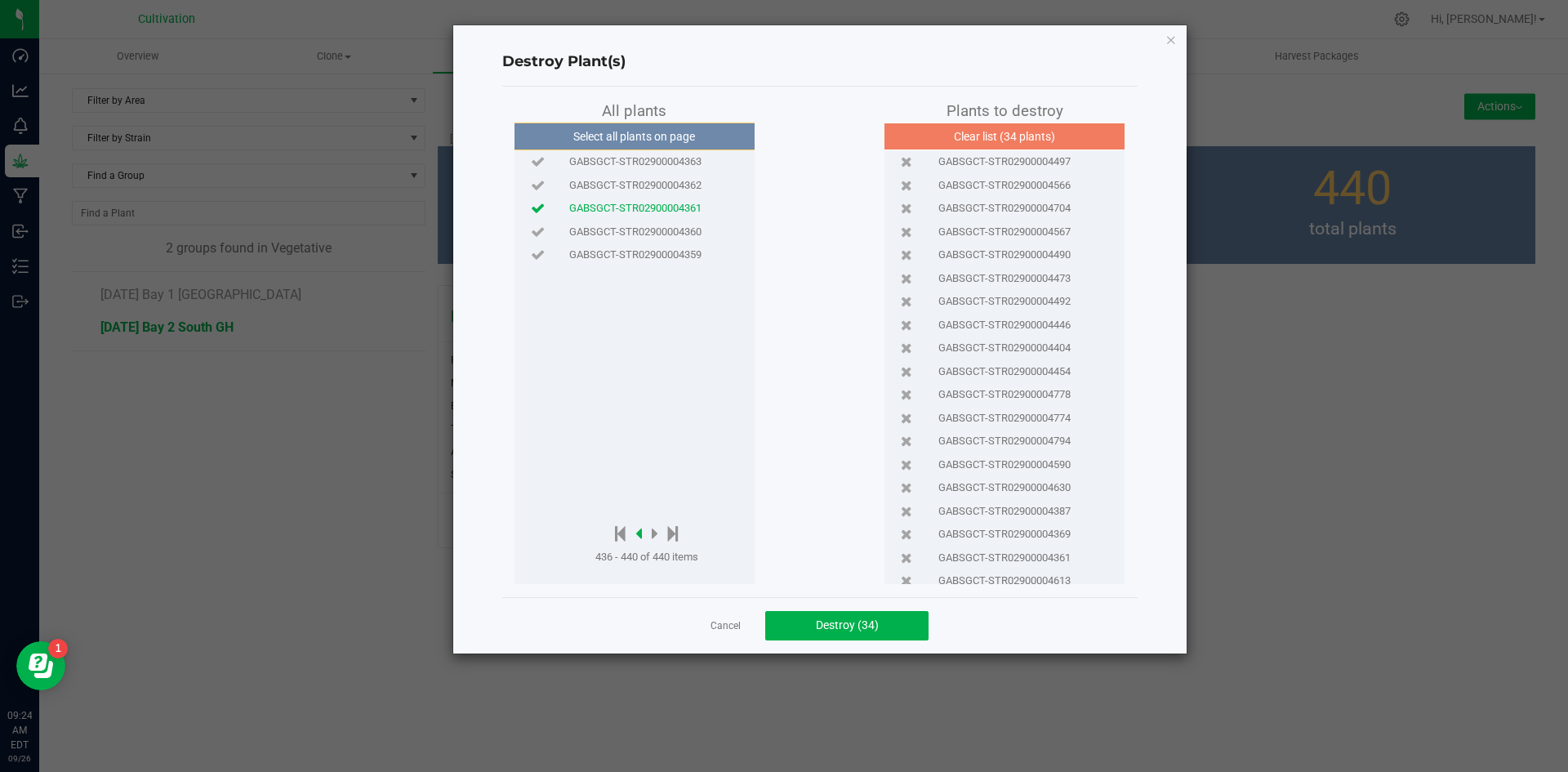
click at [641, 528] on icon at bounding box center [638, 534] width 6 height 18
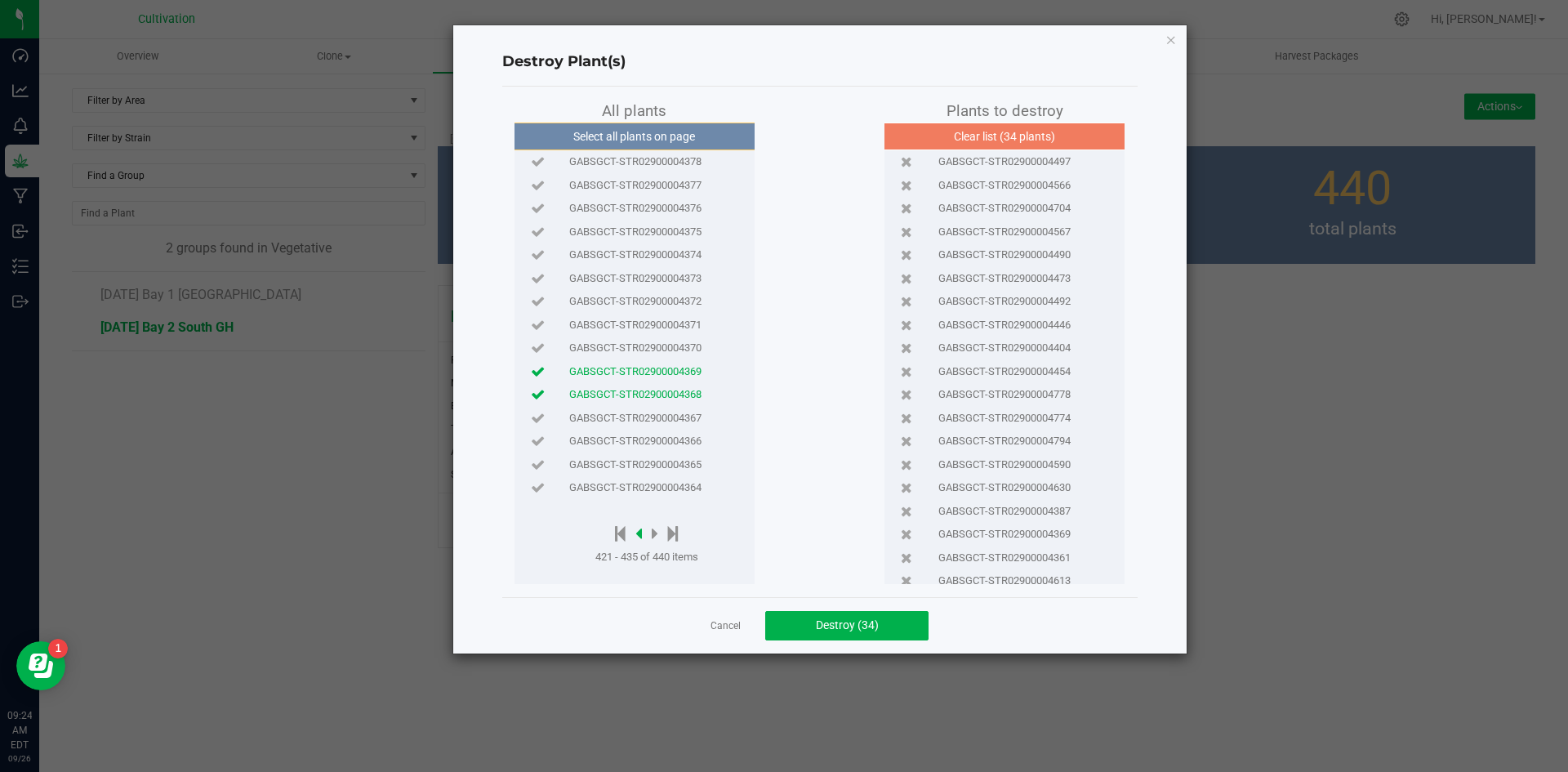
click at [641, 528] on icon at bounding box center [638, 534] width 6 height 18
click at [642, 531] on icon at bounding box center [638, 534] width 6 height 18
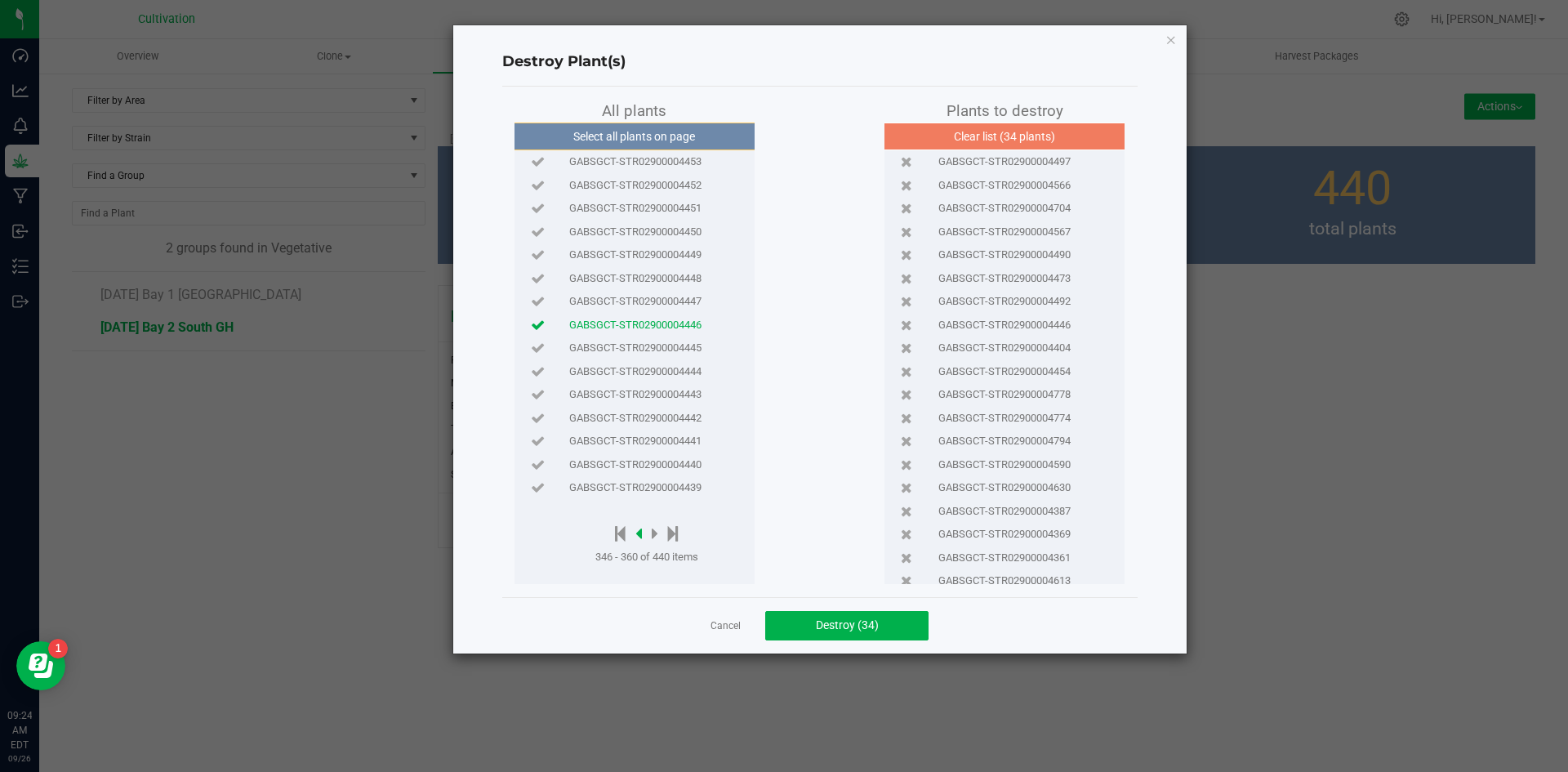
click at [642, 531] on icon at bounding box center [638, 534] width 6 height 18
click at [640, 534] on icon at bounding box center [638, 534] width 6 height 18
click at [641, 530] on icon at bounding box center [638, 534] width 6 height 18
click at [654, 495] on span "GABSGCT-STR02900004499" at bounding box center [636, 487] width 132 height 16
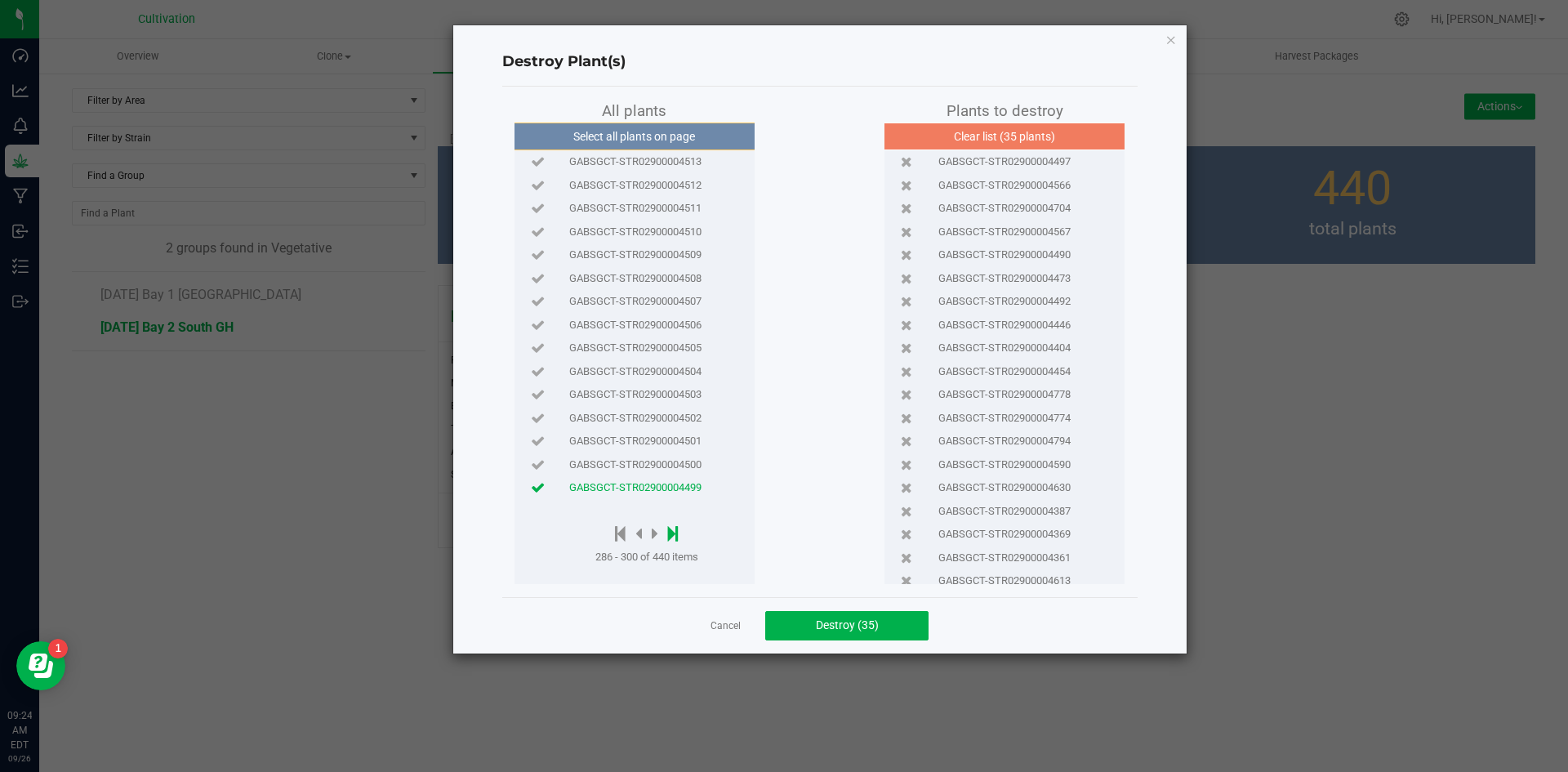
click at [674, 533] on icon at bounding box center [674, 534] width 11 height 18
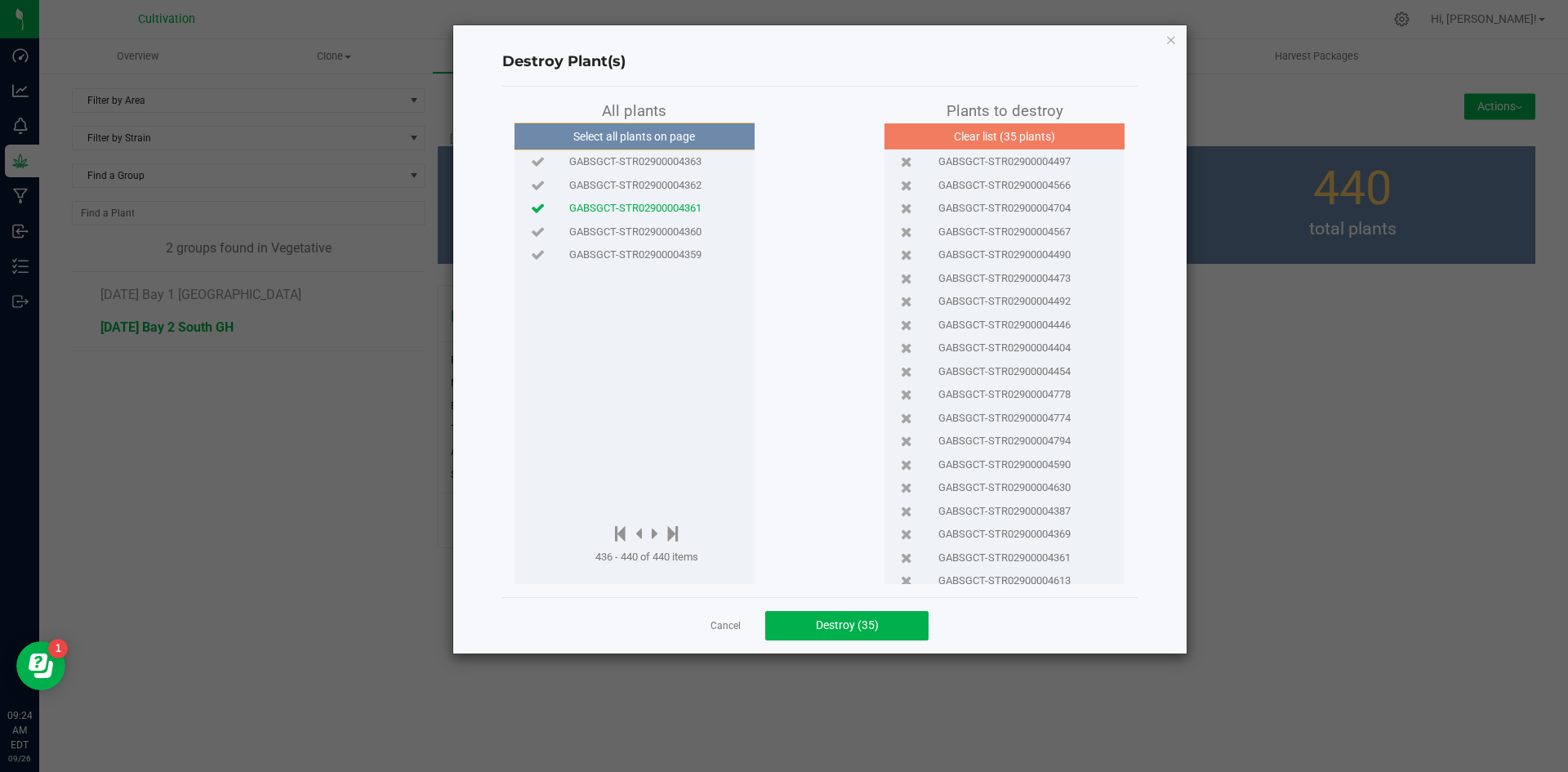
click at [643, 531] on div at bounding box center [647, 535] width 103 height 20
click at [638, 533] on icon at bounding box center [638, 534] width 6 height 18
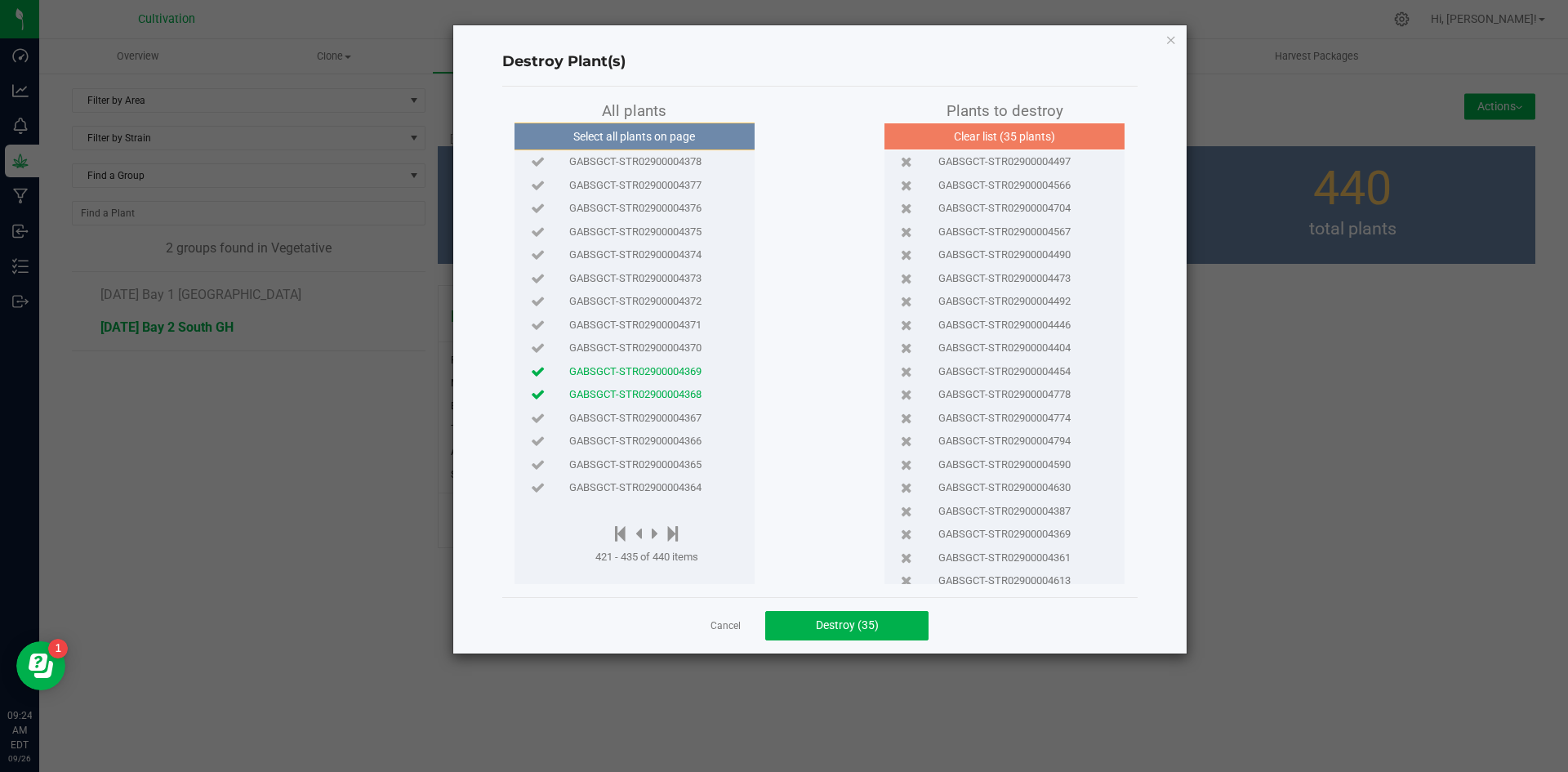
click at [651, 449] on span "GABSGCT-STR02900004366" at bounding box center [636, 441] width 132 height 16
click at [668, 487] on span "GABSGCT-STR02900004364" at bounding box center [636, 487] width 132 height 16
click at [622, 533] on icon at bounding box center [620, 534] width 11 height 18
click at [648, 532] on icon at bounding box center [646, 534] width 6 height 18
click at [648, 532] on icon at bounding box center [649, 534] width 6 height 18
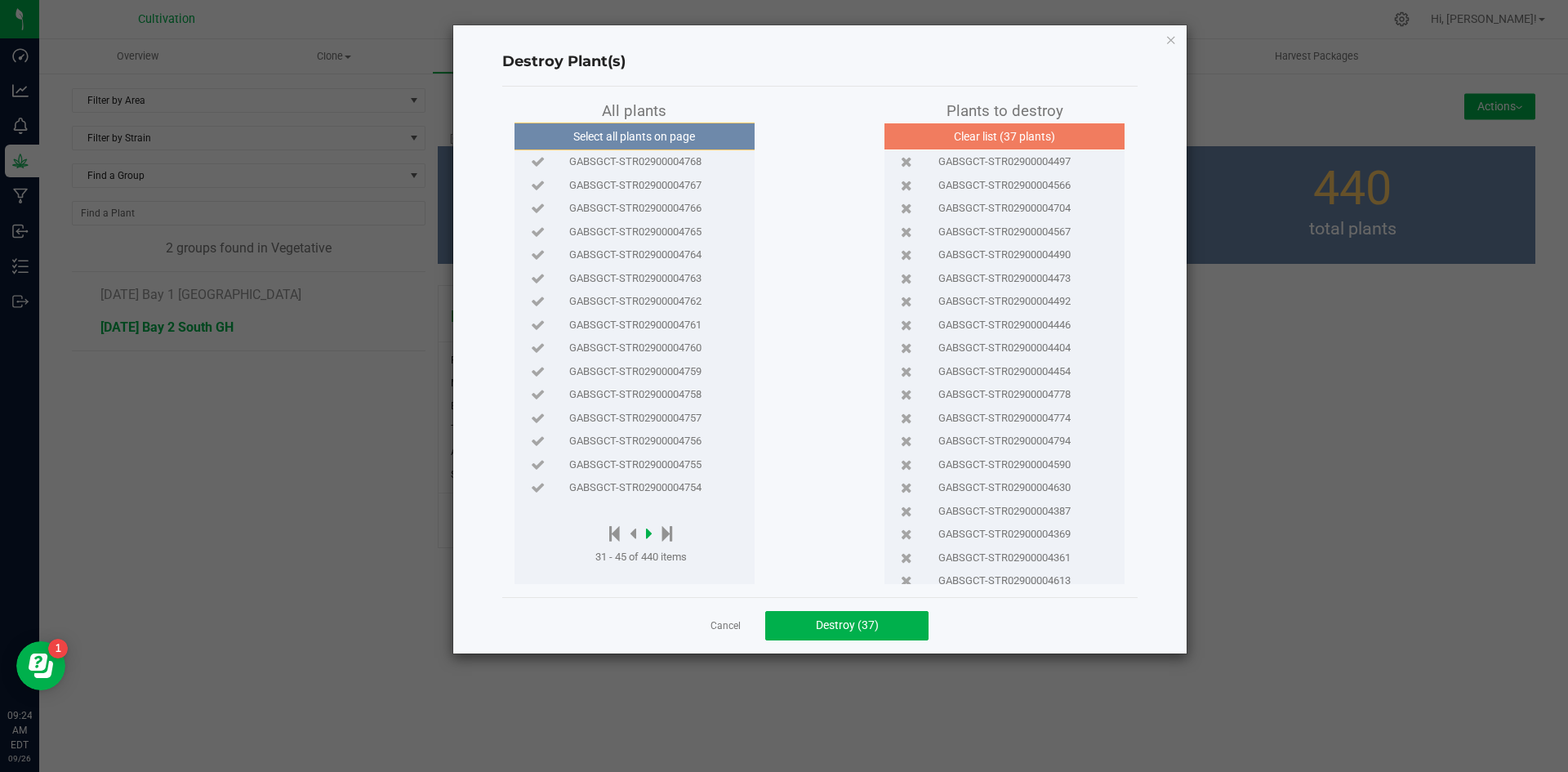
click at [652, 533] on icon at bounding box center [649, 534] width 6 height 18
click at [652, 533] on icon at bounding box center [649, 534] width 6 height 18
click at [652, 533] on icon at bounding box center [652, 534] width 6 height 18
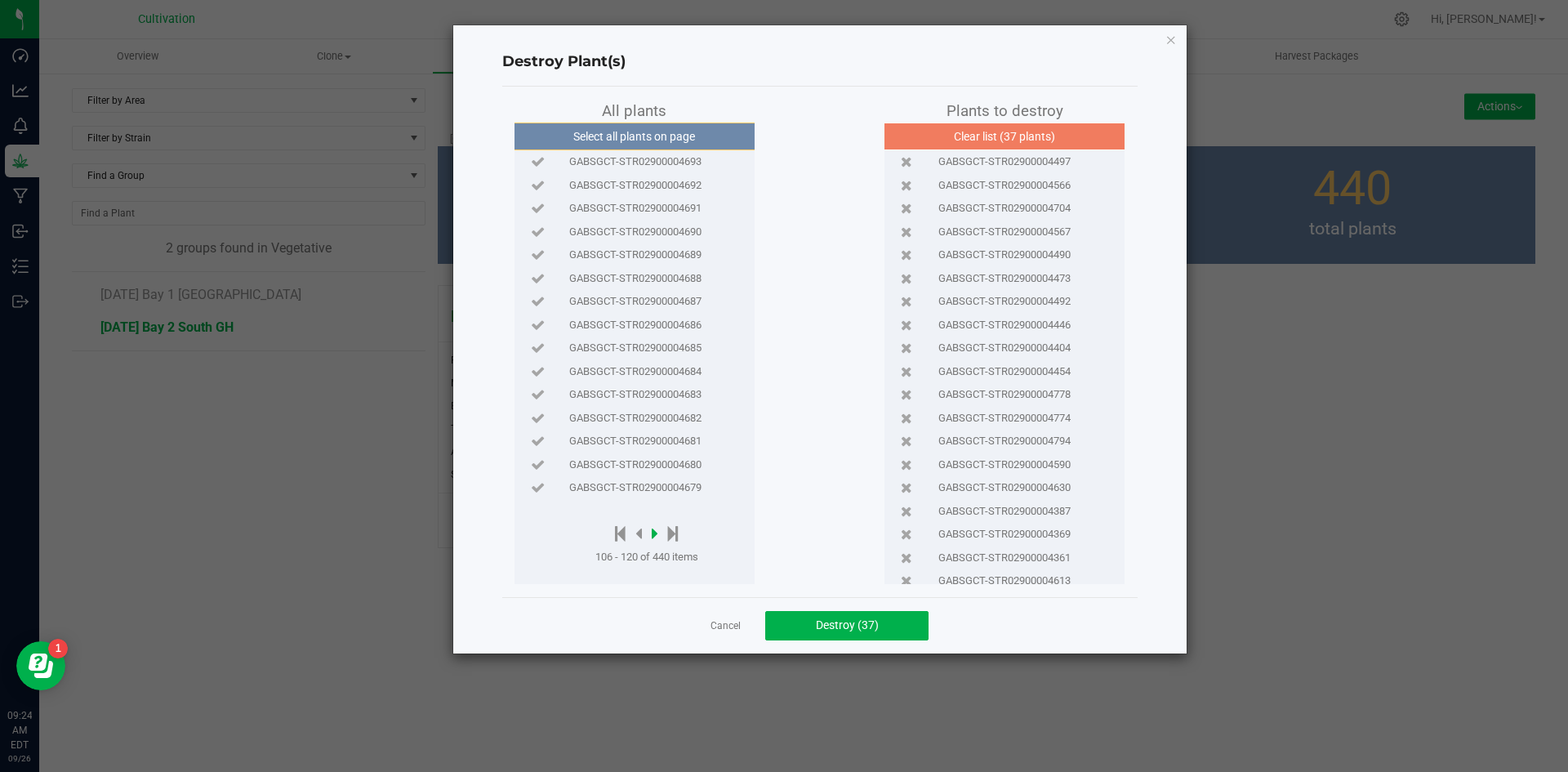
click at [653, 533] on icon at bounding box center [654, 534] width 6 height 18
click at [657, 529] on icon at bounding box center [654, 534] width 6 height 18
click at [659, 171] on div "GABSGCT-STR02900004663" at bounding box center [635, 162] width 232 height 24
click at [667, 226] on span "GABSGCT-STR02900004660" at bounding box center [636, 232] width 132 height 16
click at [622, 528] on icon at bounding box center [620, 534] width 11 height 18
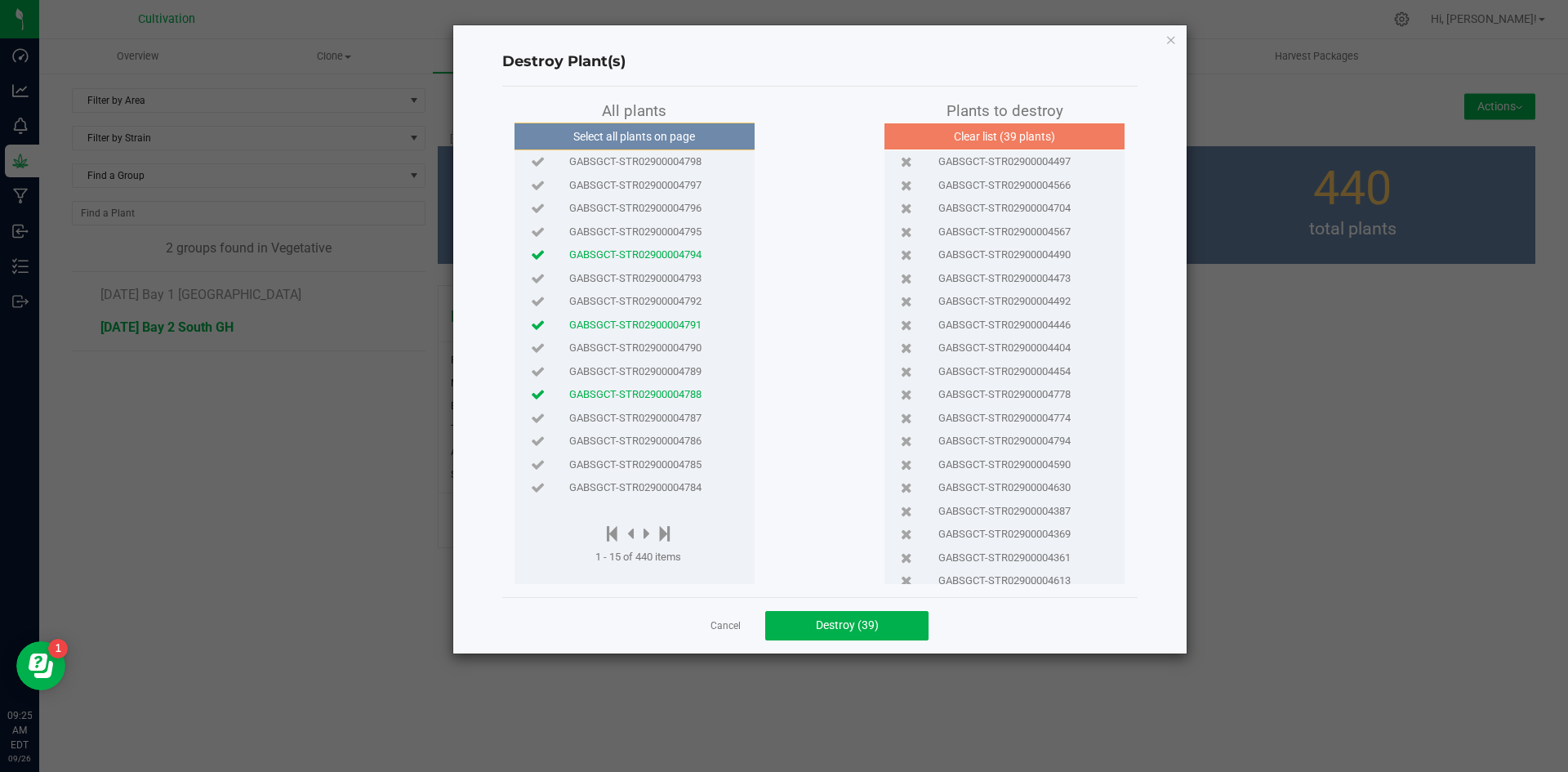
drag, startPoint x: 681, startPoint y: 419, endPoint x: 684, endPoint y: 410, distance: 9.5
click at [683, 414] on span "GABSGCT-STR02900004787" at bounding box center [636, 418] width 132 height 16
click at [663, 532] on icon at bounding box center [666, 534] width 11 height 18
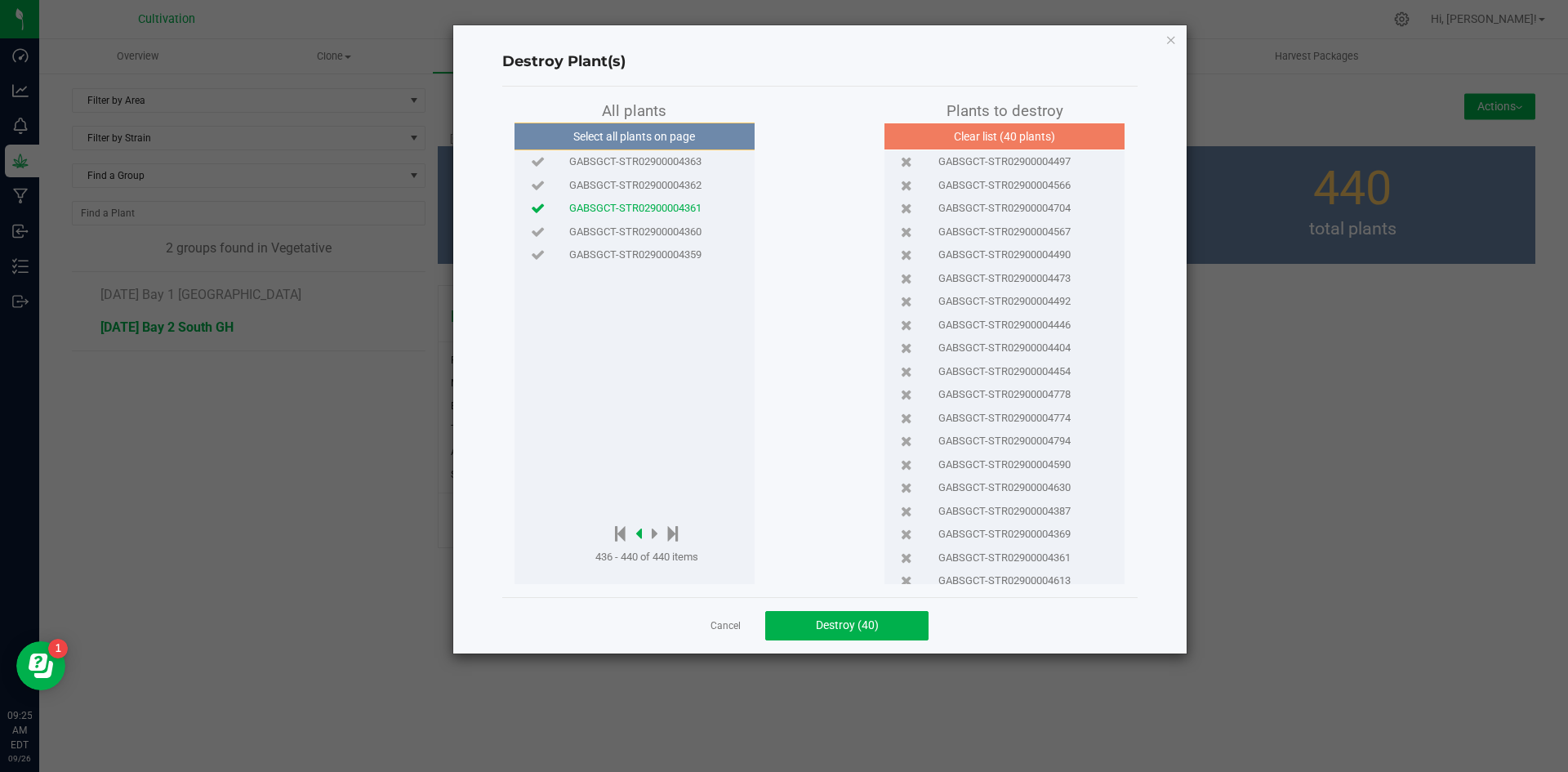
click at [638, 530] on icon at bounding box center [638, 534] width 6 height 18
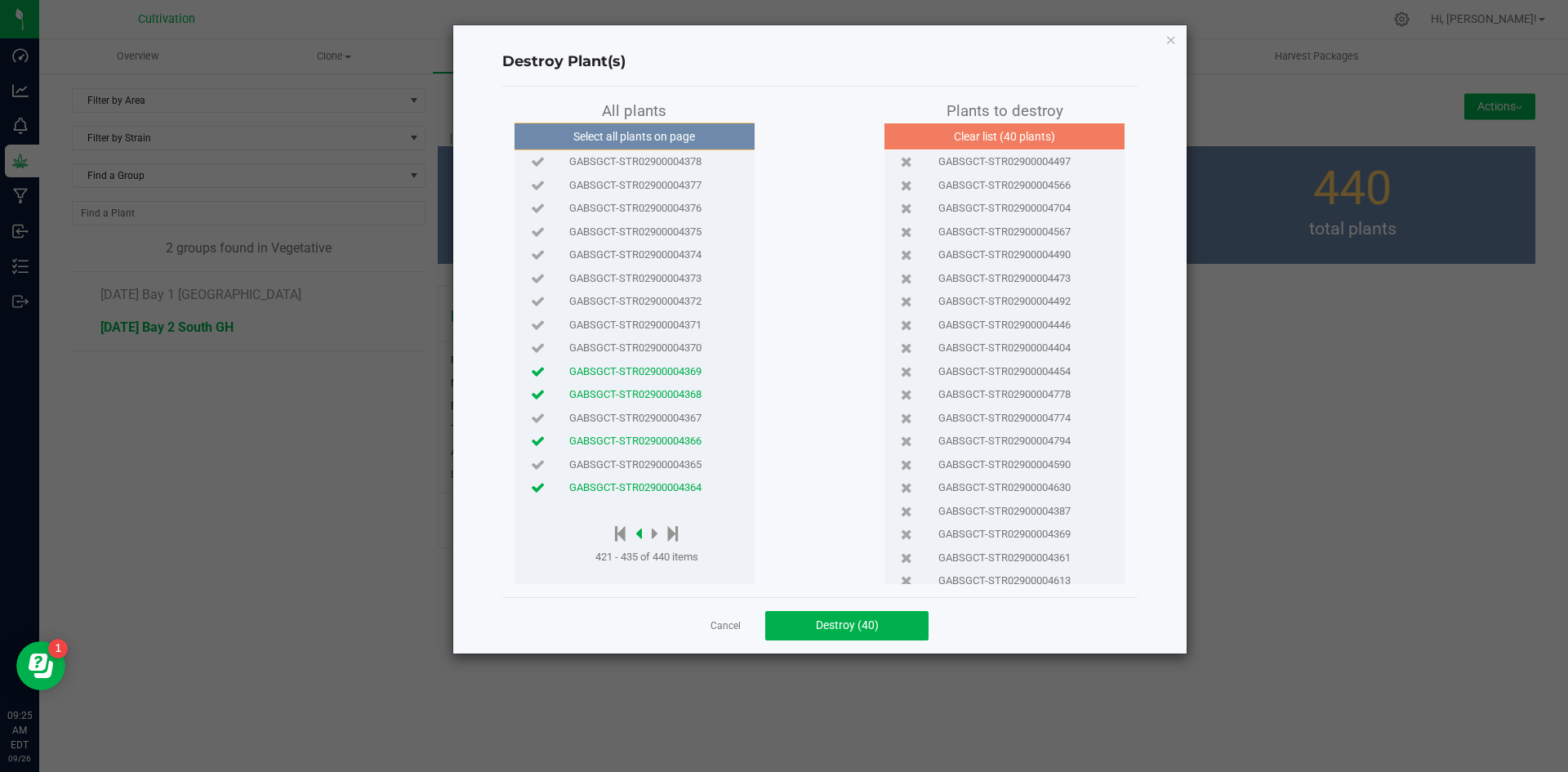
click at [639, 530] on icon at bounding box center [638, 534] width 6 height 18
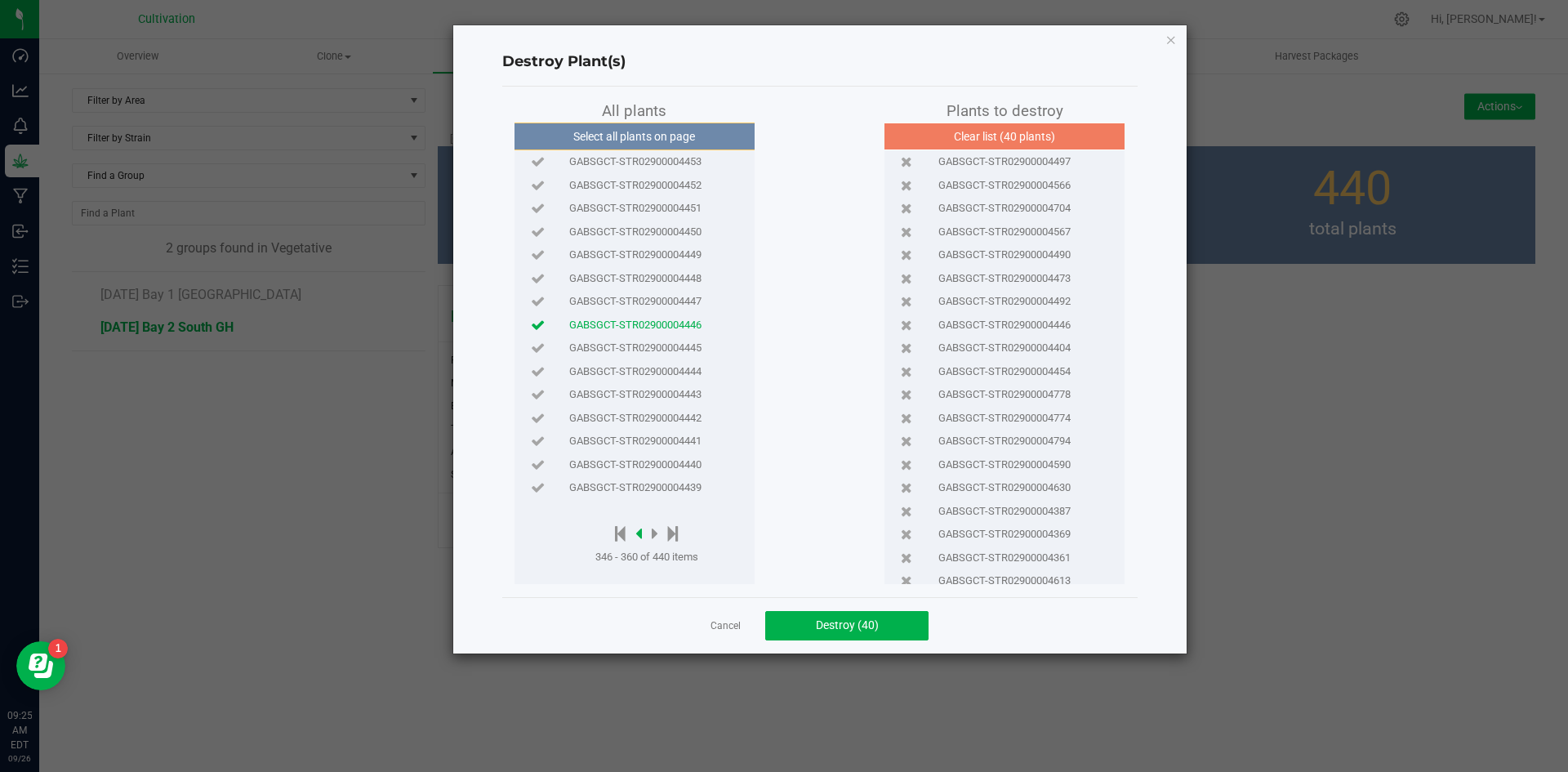
click at [639, 530] on icon at bounding box center [638, 534] width 6 height 18
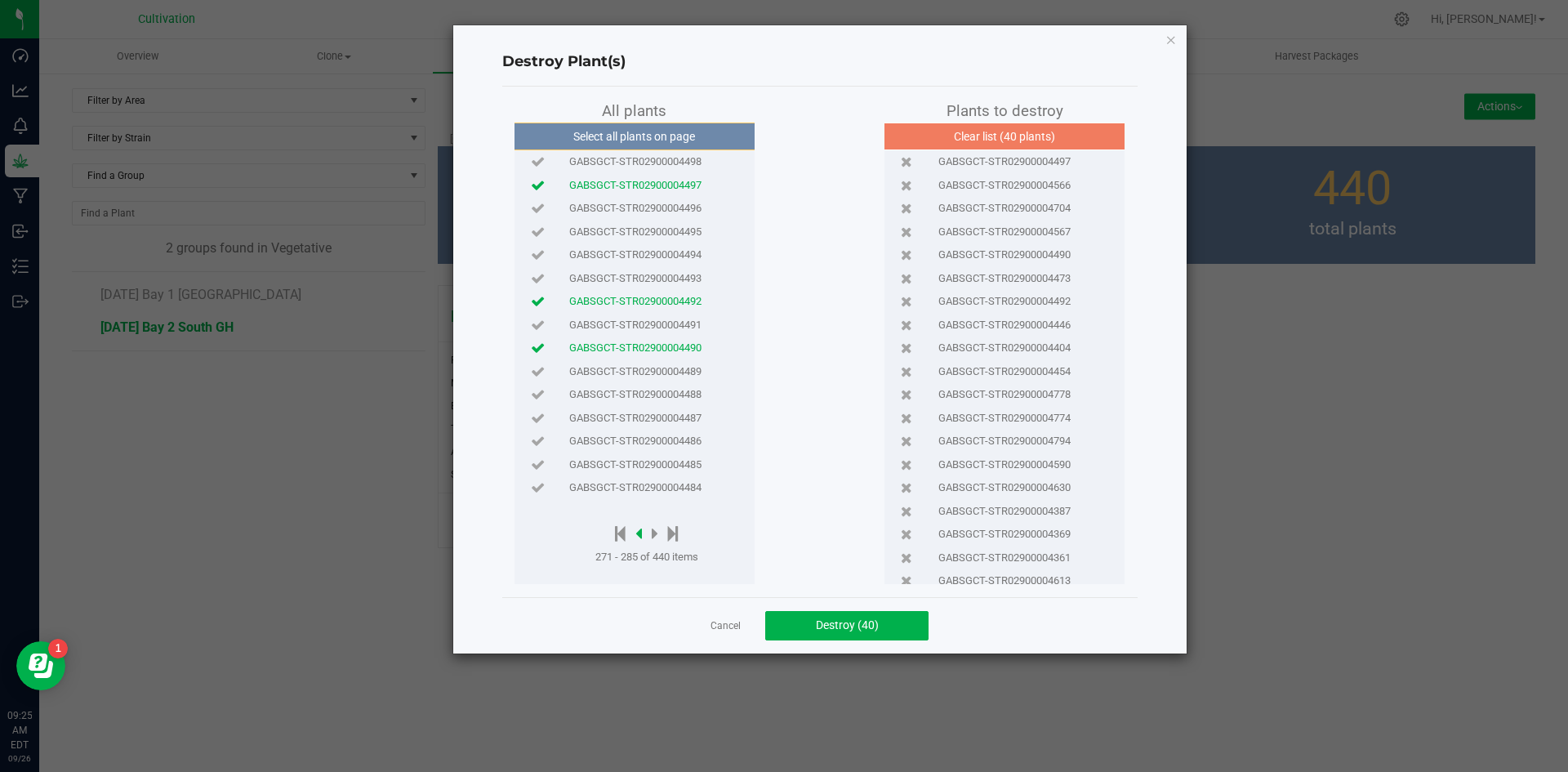
click at [639, 530] on icon at bounding box center [638, 534] width 6 height 18
click at [652, 498] on div "GABSGCT-STR02900004544" at bounding box center [635, 488] width 232 height 24
click at [641, 535] on icon at bounding box center [638, 534] width 6 height 18
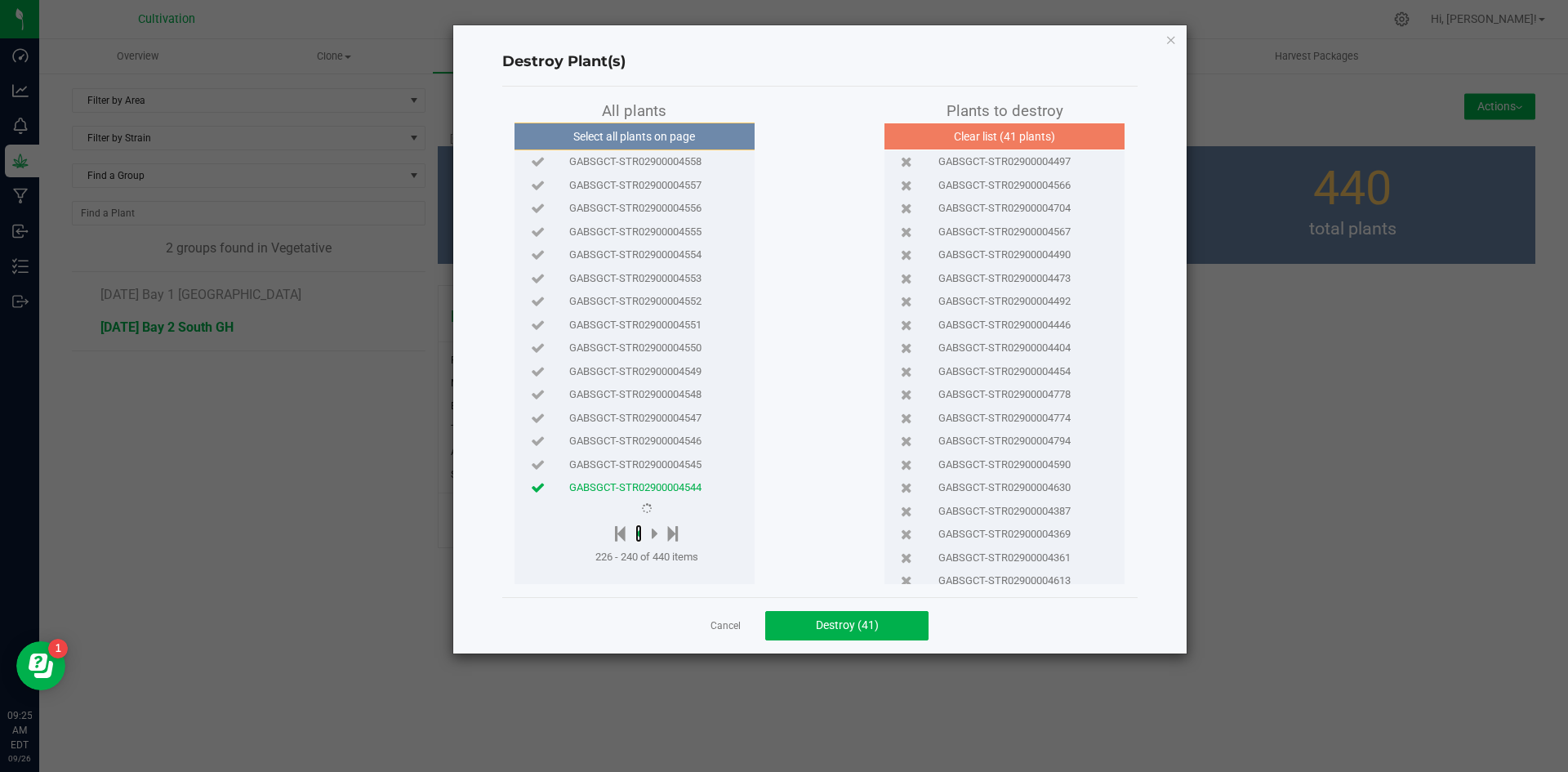
click at [643, 535] on div at bounding box center [647, 535] width 103 height 20
click at [640, 535] on icon at bounding box center [638, 534] width 6 height 18
click at [651, 376] on span "GABSGCT-STR02900004609" at bounding box center [636, 372] width 132 height 16
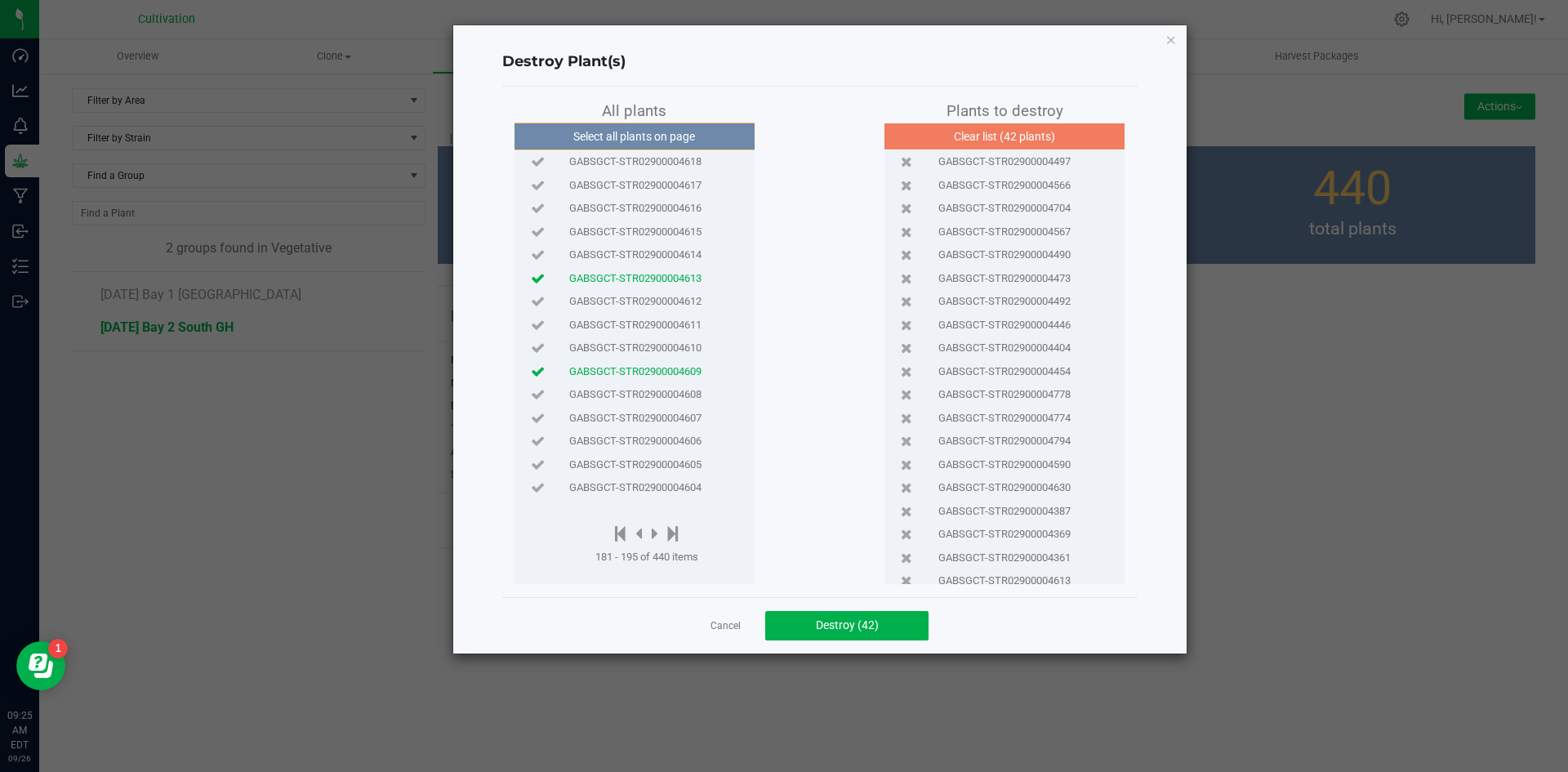
click at [626, 535] on div at bounding box center [647, 535] width 103 height 20
click at [620, 533] on icon at bounding box center [620, 534] width 11 height 18
click at [649, 534] on icon at bounding box center [646, 534] width 6 height 18
click at [688, 232] on span "GABSGCT-STR02900004780" at bounding box center [636, 232] width 132 height 16
click at [673, 531] on icon at bounding box center [668, 534] width 11 height 18
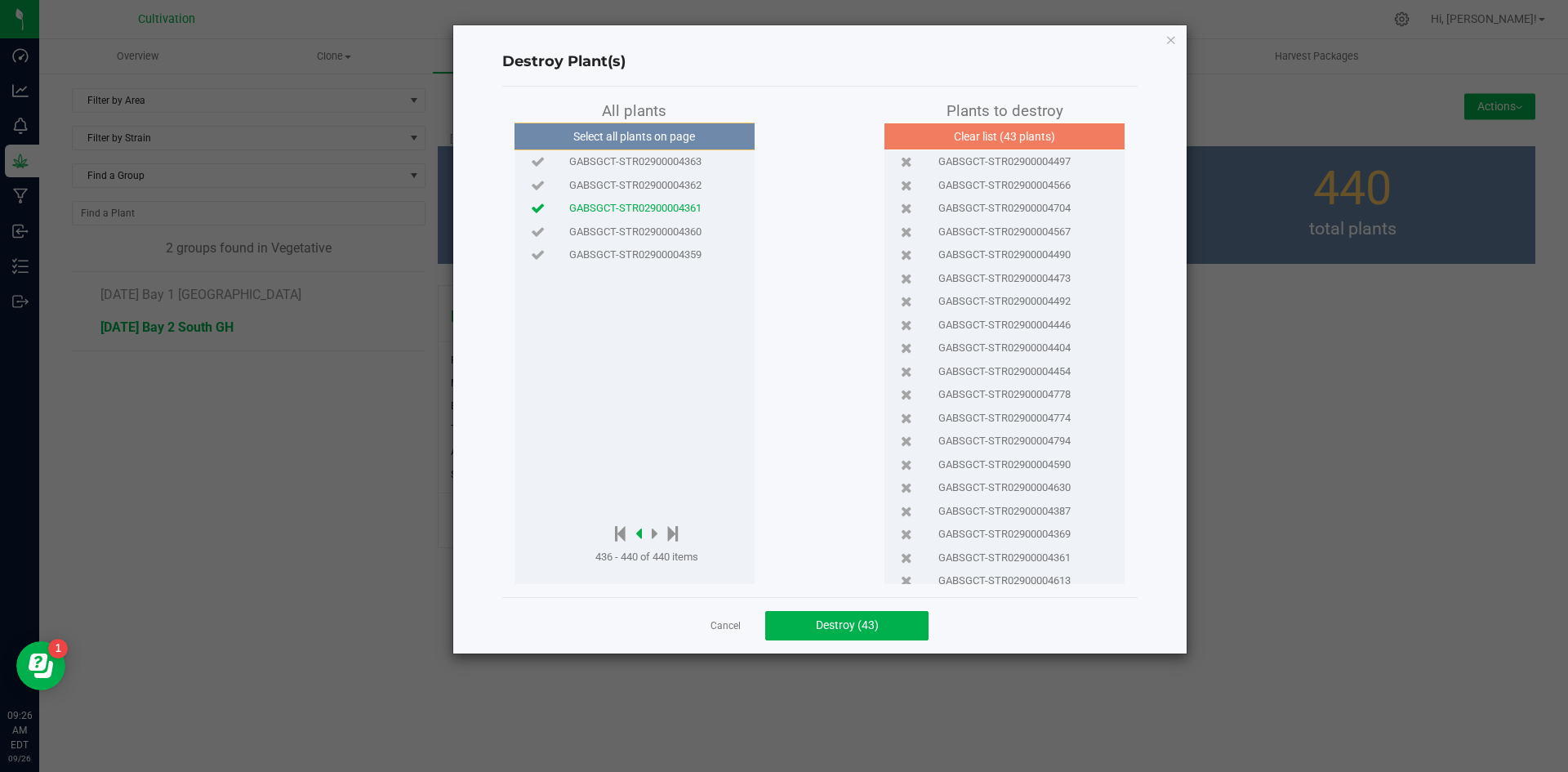
click at [640, 532] on icon at bounding box center [638, 534] width 6 height 18
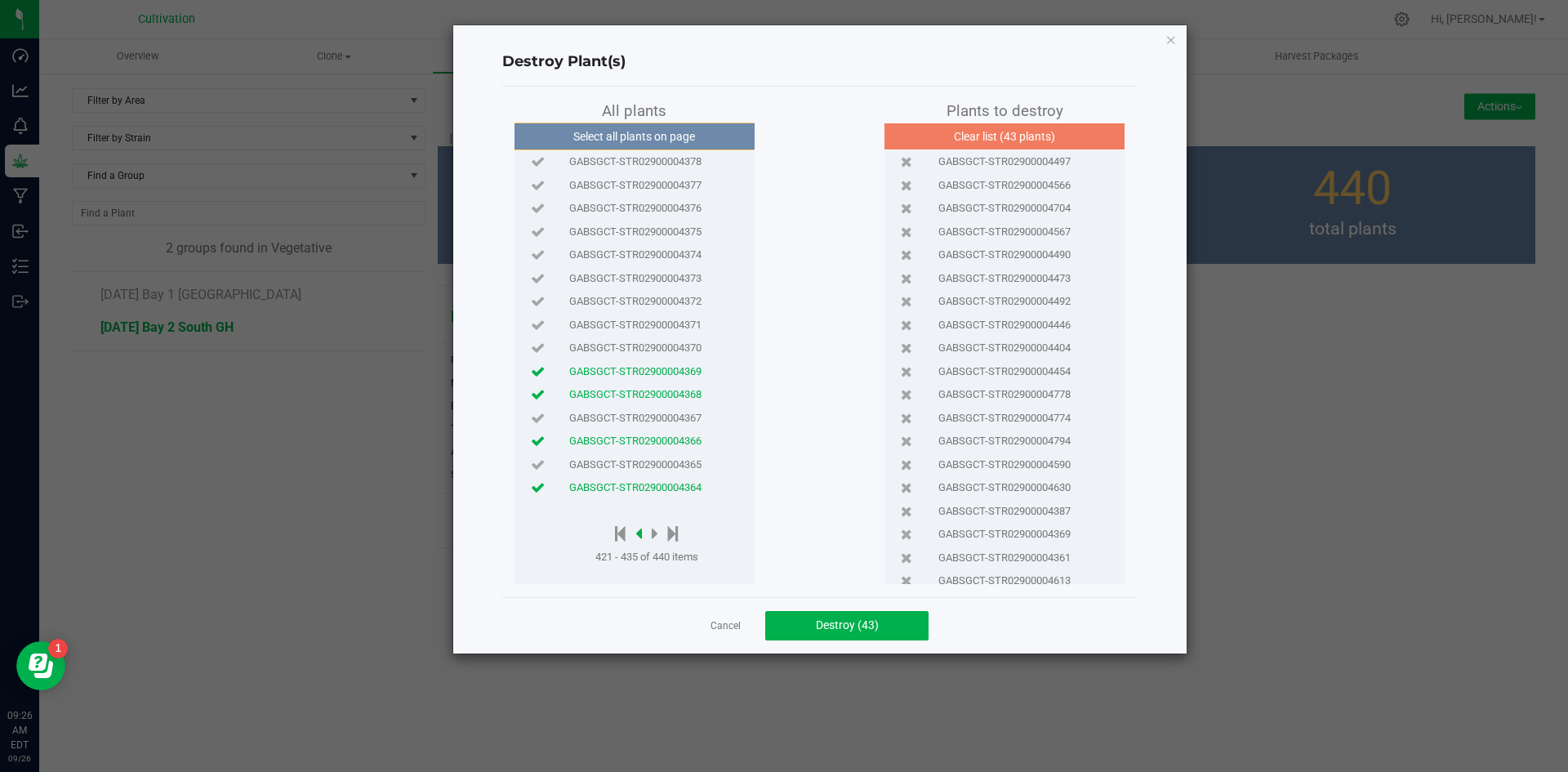
click at [641, 531] on icon at bounding box center [638, 534] width 6 height 18
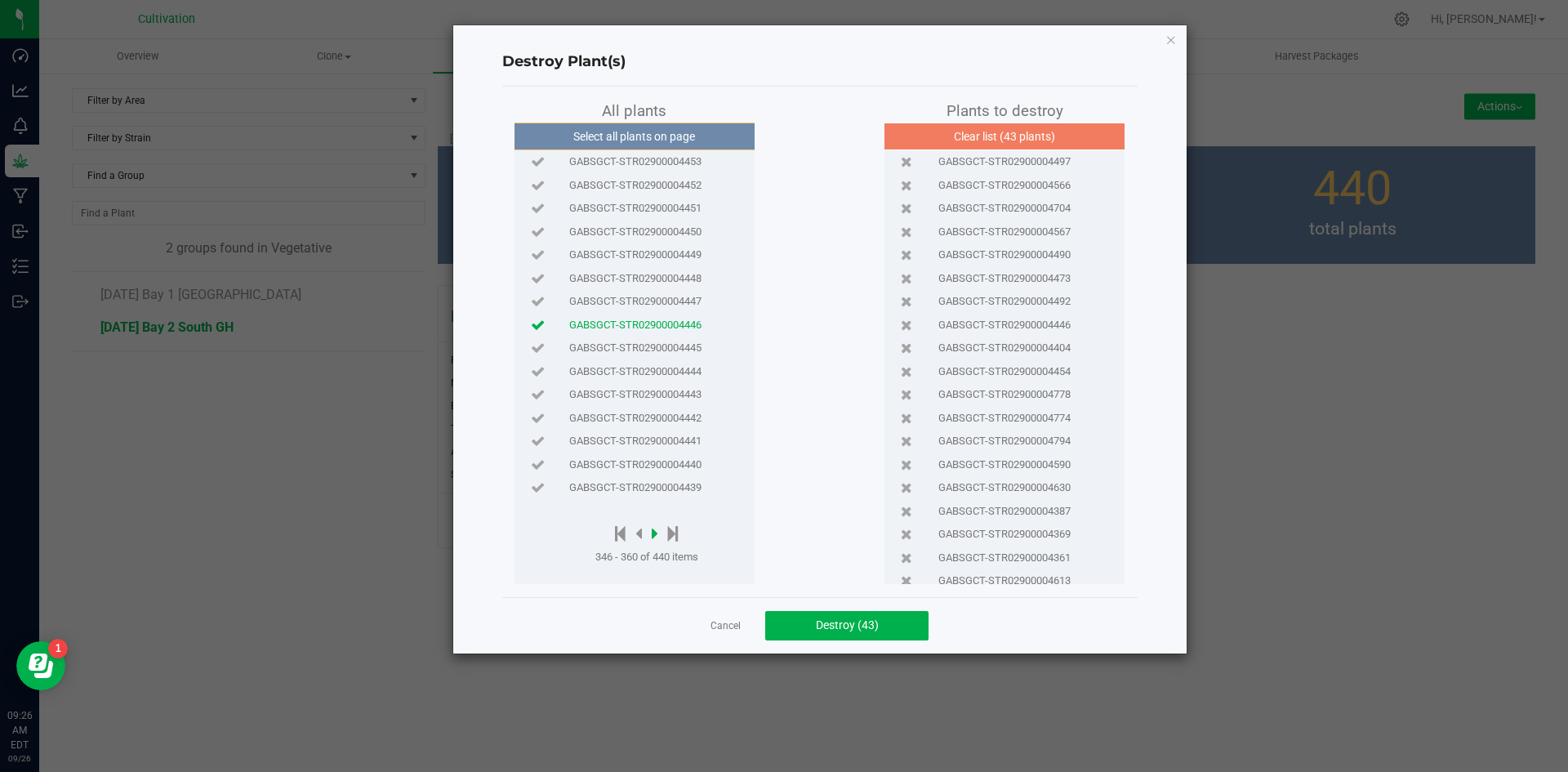
click at [657, 531] on icon at bounding box center [654, 534] width 6 height 18
click at [684, 399] on span "GABSGCT-STR02900004428" at bounding box center [636, 395] width 132 height 16
click at [657, 527] on icon at bounding box center [654, 534] width 6 height 18
click at [657, 529] on icon at bounding box center [654, 534] width 6 height 18
click at [655, 214] on span "GABSGCT-STR02900004406" at bounding box center [636, 208] width 132 height 16
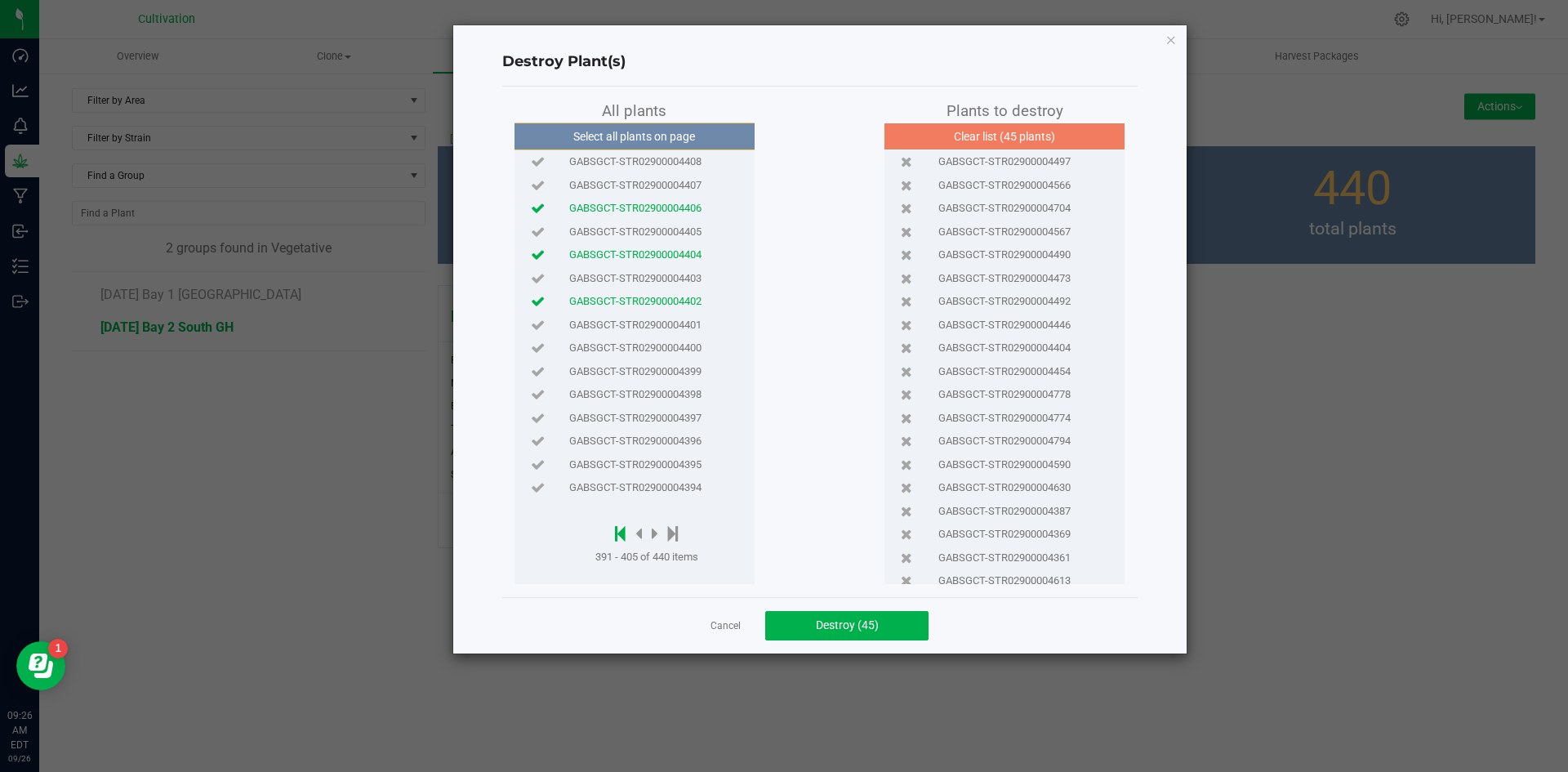
click at [621, 534] on icon at bounding box center [620, 534] width 11 height 18
click at [647, 535] on icon at bounding box center [646, 534] width 6 height 18
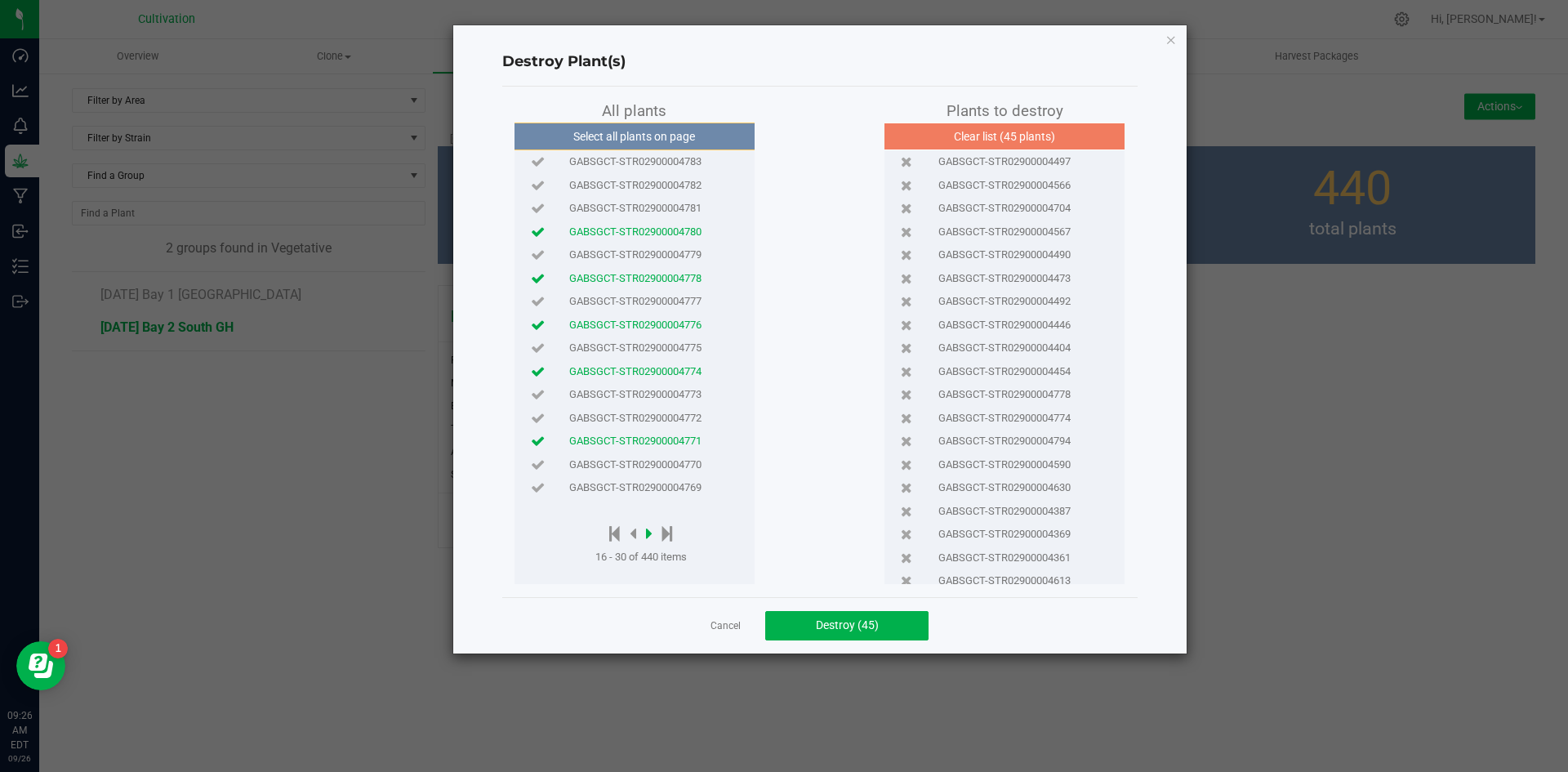
click at [650, 535] on icon at bounding box center [649, 534] width 6 height 18
click at [651, 535] on icon at bounding box center [649, 534] width 6 height 18
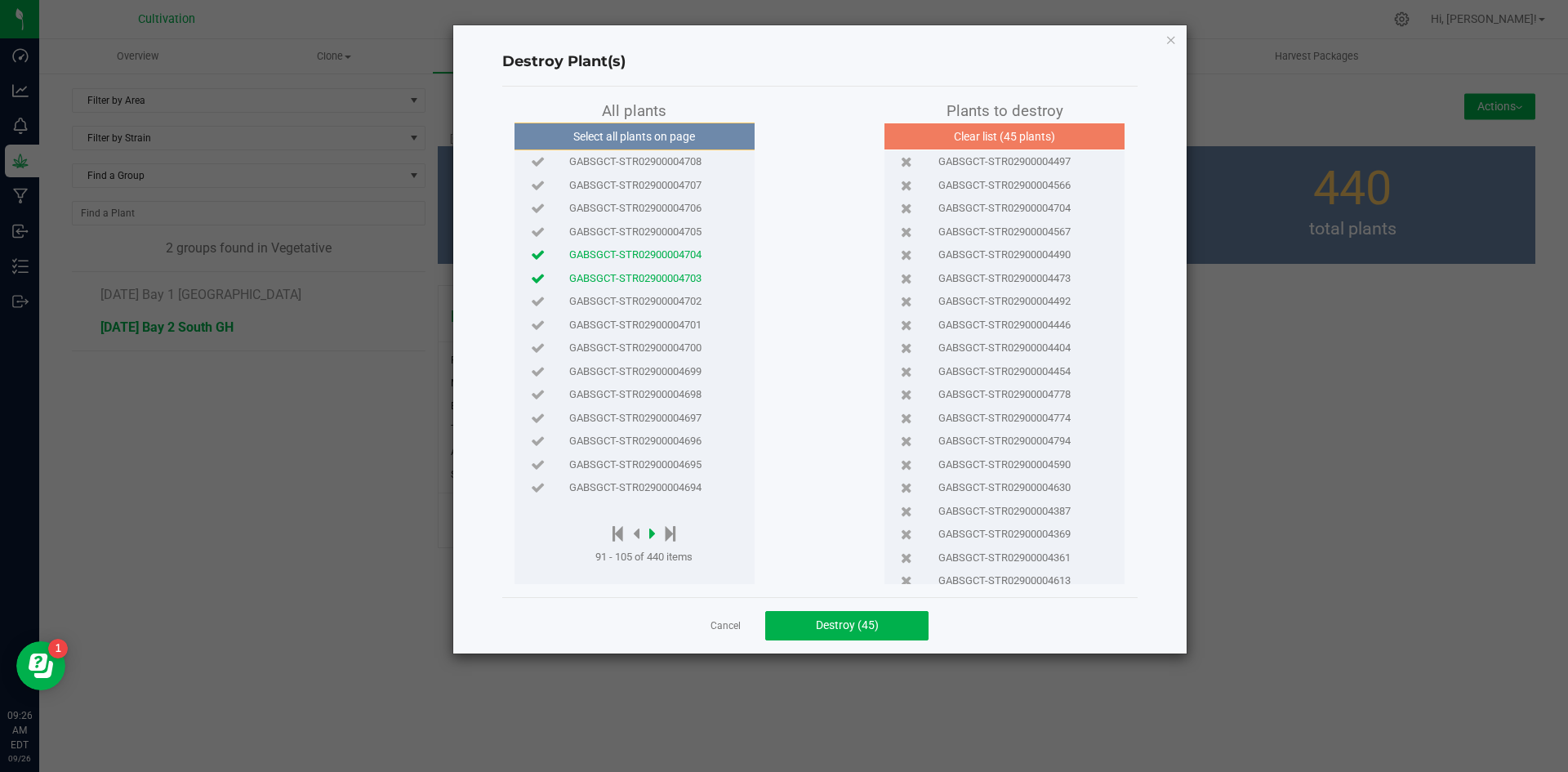
click at [651, 535] on icon at bounding box center [652, 534] width 6 height 18
click at [651, 535] on div at bounding box center [647, 535] width 103 height 20
click at [658, 513] on div "Select all plants on page GABSGCT-STR02900004693 GABSGCT-STR02900004692 GABSGCT…" at bounding box center [635, 353] width 240 height 462
click at [657, 530] on icon at bounding box center [654, 534] width 6 height 18
click at [657, 531] on icon at bounding box center [654, 534] width 6 height 18
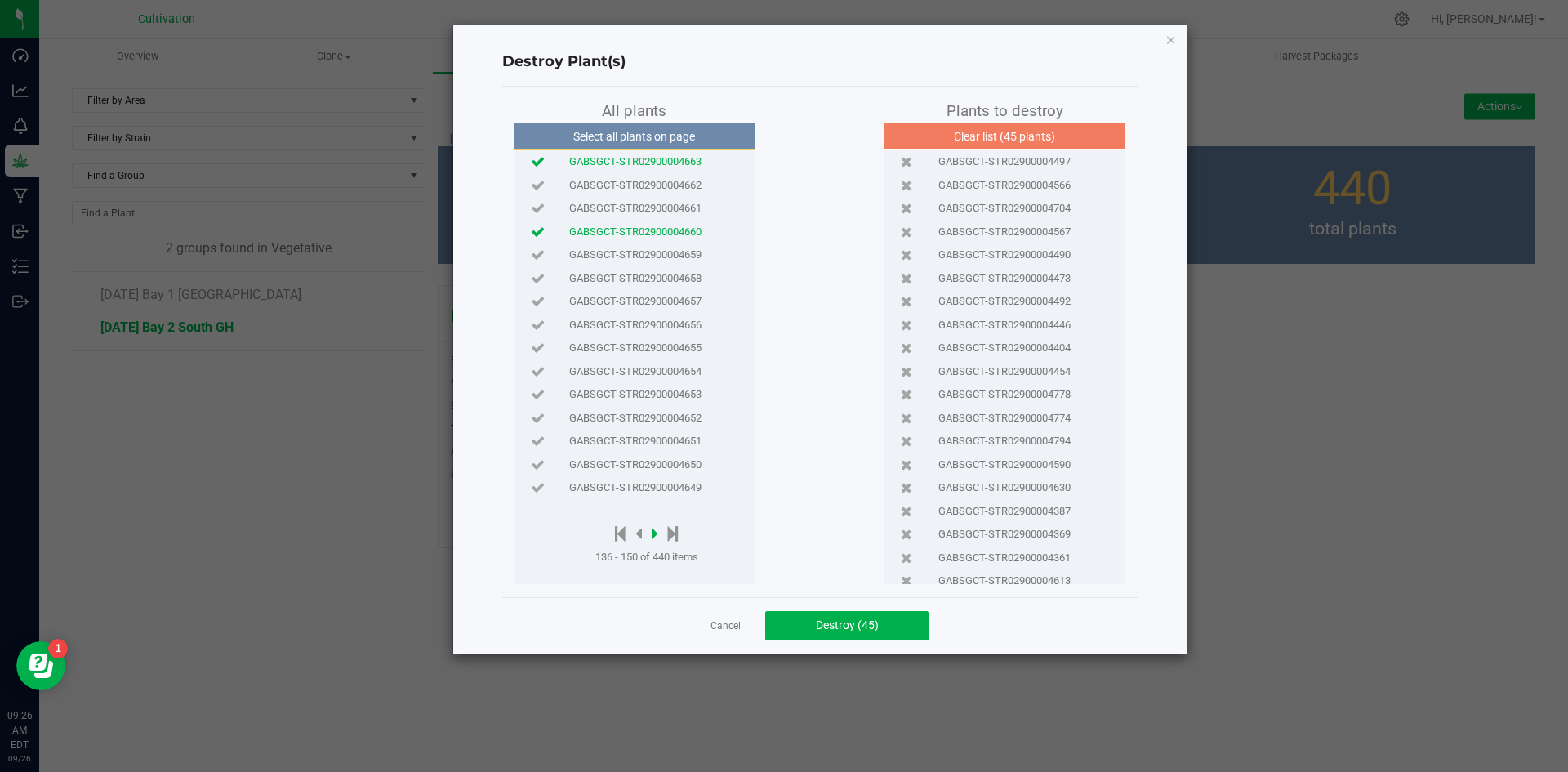
click at [657, 531] on icon at bounding box center [654, 534] width 6 height 18
click at [665, 397] on span "GABSGCT-STR02900004638" at bounding box center [636, 395] width 132 height 16
click at [625, 532] on icon at bounding box center [620, 534] width 11 height 18
click at [649, 537] on icon at bounding box center [646, 534] width 6 height 18
click at [650, 533] on icon at bounding box center [649, 534] width 6 height 18
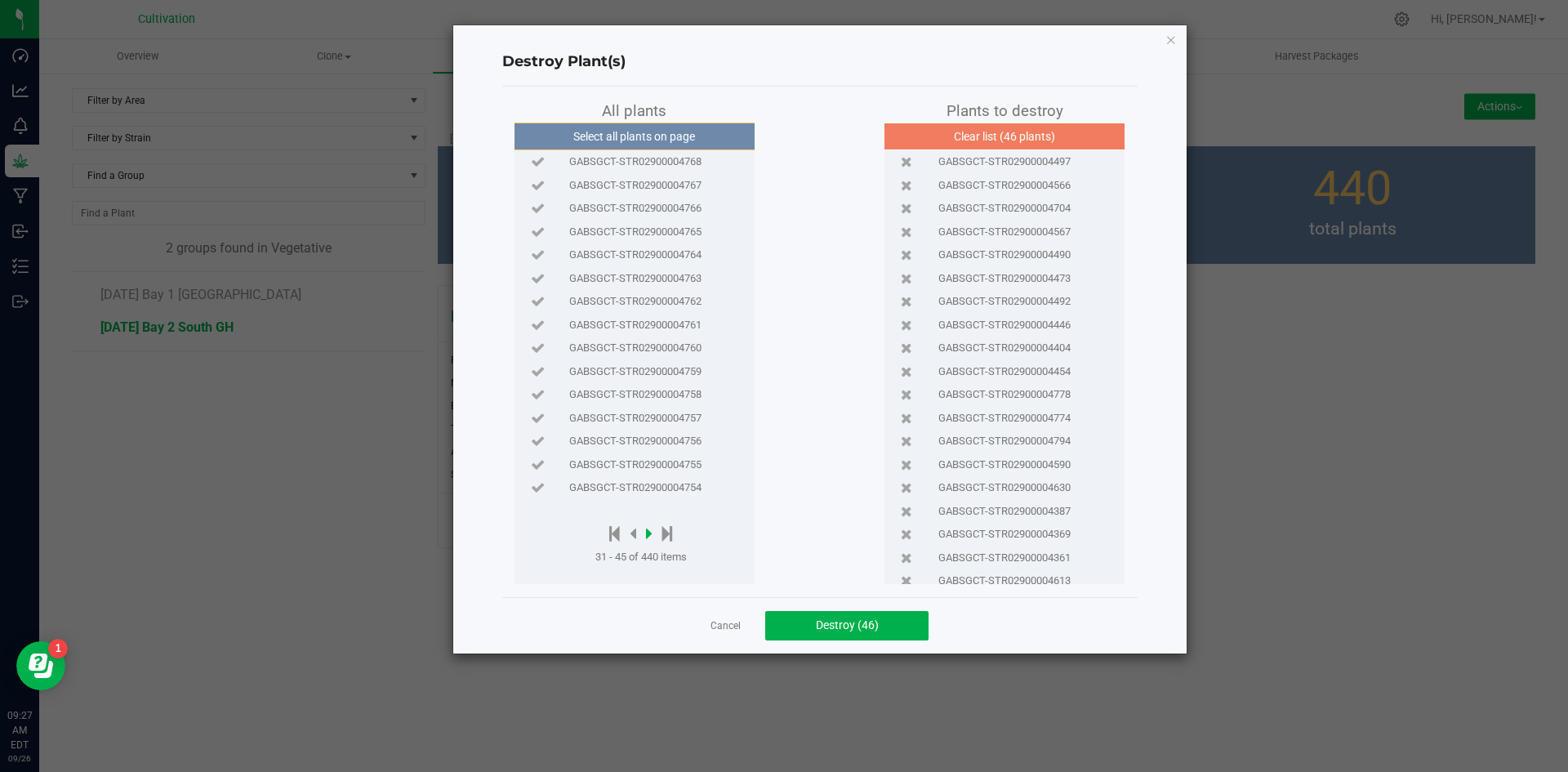
click at [650, 533] on icon at bounding box center [649, 534] width 6 height 18
click at [672, 231] on span "GABSGCT-STR02900004750" at bounding box center [636, 232] width 132 height 16
click at [637, 536] on div at bounding box center [641, 535] width 92 height 20
click at [636, 536] on icon at bounding box center [633, 534] width 6 height 18
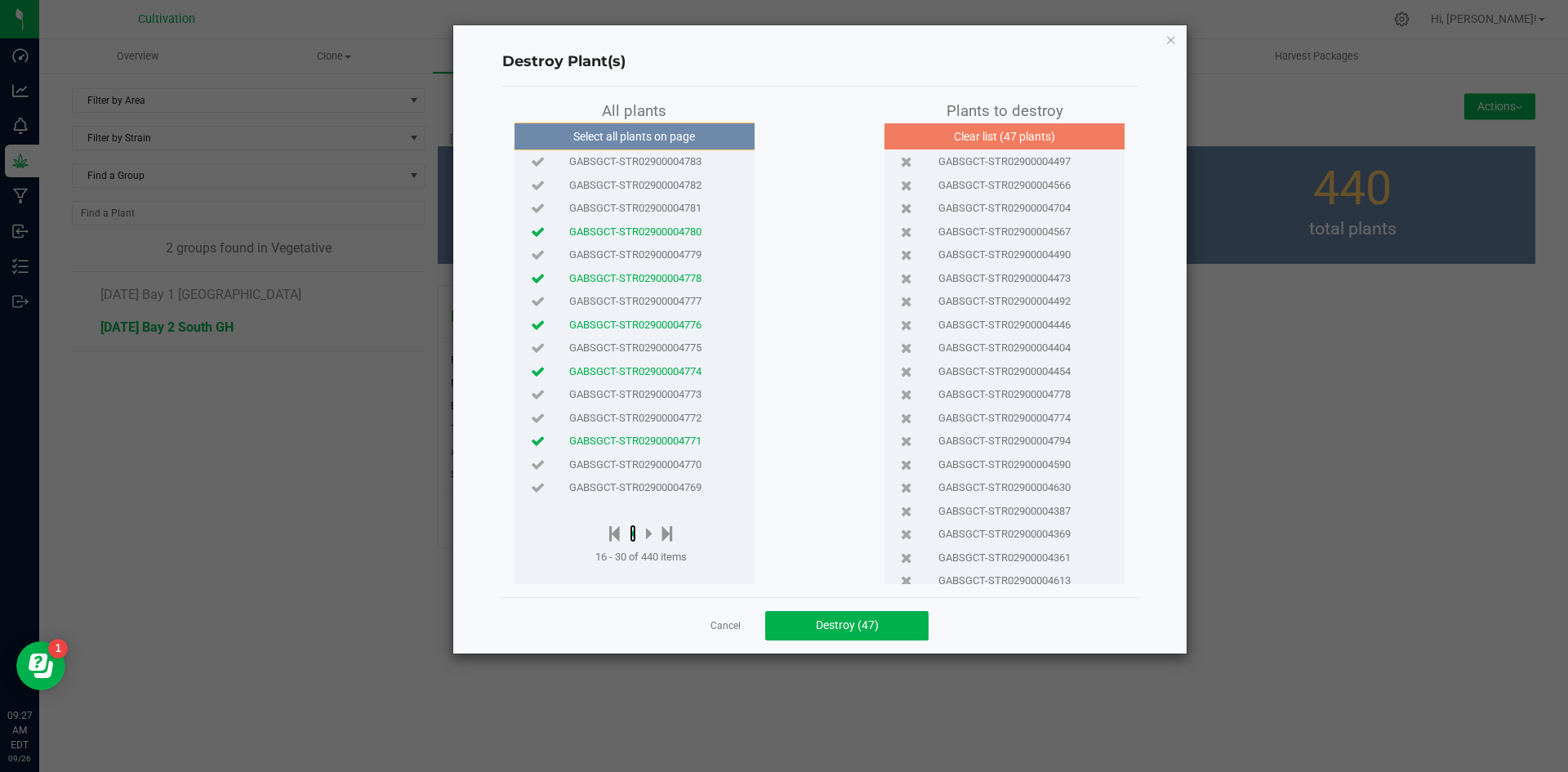
click at [636, 530] on icon at bounding box center [633, 534] width 6 height 18
click at [659, 463] on span "GABSGCT-STR02900004785" at bounding box center [636, 465] width 132 height 16
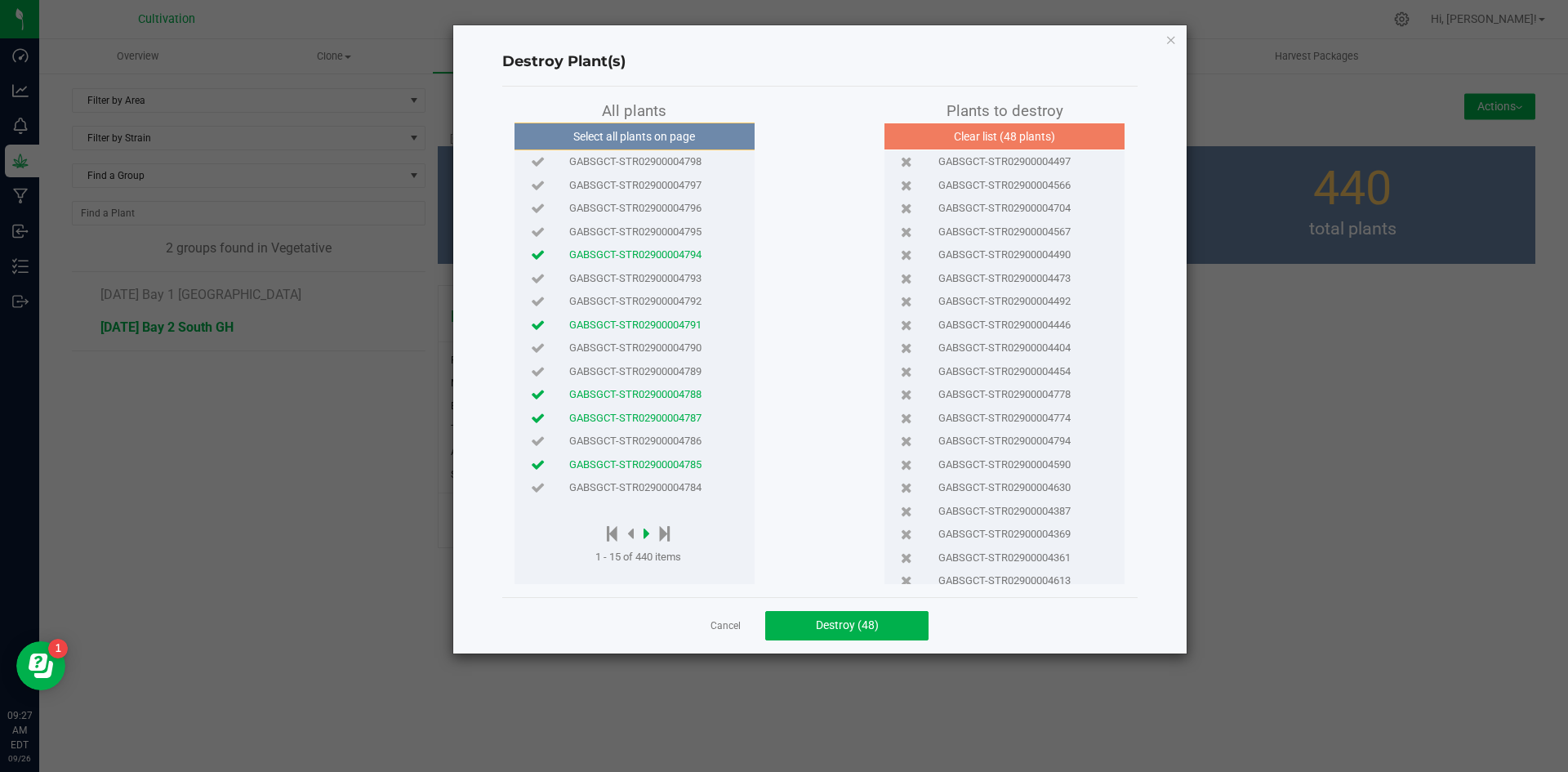
click at [650, 529] on icon at bounding box center [646, 534] width 6 height 18
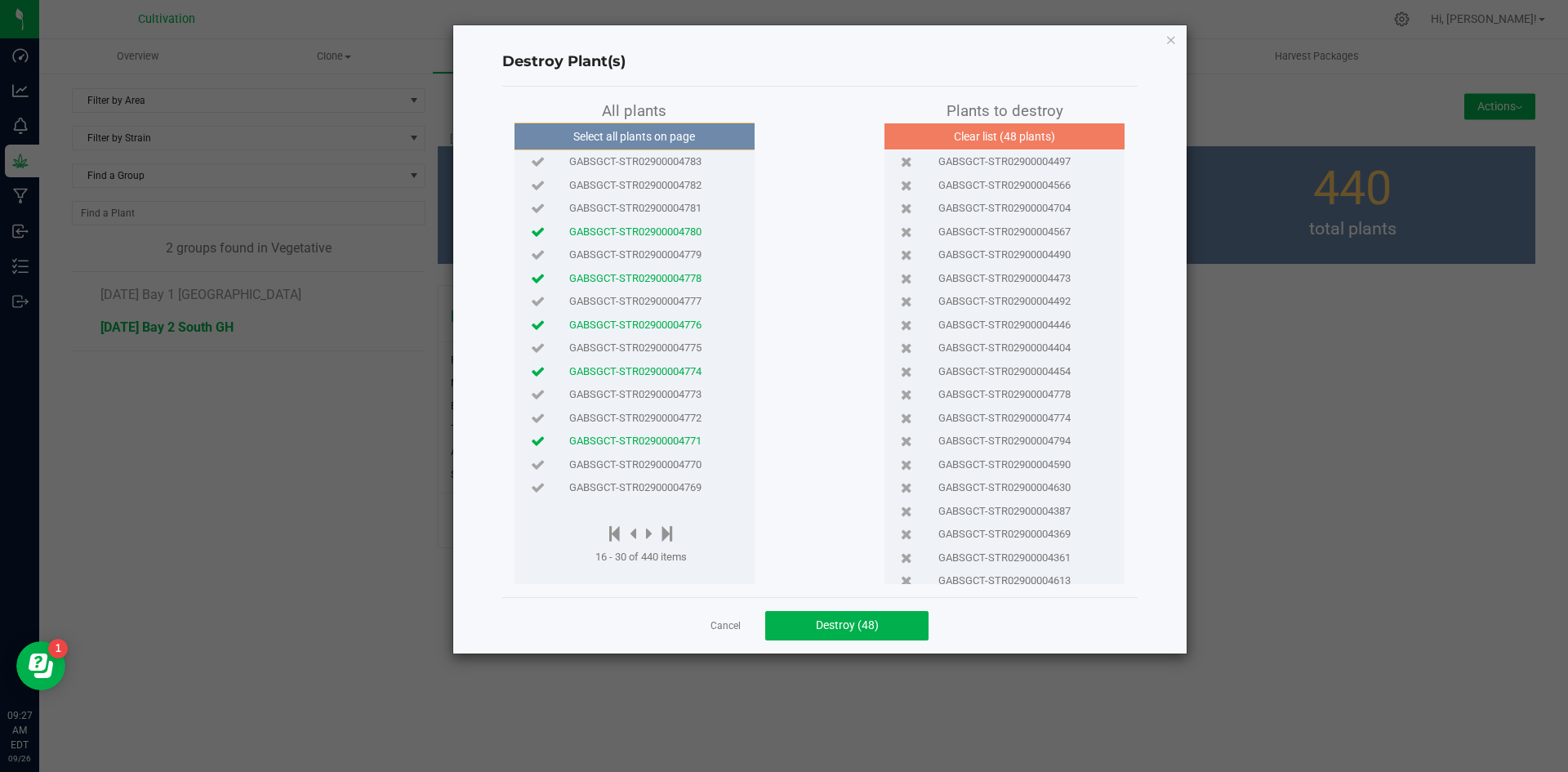
click at [646, 530] on div at bounding box center [641, 535] width 92 height 20
click at [652, 533] on icon at bounding box center [649, 534] width 6 height 18
click at [651, 533] on icon at bounding box center [649, 534] width 6 height 18
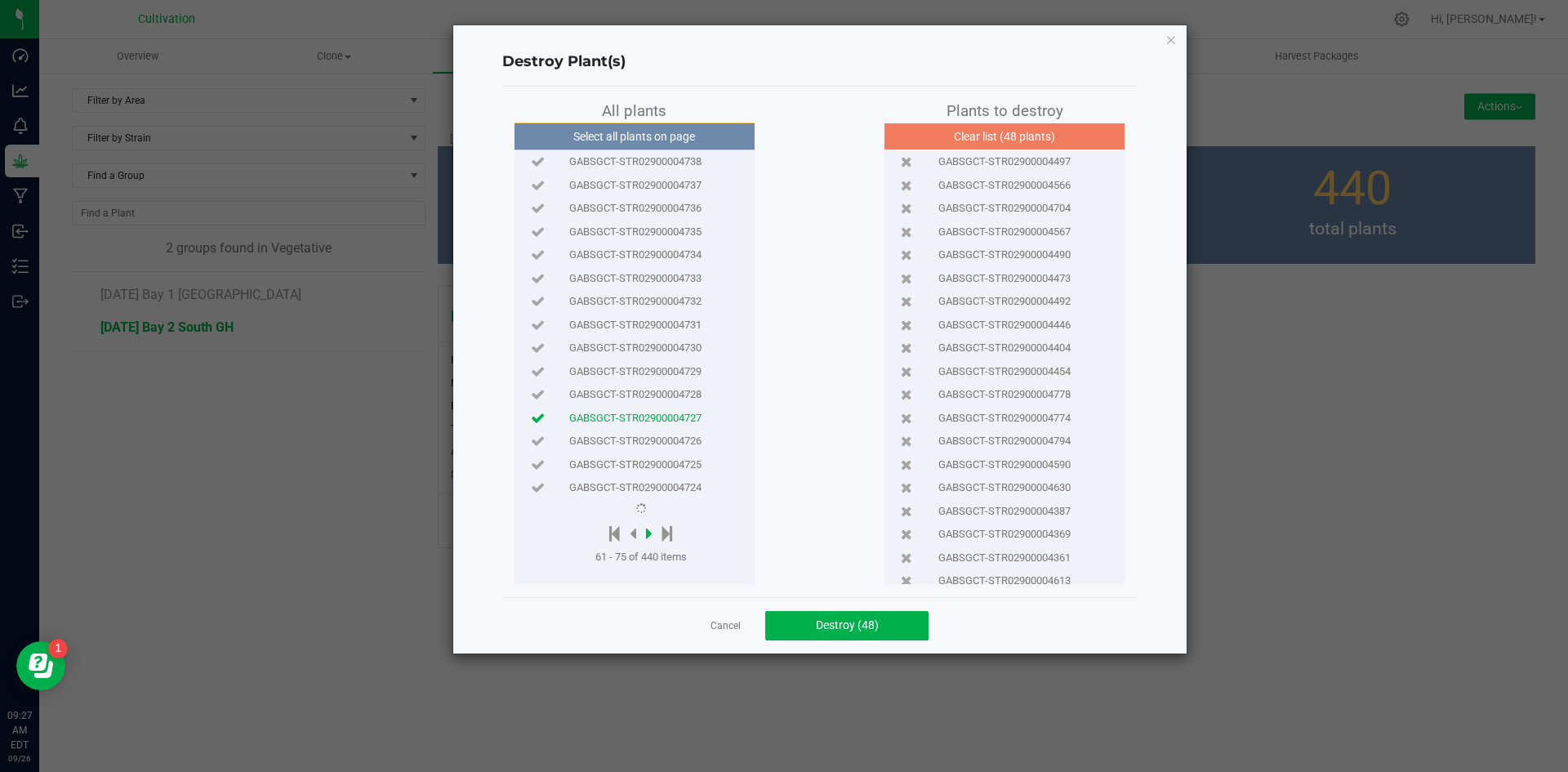
click at [651, 533] on icon at bounding box center [649, 534] width 6 height 18
click at [656, 535] on icon at bounding box center [654, 534] width 6 height 18
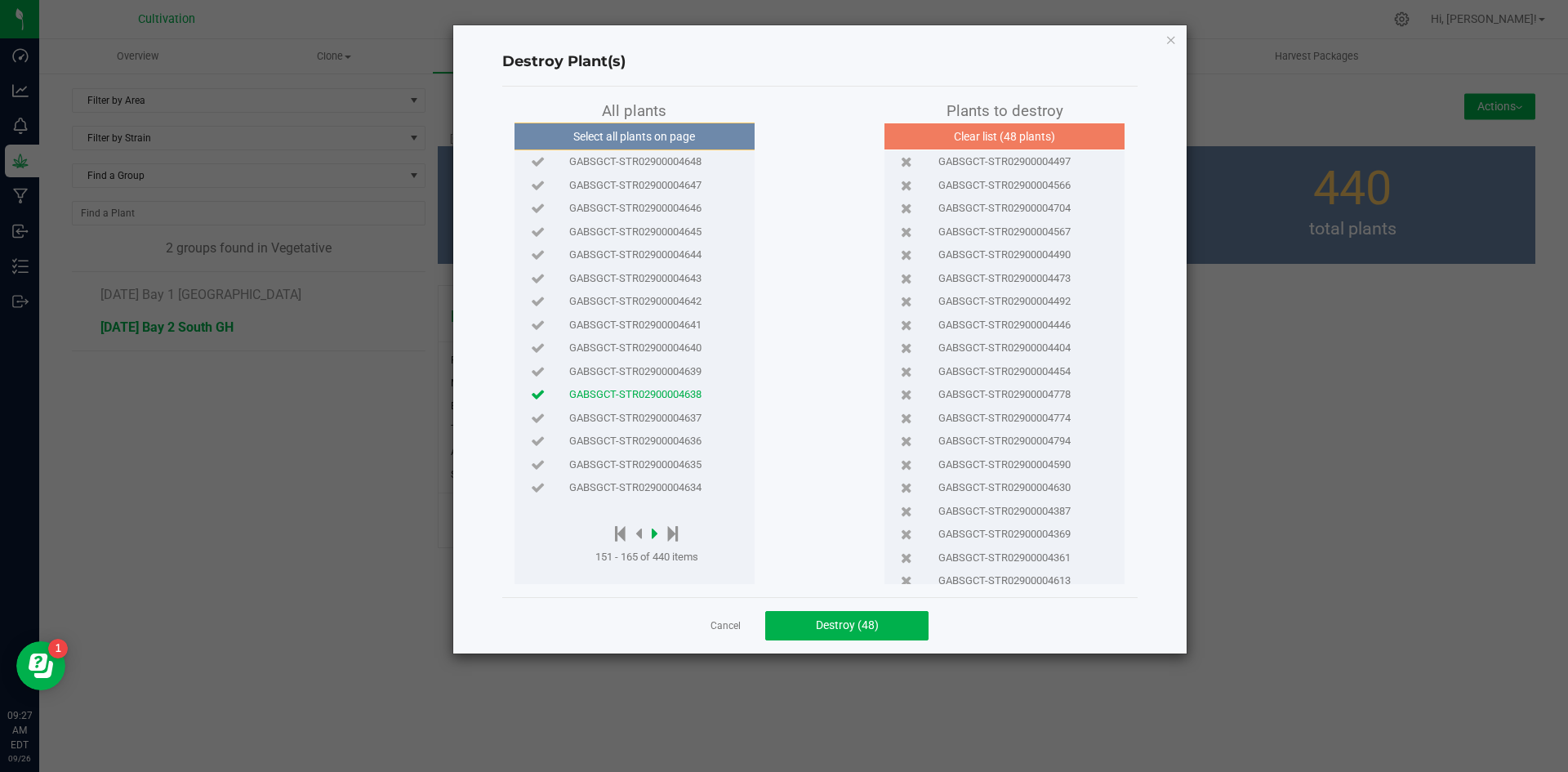
click at [656, 535] on icon at bounding box center [654, 534] width 6 height 18
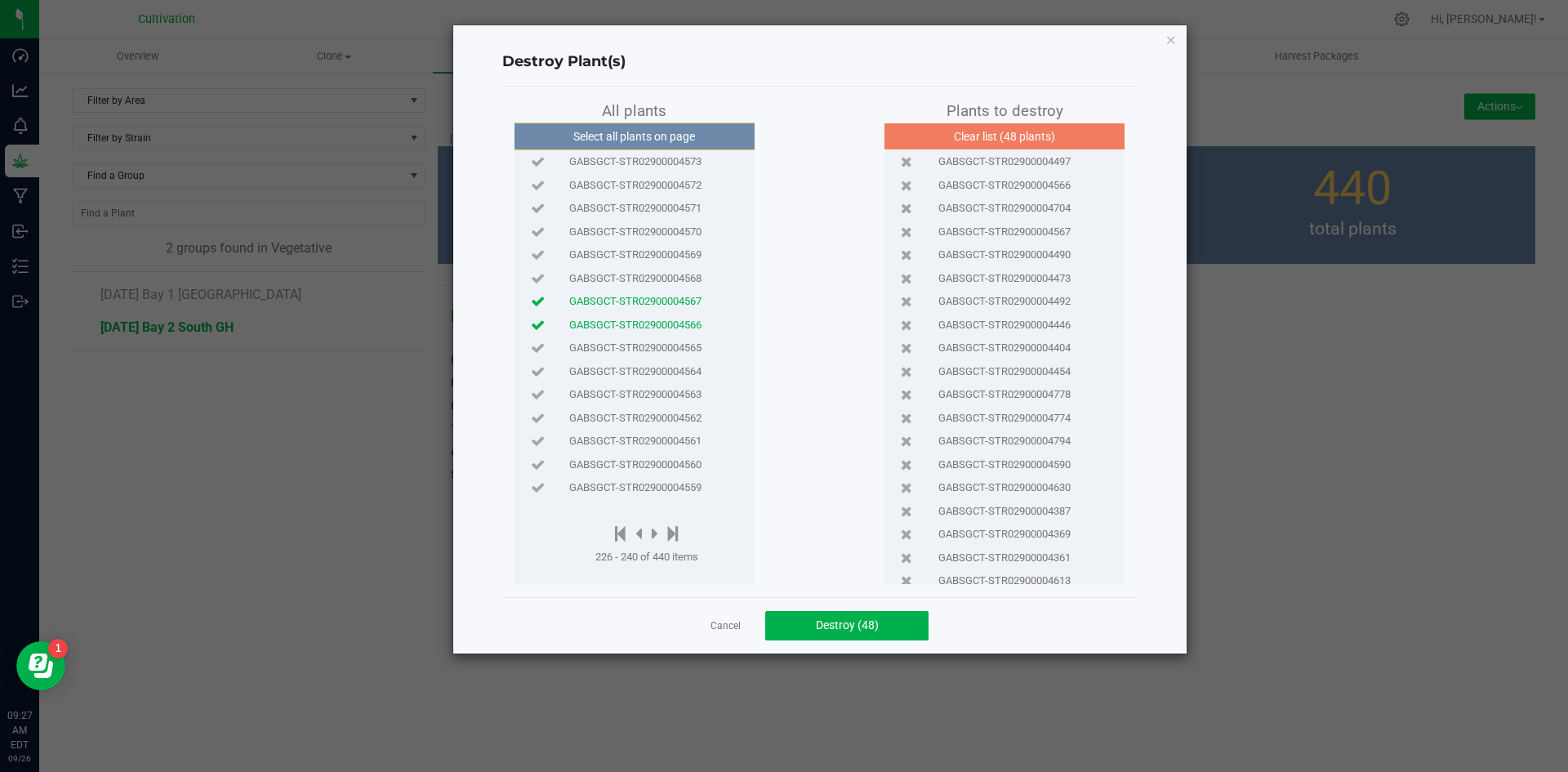
click at [674, 489] on span "GABSGCT-STR02900004559" at bounding box center [636, 487] width 132 height 16
click at [658, 536] on icon at bounding box center [654, 534] width 6 height 18
click at [658, 535] on icon at bounding box center [654, 534] width 6 height 18
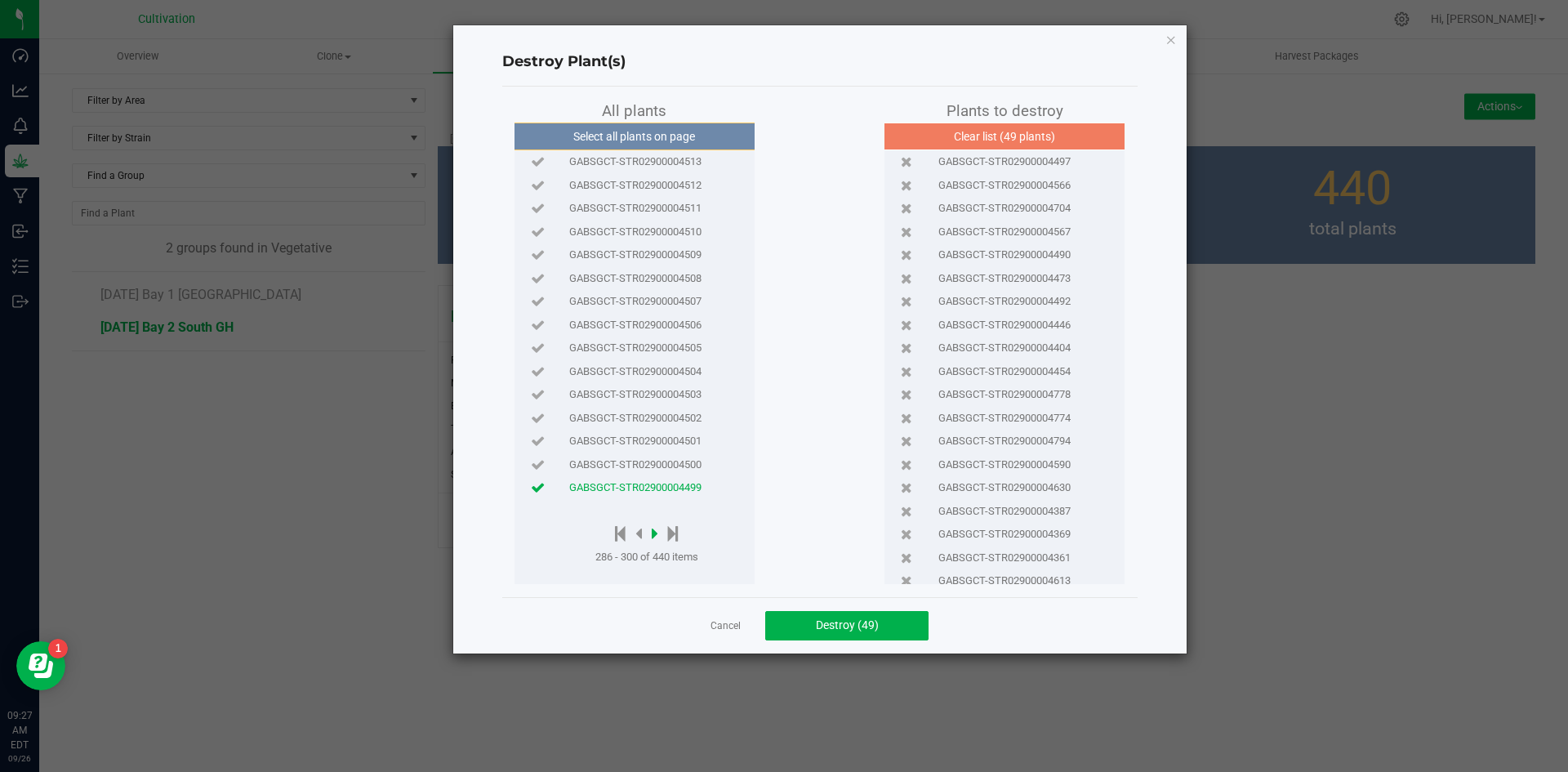
click at [657, 534] on icon at bounding box center [654, 534] width 6 height 18
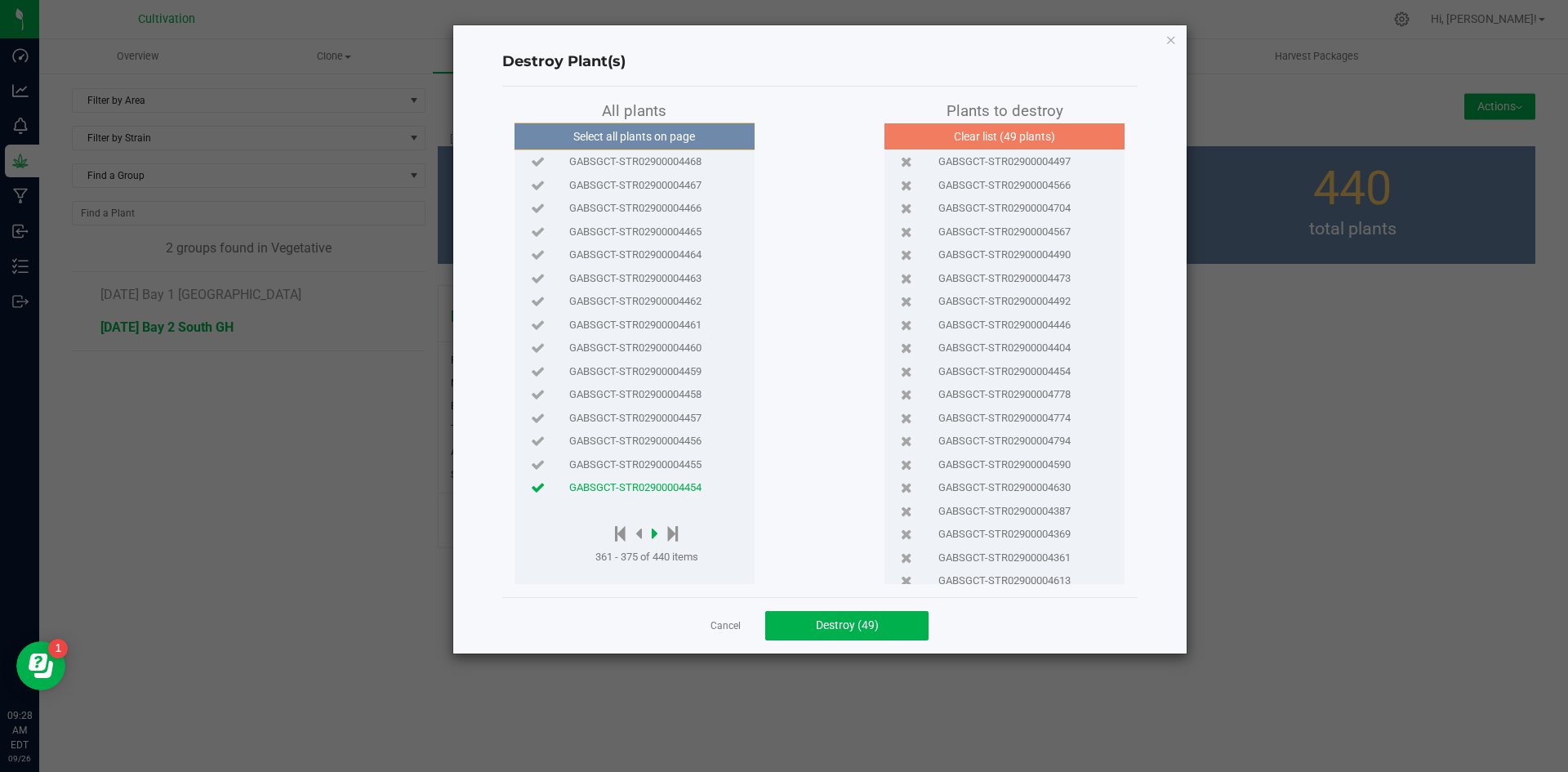
click at [657, 534] on icon at bounding box center [654, 534] width 6 height 18
click at [682, 329] on span "GABSGCT-STR02900004416" at bounding box center [636, 326] width 132 height 16
click at [673, 157] on span "GABSGCT-STR02900004423" at bounding box center [636, 162] width 132 height 16
click at [640, 537] on icon at bounding box center [638, 534] width 6 height 18
click at [640, 538] on icon at bounding box center [638, 534] width 6 height 18
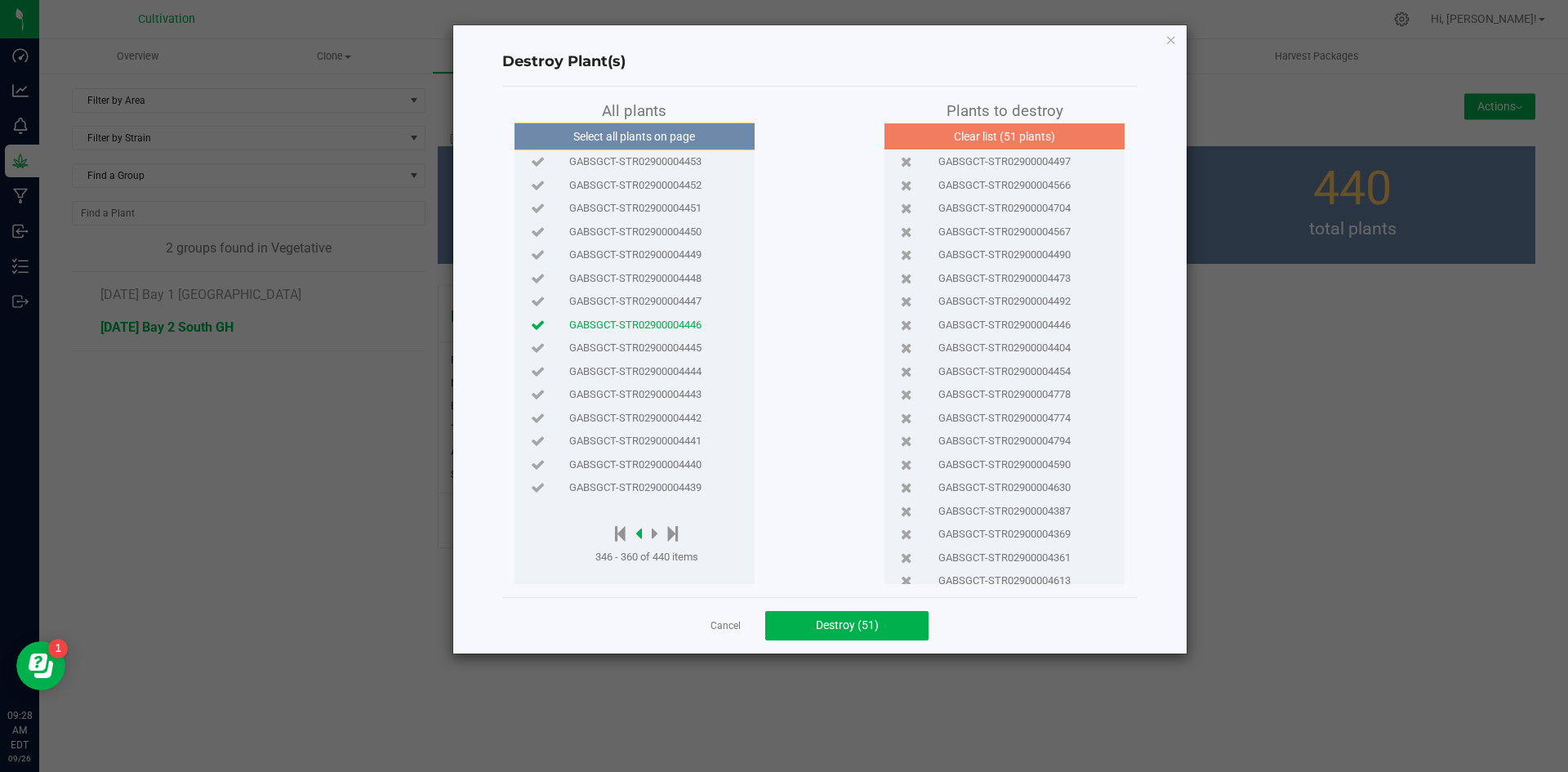
click at [641, 535] on icon at bounding box center [638, 534] width 6 height 18
click at [641, 535] on icon at bounding box center [638, 534] width 6 height 18
click at [650, 459] on span "GABSGCT-STR02900004500" at bounding box center [636, 465] width 132 height 16
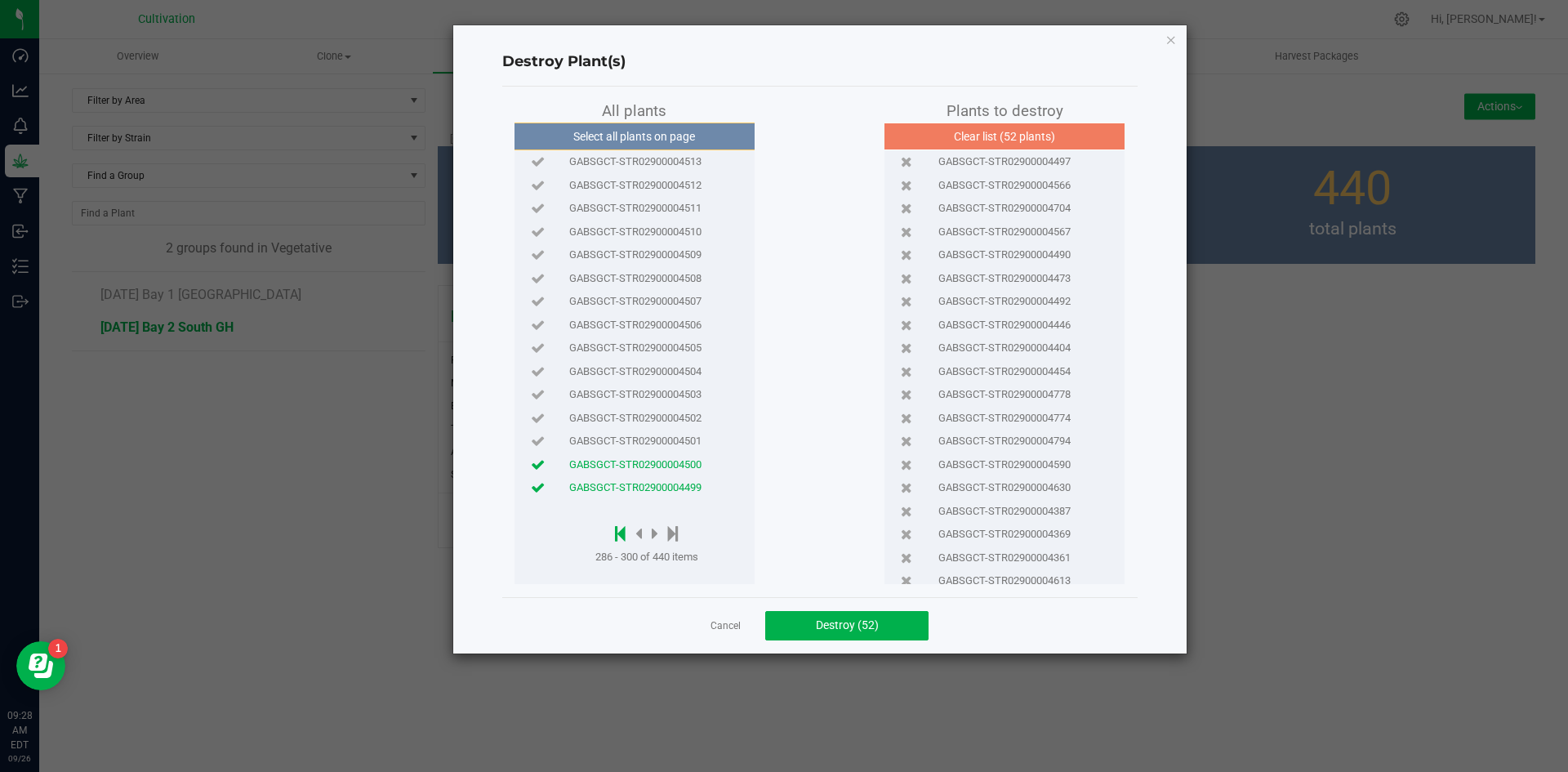
click at [621, 535] on icon at bounding box center [620, 534] width 11 height 18
click at [647, 532] on icon at bounding box center [646, 534] width 6 height 18
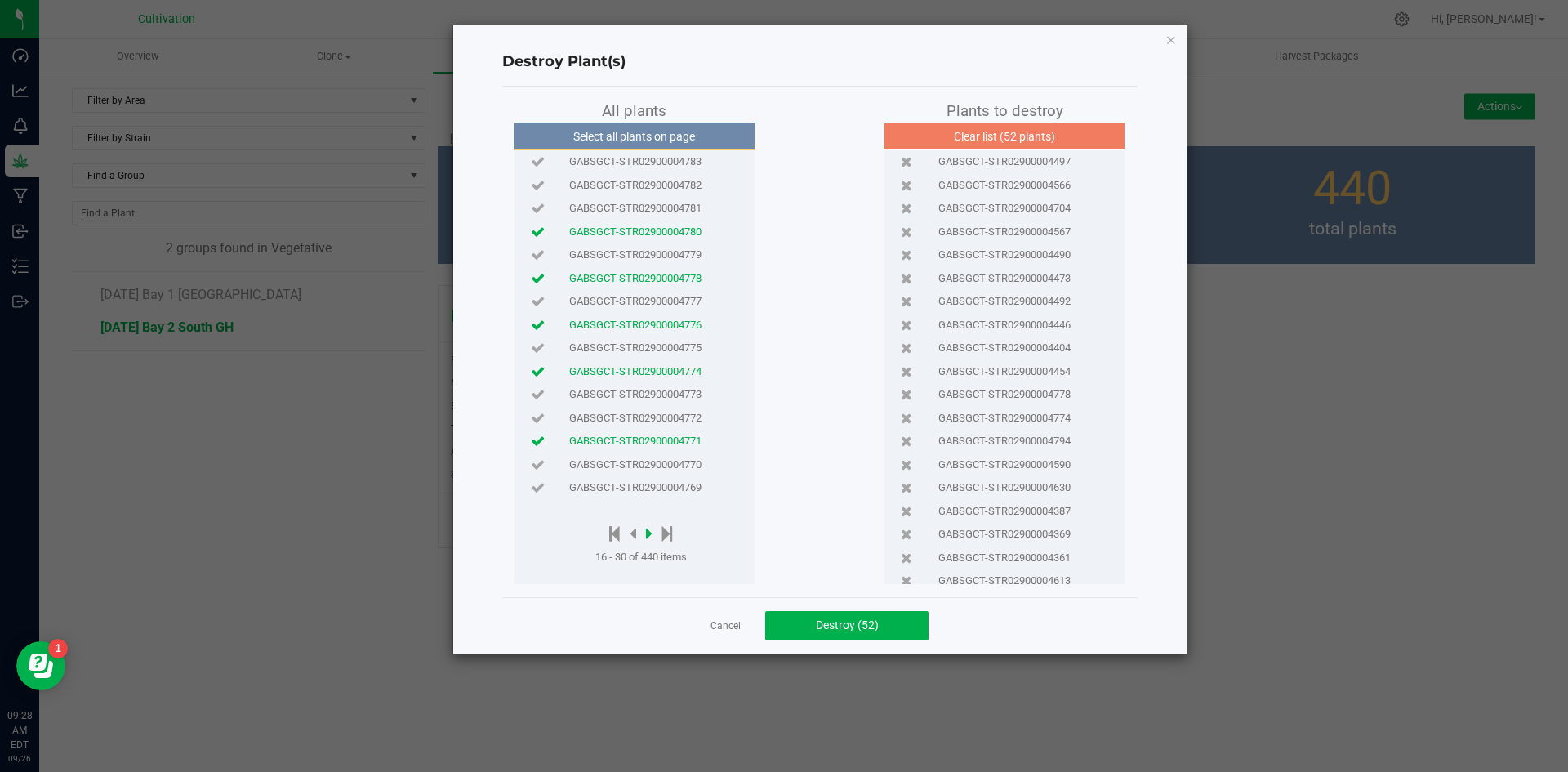
click at [651, 533] on icon at bounding box center [649, 534] width 6 height 18
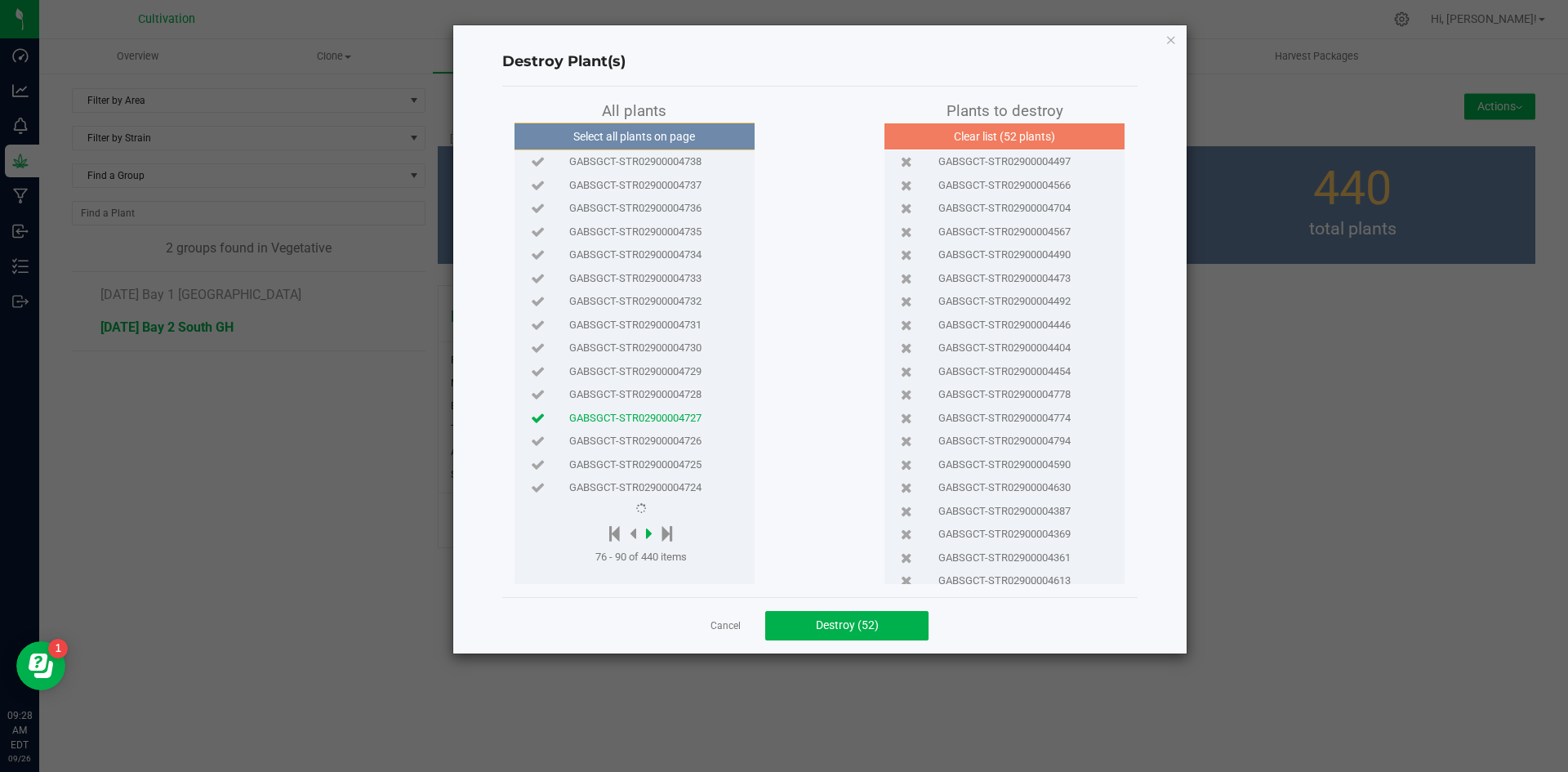
click at [651, 533] on icon at bounding box center [649, 534] width 6 height 18
click at [651, 533] on div at bounding box center [647, 535] width 103 height 20
click at [653, 515] on div "Select all plants on page GABSGCT-STR02900004693 GABSGCT-STR02900004692 GABSGCT…" at bounding box center [635, 353] width 240 height 462
click at [653, 535] on icon at bounding box center [654, 534] width 6 height 18
click at [657, 535] on icon at bounding box center [654, 534] width 6 height 18
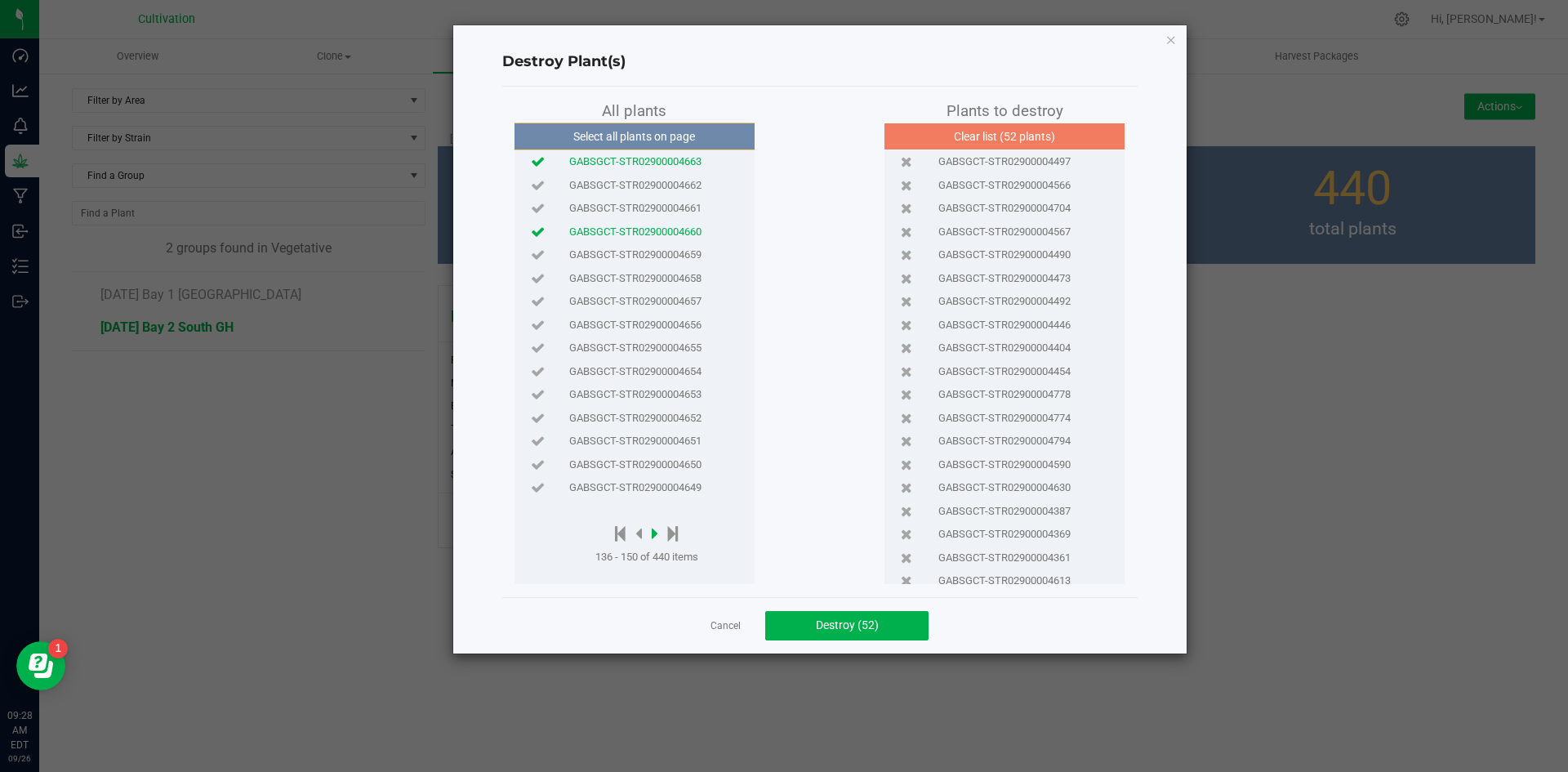
click at [657, 535] on icon at bounding box center [654, 534] width 6 height 18
click at [680, 209] on span "GABSGCT-STR02900004631" at bounding box center [636, 208] width 132 height 16
click at [676, 537] on icon at bounding box center [674, 534] width 11 height 18
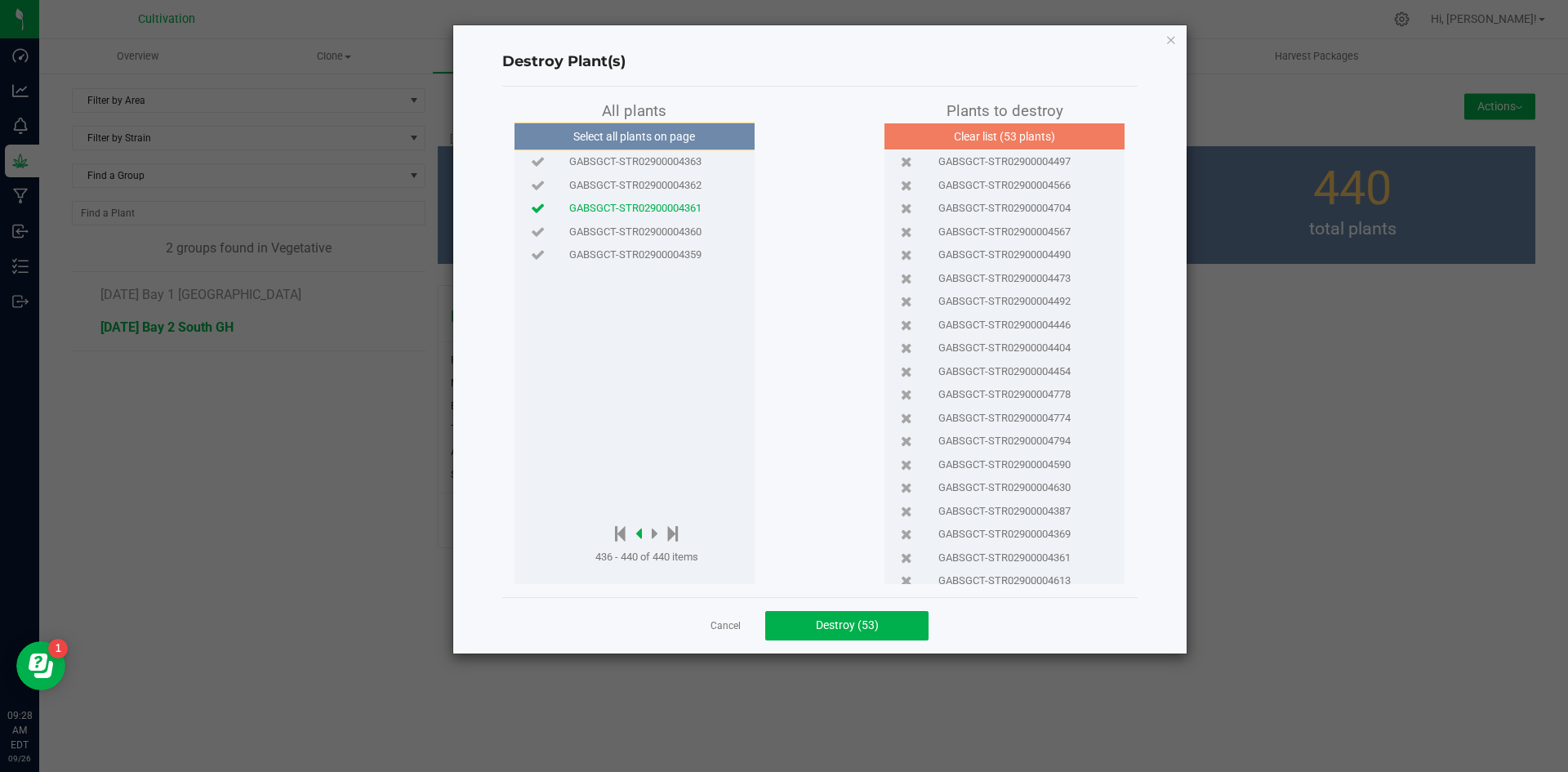
click at [642, 534] on icon at bounding box center [638, 534] width 6 height 18
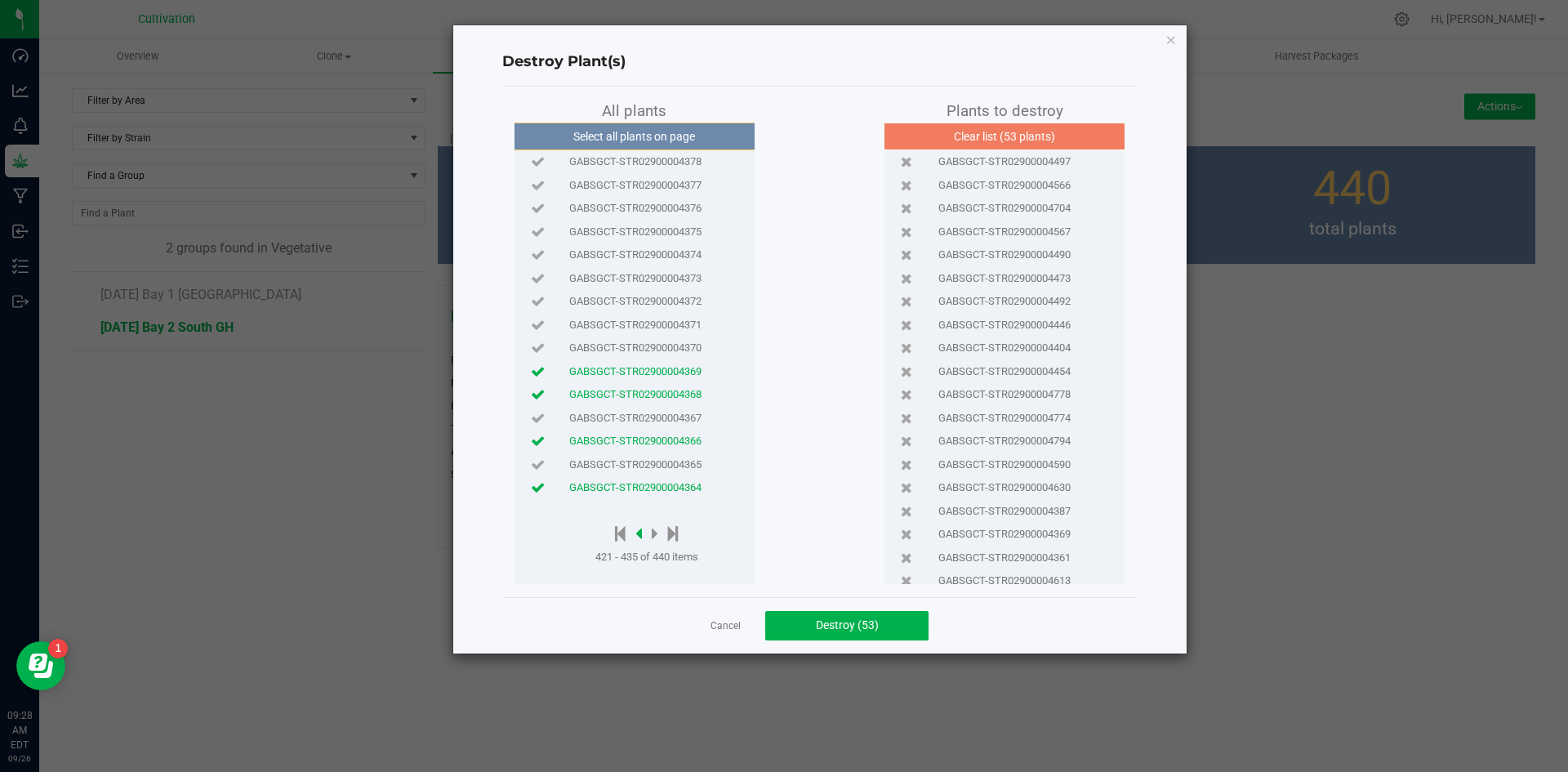
click at [642, 534] on icon at bounding box center [638, 534] width 6 height 18
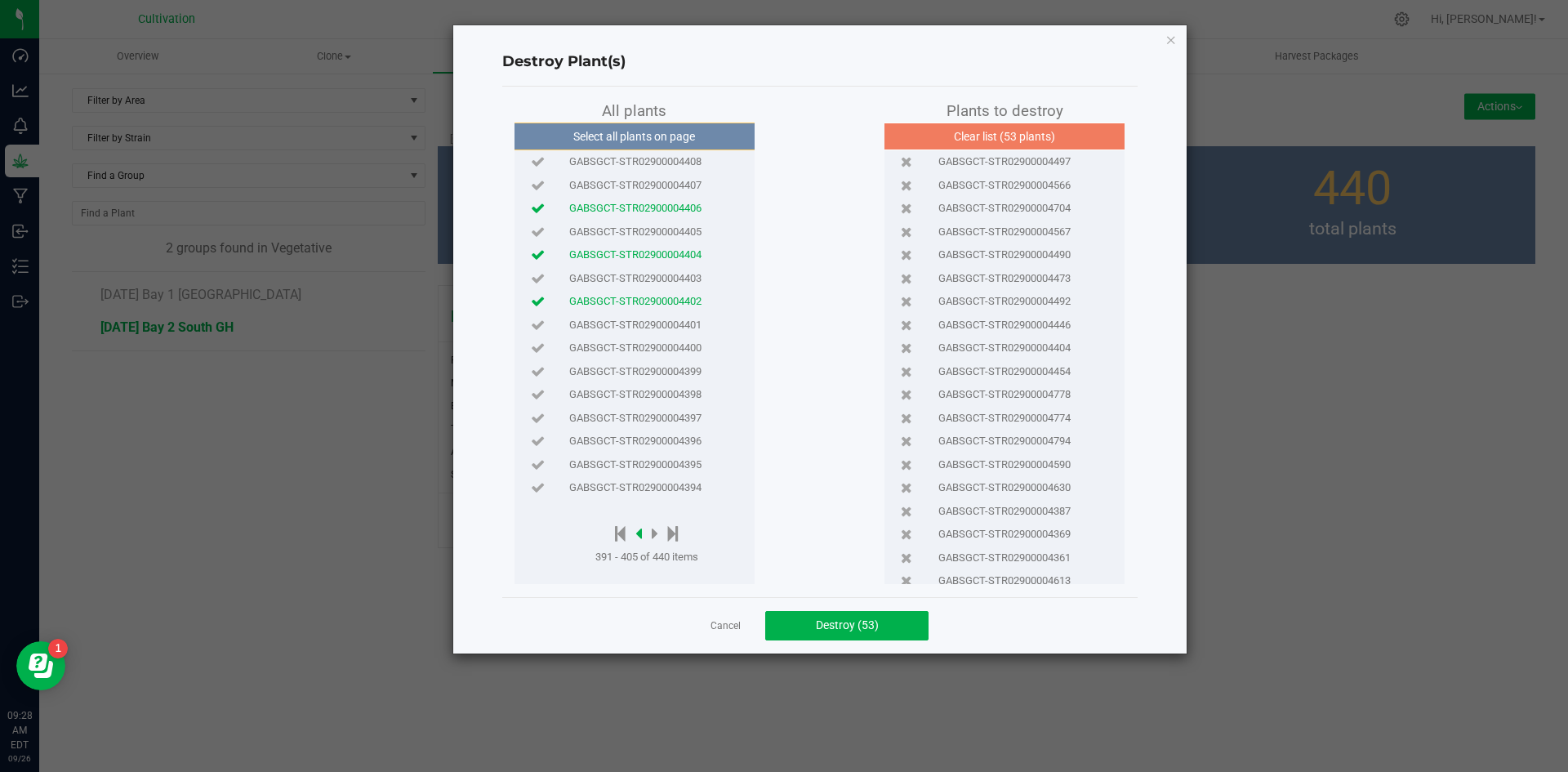
click at [642, 534] on icon at bounding box center [638, 534] width 6 height 18
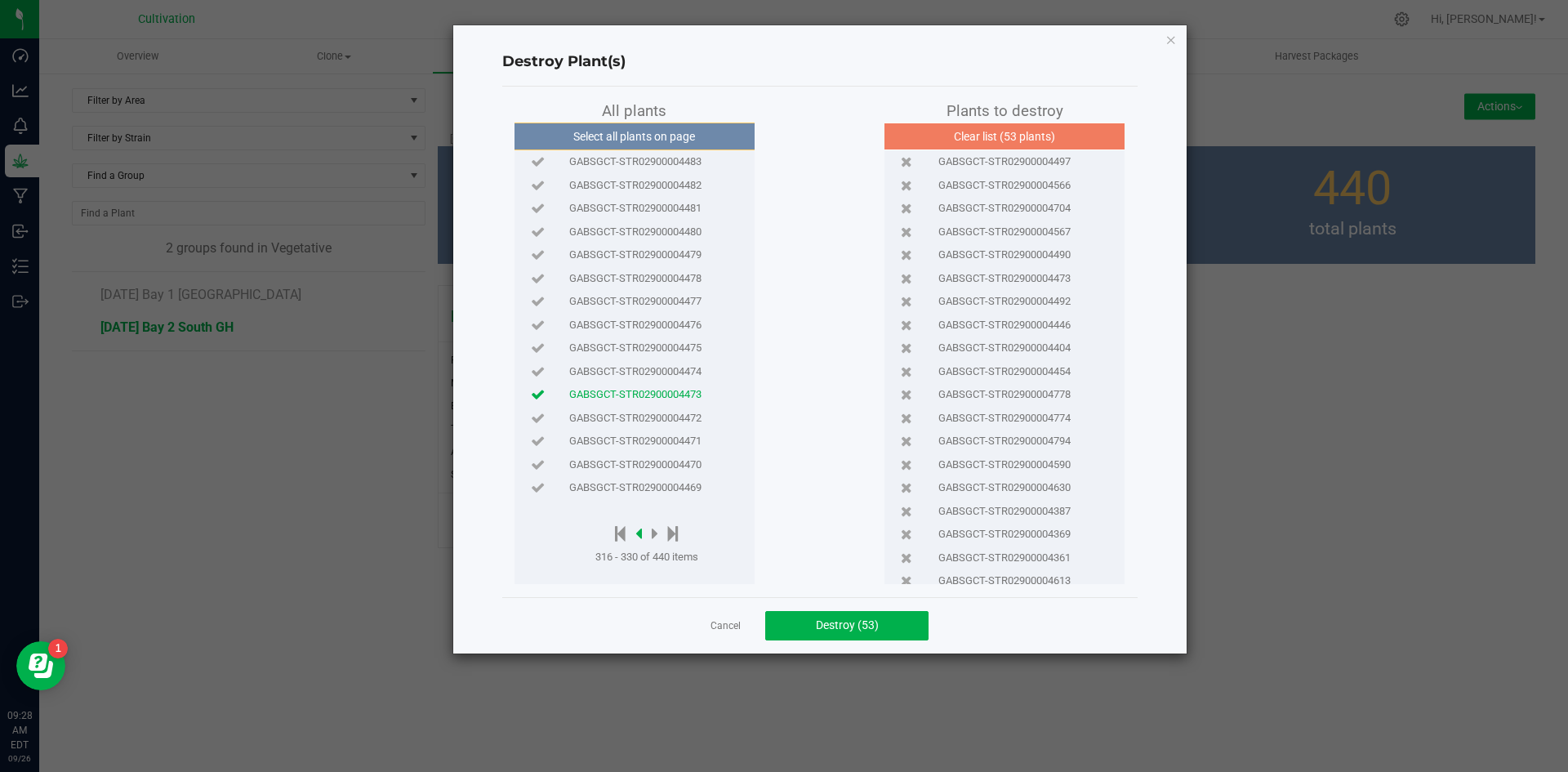
click at [642, 534] on icon at bounding box center [638, 534] width 6 height 18
click at [657, 537] on icon at bounding box center [654, 534] width 6 height 18
click at [669, 345] on span "GABSGCT-STR02900004460" at bounding box center [636, 348] width 132 height 16
click at [641, 538] on icon at bounding box center [638, 534] width 6 height 18
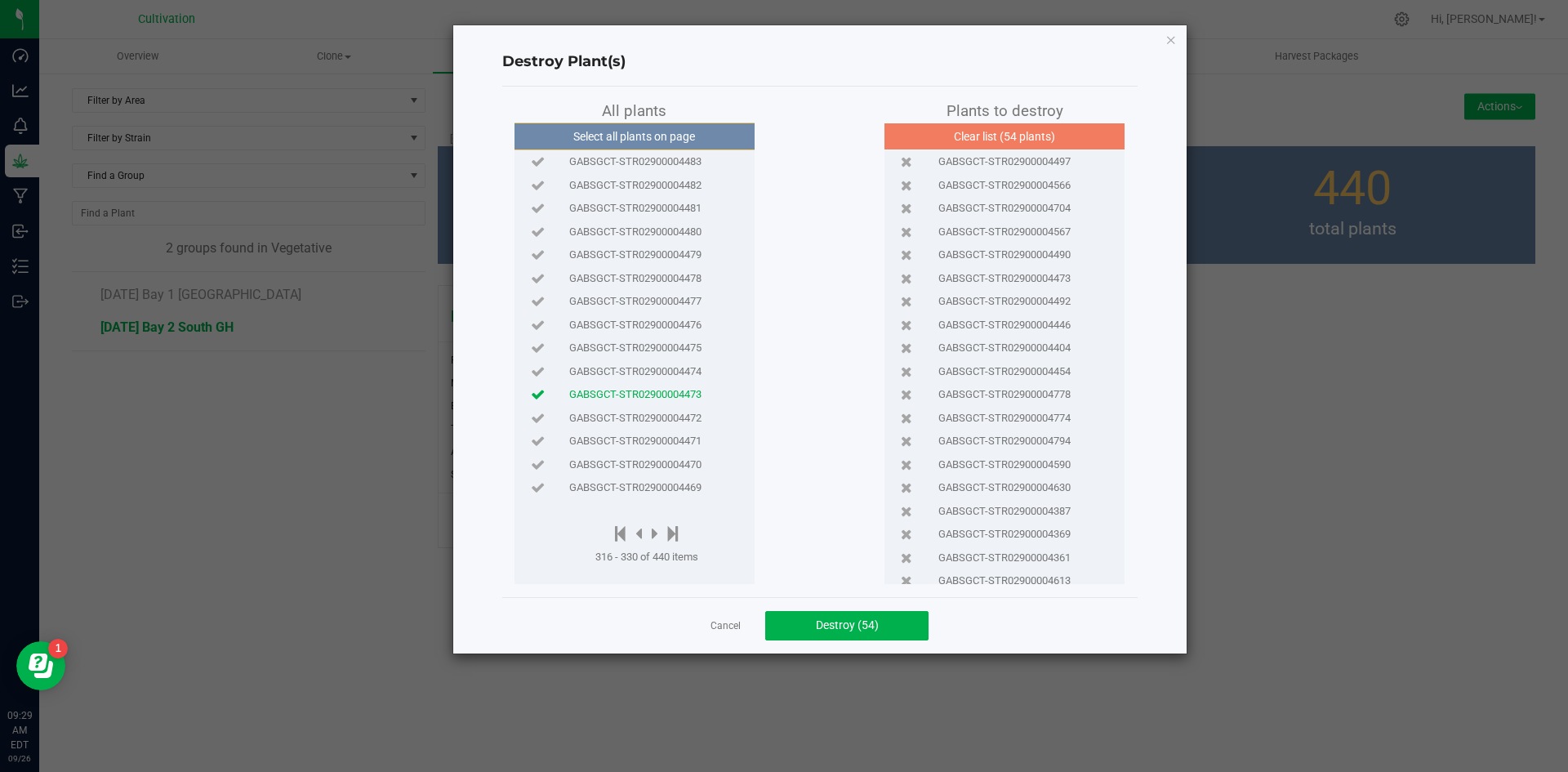
click at [655, 466] on span "GABSGCT-STR02900004470" at bounding box center [636, 465] width 132 height 16
click at [659, 535] on icon at bounding box center [654, 534] width 6 height 18
click at [659, 533] on icon at bounding box center [654, 534] width 6 height 18
click at [659, 532] on icon at bounding box center [654, 534] width 6 height 18
click at [654, 532] on icon at bounding box center [654, 534] width 6 height 18
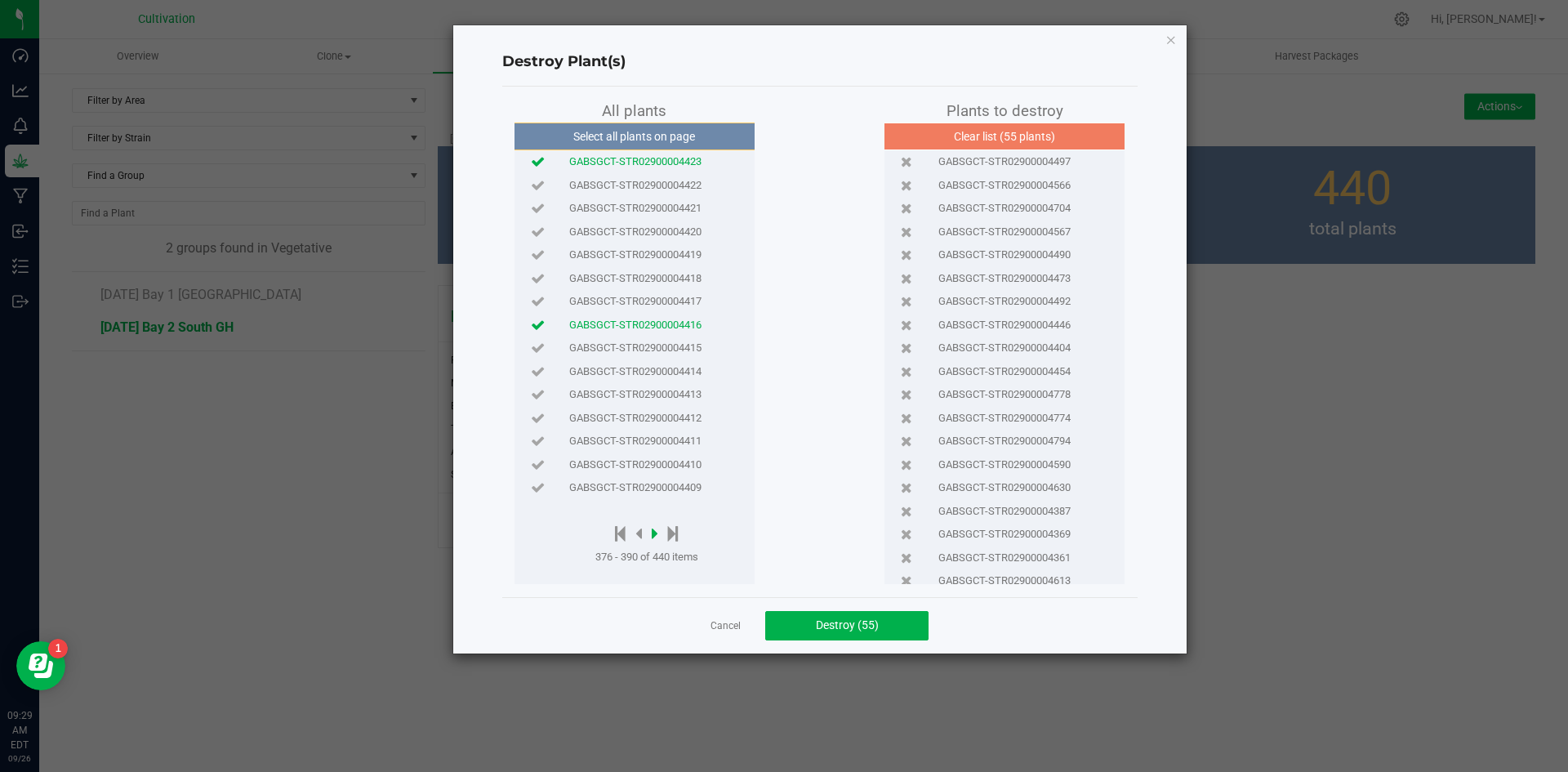
click at [654, 532] on icon at bounding box center [654, 534] width 6 height 18
click at [658, 422] on span "GABSGCT-STR02900004397" at bounding box center [636, 418] width 132 height 16
click at [641, 535] on icon at bounding box center [638, 534] width 6 height 18
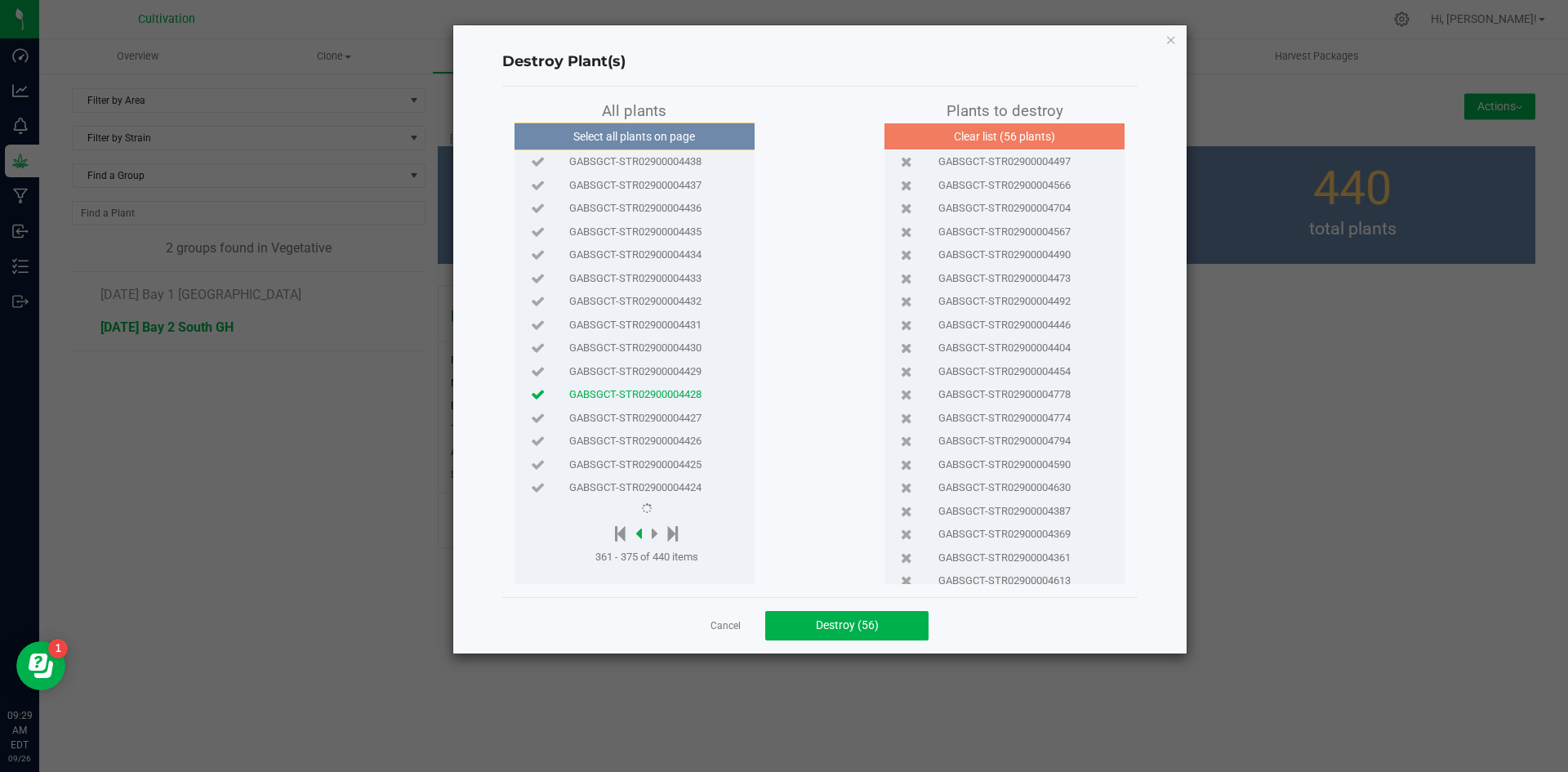
click at [641, 535] on icon at bounding box center [638, 534] width 6 height 18
click at [640, 535] on icon at bounding box center [638, 534] width 6 height 18
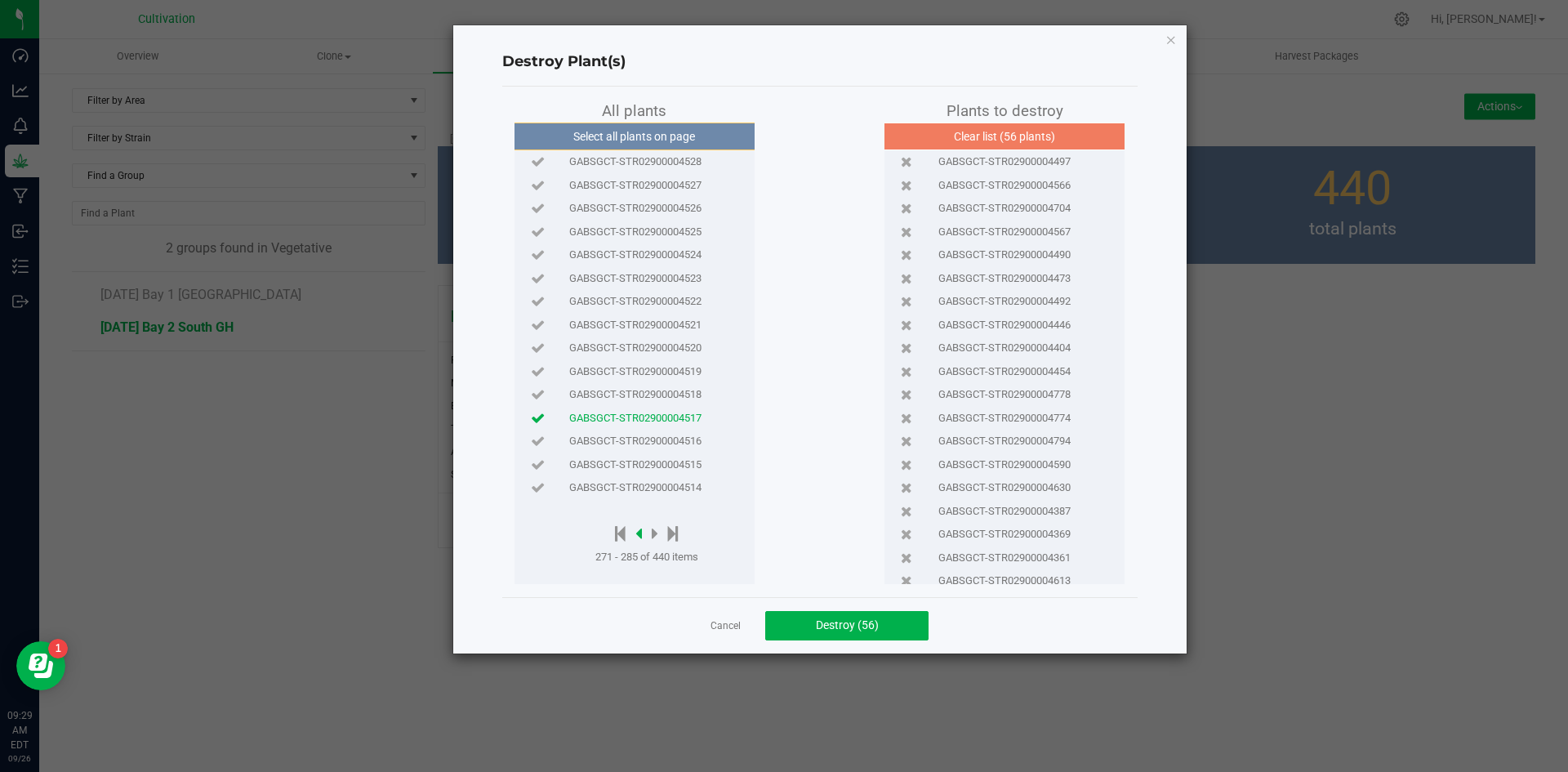
click at [640, 535] on icon at bounding box center [638, 534] width 6 height 18
click at [658, 398] on span "GABSGCT-STR02900004578" at bounding box center [636, 395] width 132 height 16
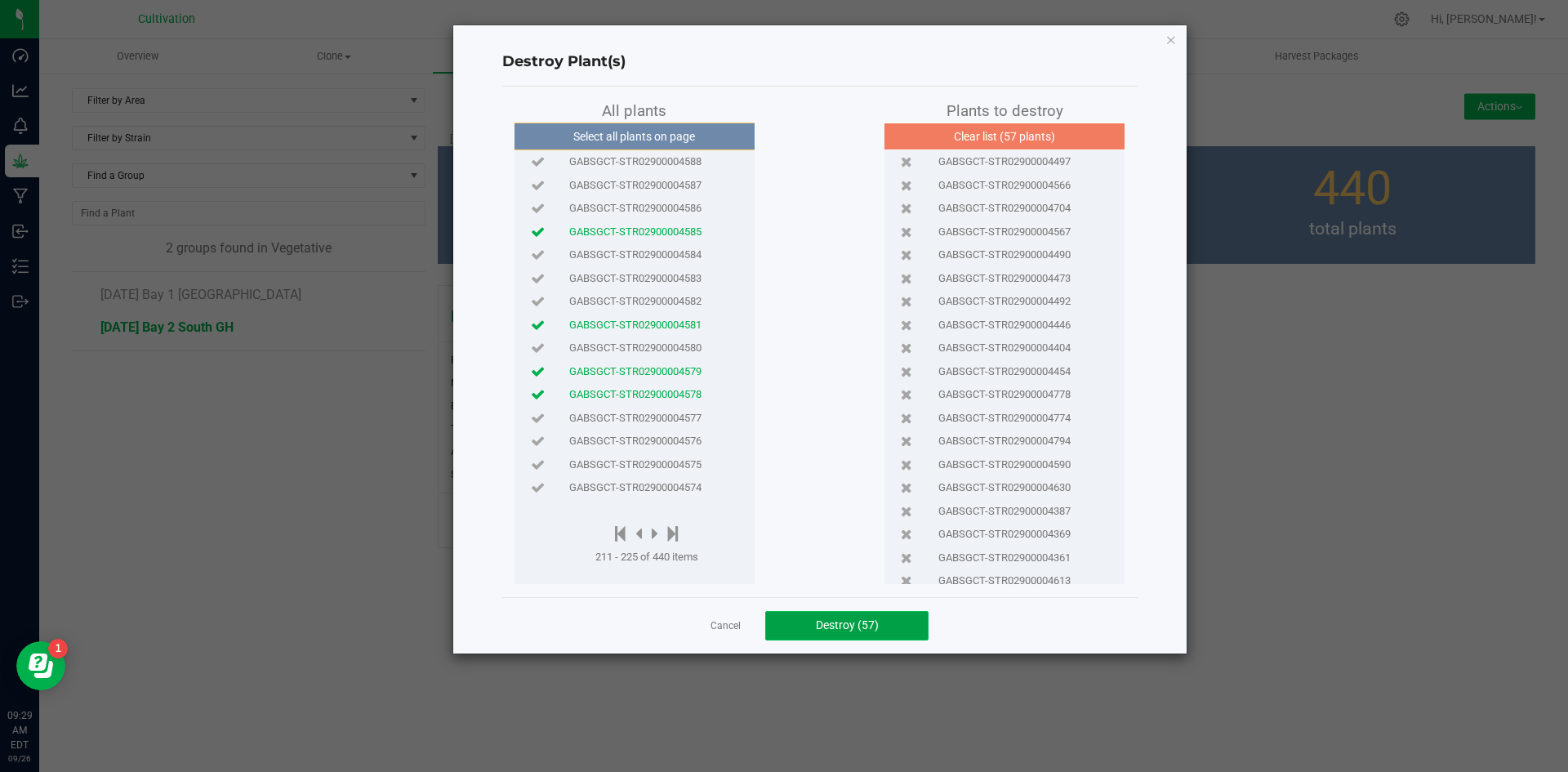
click at [852, 631] on span "Destroy (57)" at bounding box center [847, 625] width 63 height 13
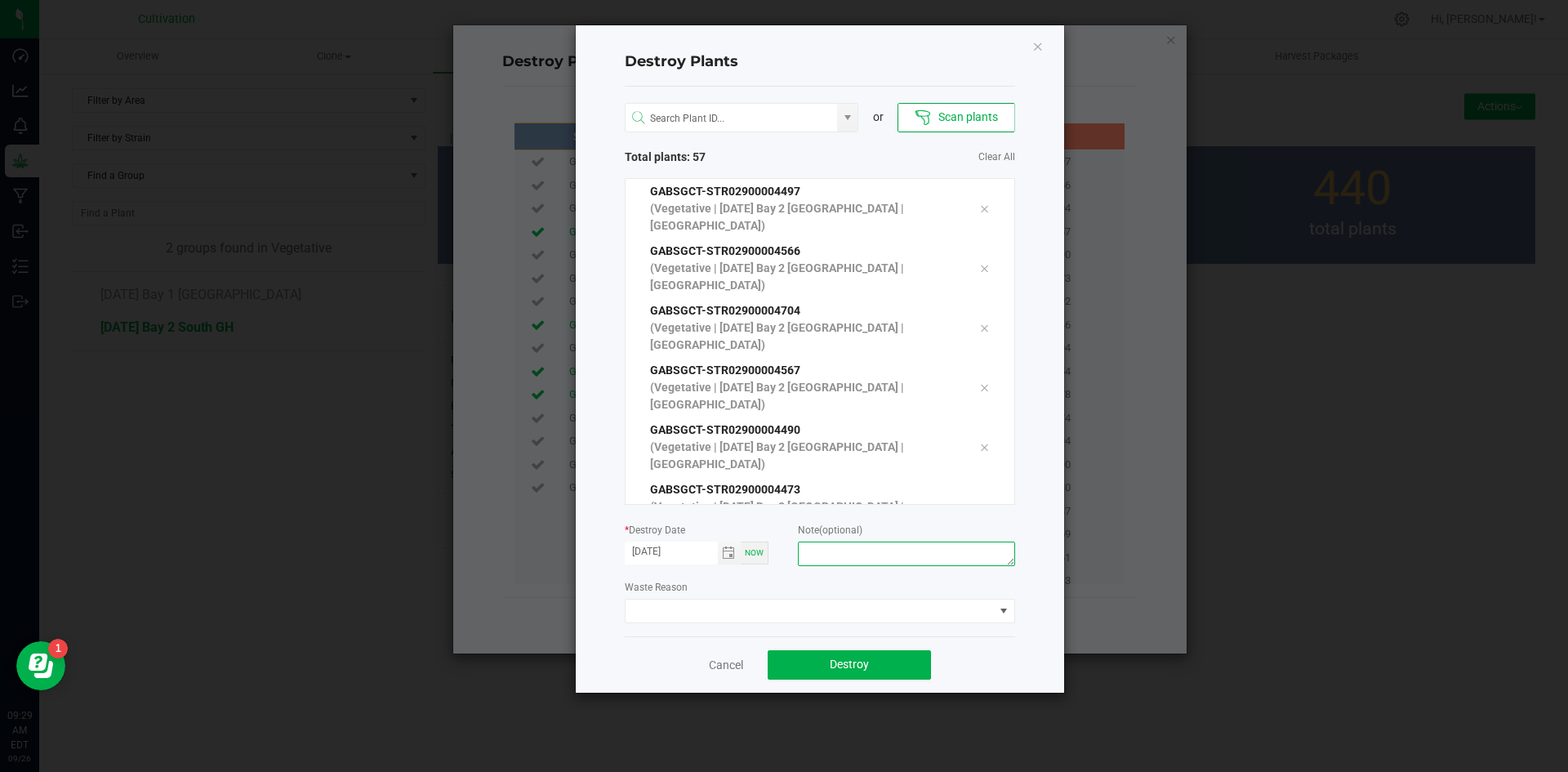
click at [839, 564] on textarea at bounding box center [907, 554] width 217 height 25
type textarea "Did not need."
click at [844, 600] on span at bounding box center [810, 612] width 368 height 23
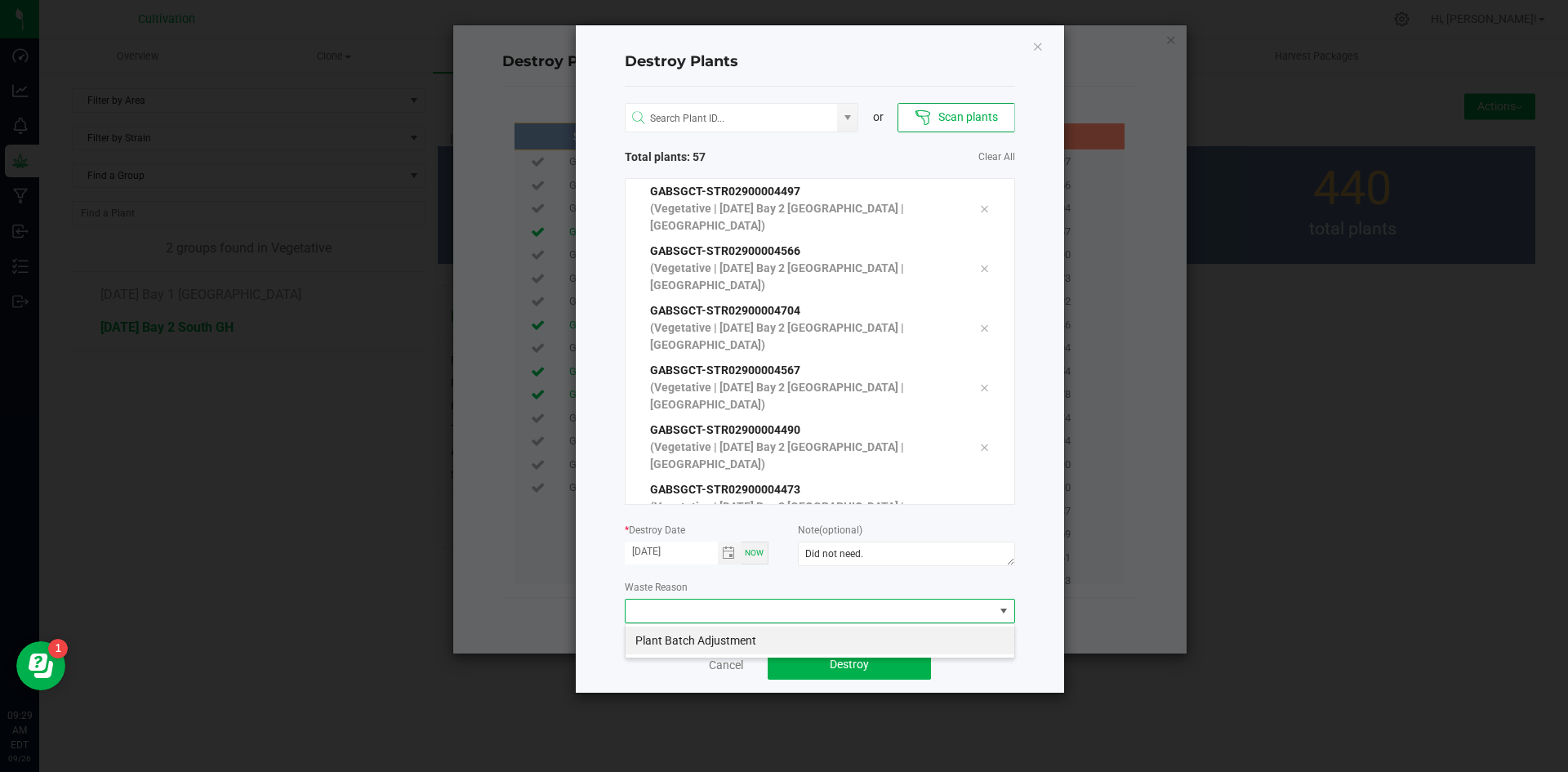
scroll to position [25, 390]
click at [828, 636] on li "Plant Batch Adjustment" at bounding box center [820, 640] width 388 height 28
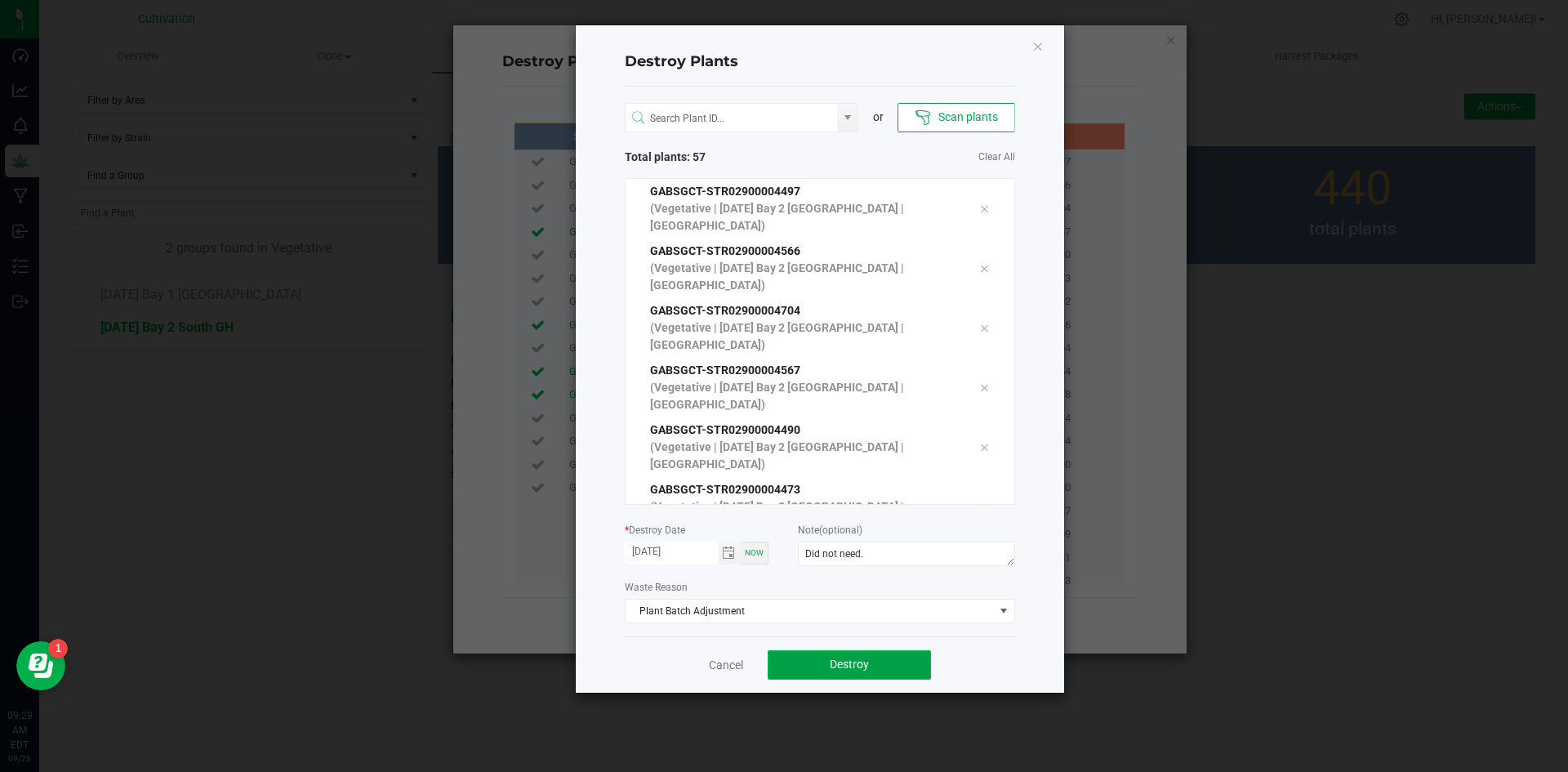
click at [833, 661] on span "Destroy" at bounding box center [850, 664] width 39 height 13
